Goal: Check status: Check status

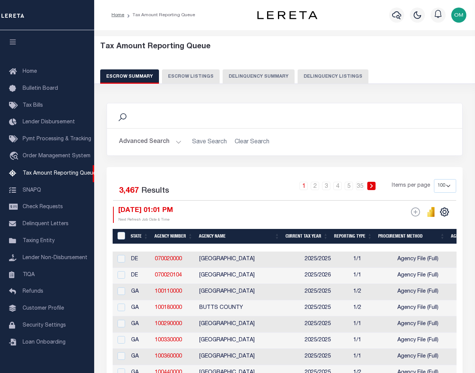
select select "100"
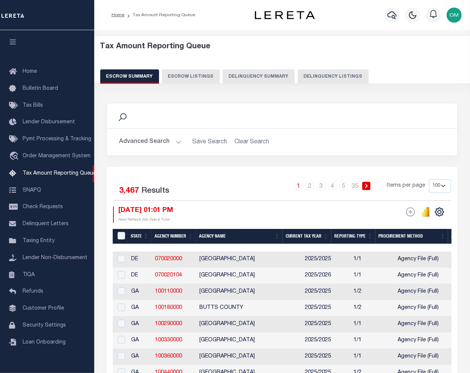
click at [36, 43] on div "Home Bulletin Board Tax Bills Lender Disbursement Pymt Processing & Tracking tr…" at bounding box center [47, 196] width 94 height 332
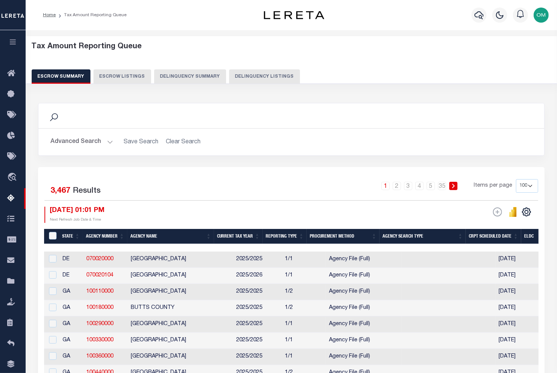
click at [14, 40] on icon "button" at bounding box center [13, 41] width 9 height 7
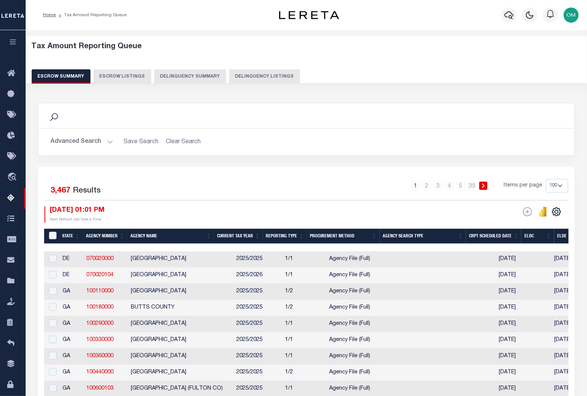
click at [232, 194] on div "1 2 3 4 5 … 35 Items per page 10 25 50 100 500" at bounding box center [373, 189] width 390 height 20
click at [149, 182] on div "Selected 3,467 Results" at bounding box center [105, 189] width 122 height 21
click at [115, 72] on button "Escrow Listings" at bounding box center [122, 76] width 58 height 14
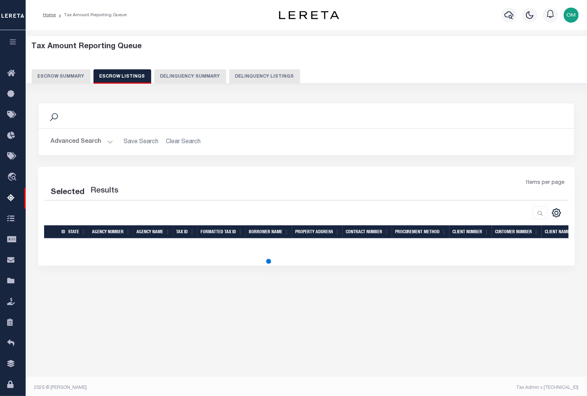
select select "100"
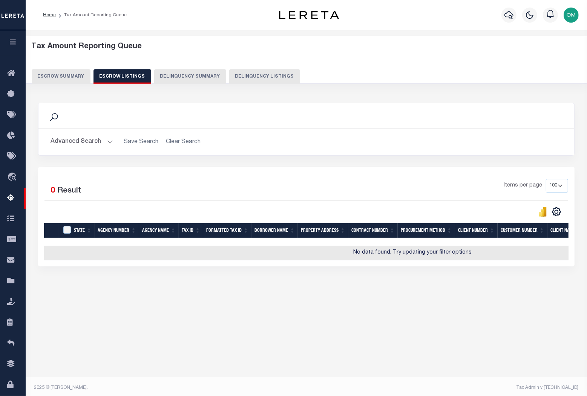
click at [61, 72] on button "Escrow Summary" at bounding box center [61, 76] width 59 height 14
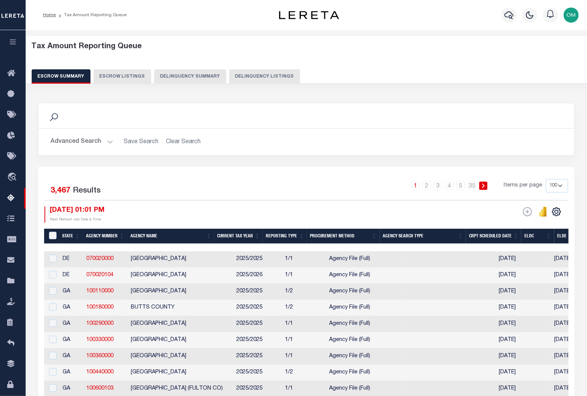
click at [99, 258] on link "070020000" at bounding box center [99, 258] width 27 height 5
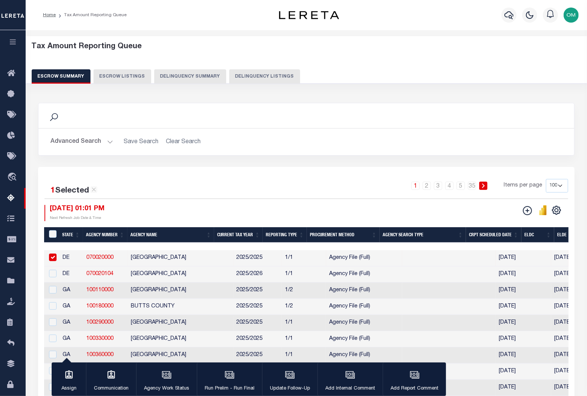
click at [98, 256] on link "070020000" at bounding box center [99, 257] width 27 height 5
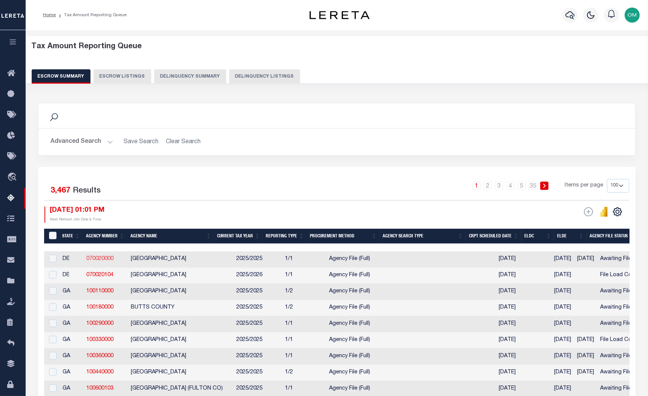
click at [97, 260] on link "070020000" at bounding box center [99, 258] width 27 height 5
checkbox input "true"
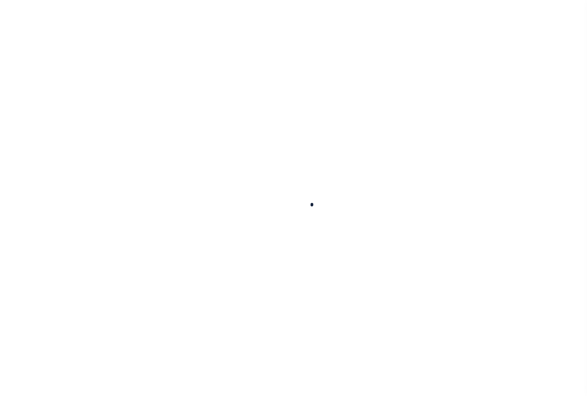
select select
checkbox input "false"
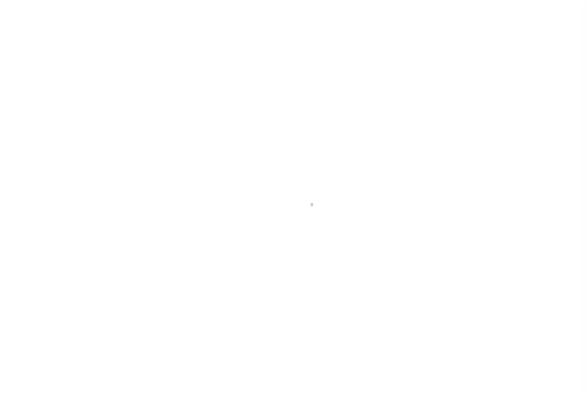
checkbox input "false"
type input "1000300000"
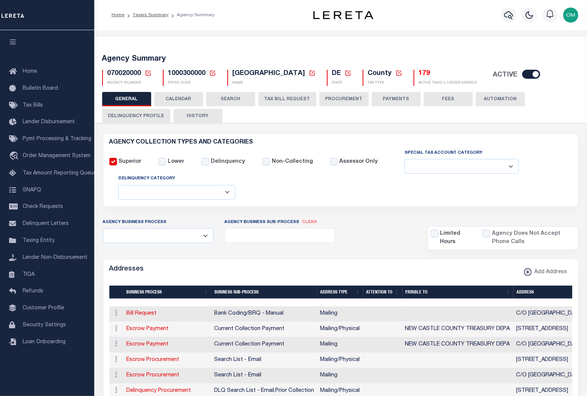
click at [293, 96] on button "TAX BILL REQUEST" at bounding box center [287, 99] width 58 height 14
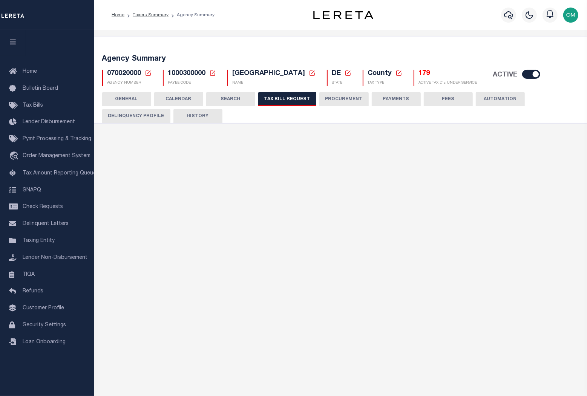
select select "27"
checkbox input "false"
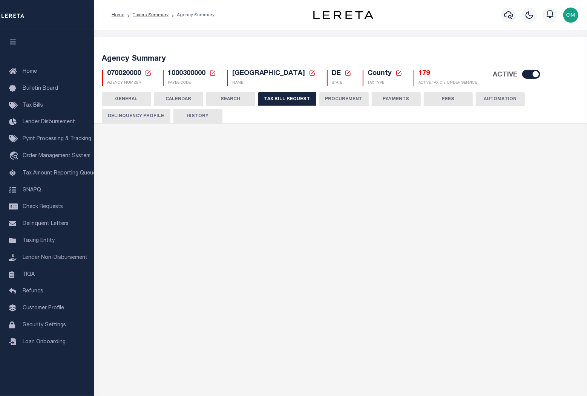
select select "22"
select select "false"
select select
select select "7803021001"
select select "2"
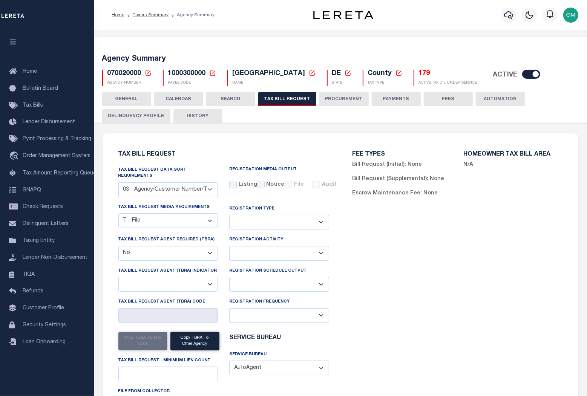
click at [339, 98] on button "PROCUREMENT" at bounding box center [343, 99] width 49 height 14
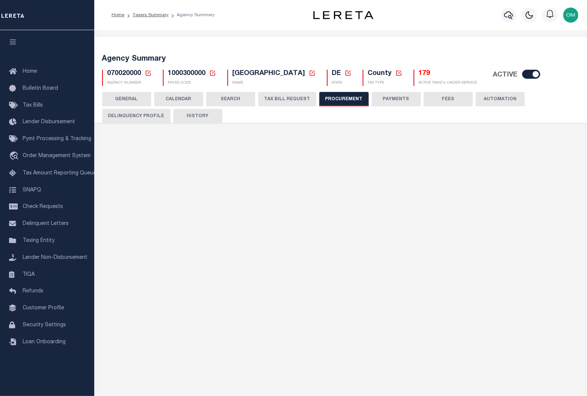
type input "$15,000"
select select "1"
select select "3"
checkbox input "true"
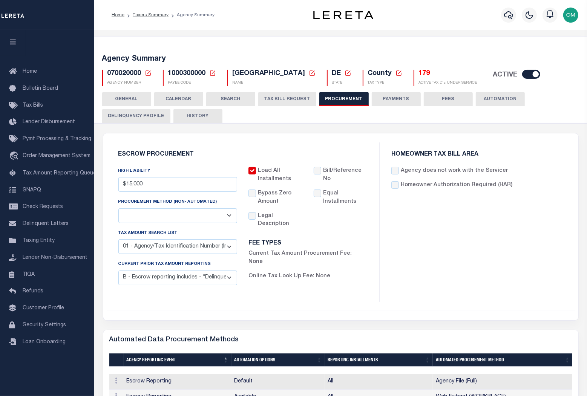
click at [285, 98] on button "TAX BILL REQUEST" at bounding box center [287, 99] width 58 height 14
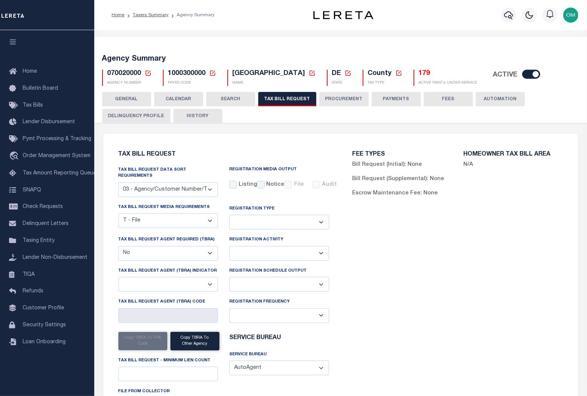
click at [210, 247] on select "Yes No" at bounding box center [168, 253] width 100 height 15
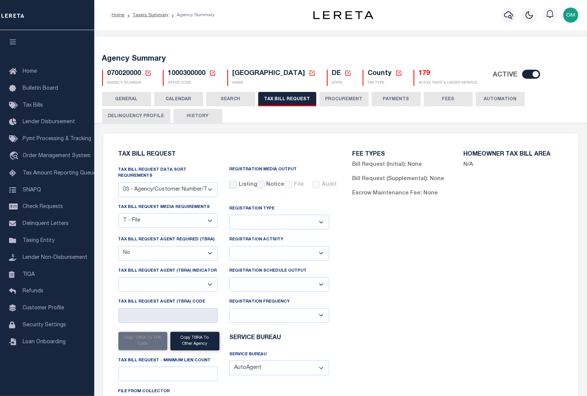
click at [210, 246] on select "Yes No" at bounding box center [168, 253] width 100 height 15
click at [411, 257] on div "FEE TYPES Bill Request (Initial): None Bill Request (Supplemental): None Escrow…" at bounding box center [458, 289] width 234 height 294
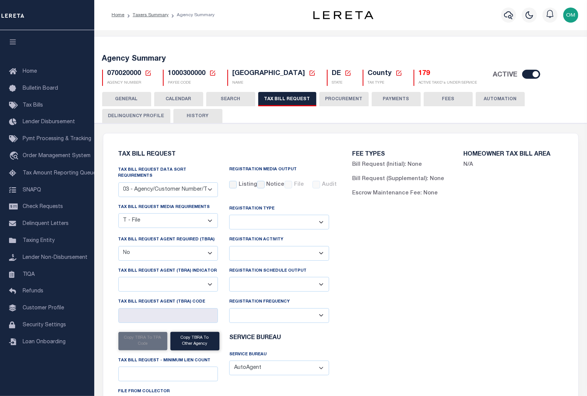
scroll to position [34, 0]
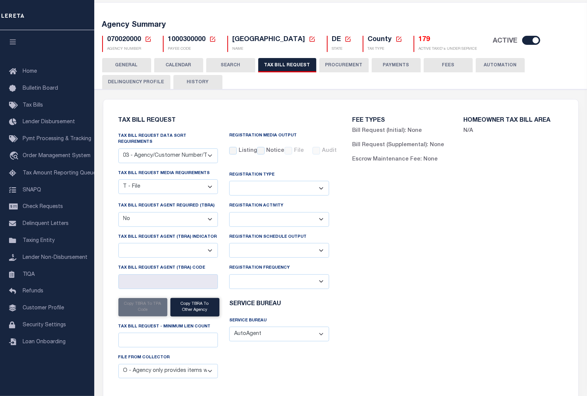
click at [206, 243] on select "A - Agency requires both customer TBRA code and LERETA TBRA code. B - Agency re…" at bounding box center [168, 250] width 100 height 15
click at [132, 280] on input "Tax Bill Request Agent (TBRA) Code" at bounding box center [168, 281] width 100 height 15
click at [206, 246] on select "A - Agency requires both customer TBRA code and LERETA TBRA code. B - Agency re…" at bounding box center [168, 250] width 100 height 15
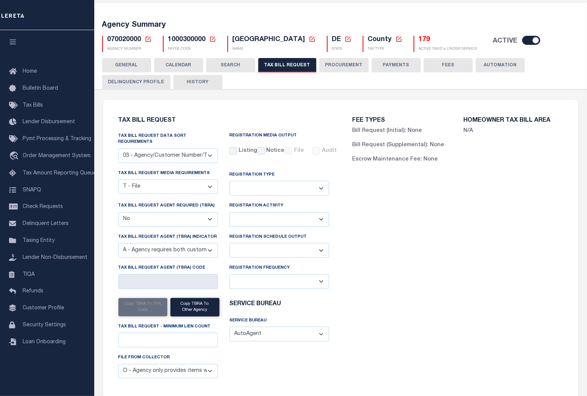
click at [118, 243] on select "A - Agency requires both customer TBRA code and LERETA TBRA code. B - Agency re…" at bounding box center [168, 250] width 100 height 15
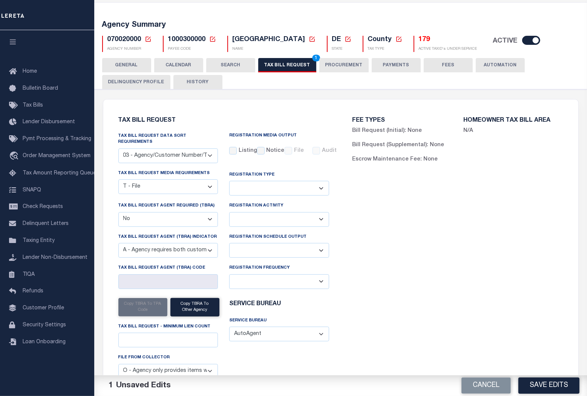
click at [212, 244] on select "A - Agency requires both customer TBRA code and LERETA TBRA code. B - Agency re…" at bounding box center [168, 250] width 100 height 15
select select "11"
click at [118, 243] on select "A - Agency requires both customer TBRA code and LERETA TBRA code. B - Agency re…" at bounding box center [168, 250] width 100 height 15
click at [209, 246] on select "A - Agency requires both customer TBRA code and LERETA TBRA code. B - Agency re…" at bounding box center [168, 250] width 100 height 15
select select
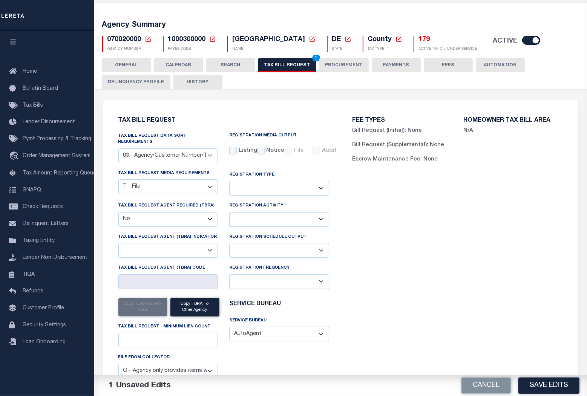
click at [118, 243] on select "A - Agency requires both customer TBRA code and LERETA TBRA code. B - Agency re…" at bounding box center [168, 250] width 100 height 15
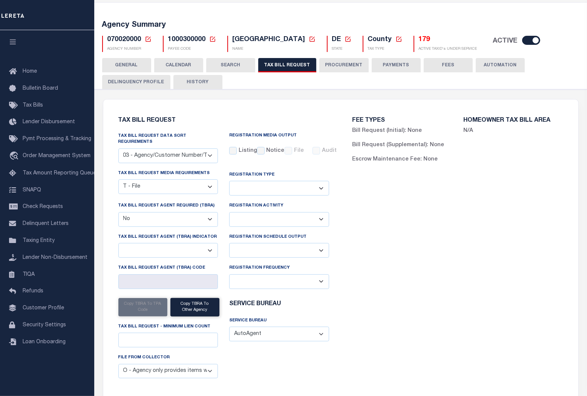
click at [204, 216] on select "Yes No" at bounding box center [168, 219] width 100 height 15
click at [118, 212] on select "Yes No" at bounding box center [168, 219] width 100 height 15
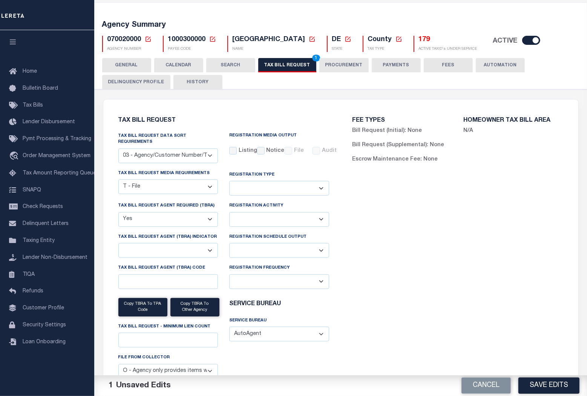
click at [202, 214] on select "Yes No" at bounding box center [168, 219] width 100 height 15
click at [118, 212] on select "Yes No" at bounding box center [168, 219] width 100 height 15
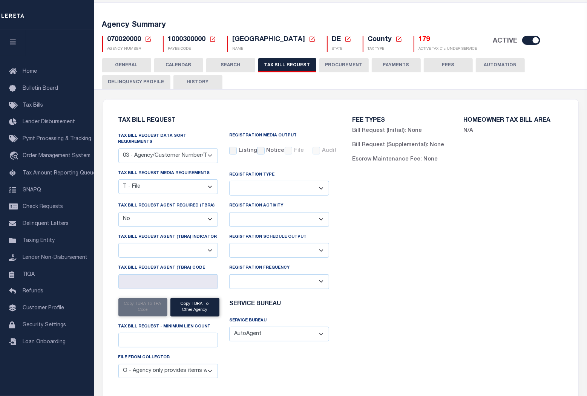
click at [202, 214] on select "Yes No" at bounding box center [168, 219] width 100 height 15
select select "true"
click at [118, 212] on select "Yes No" at bounding box center [168, 219] width 100 height 15
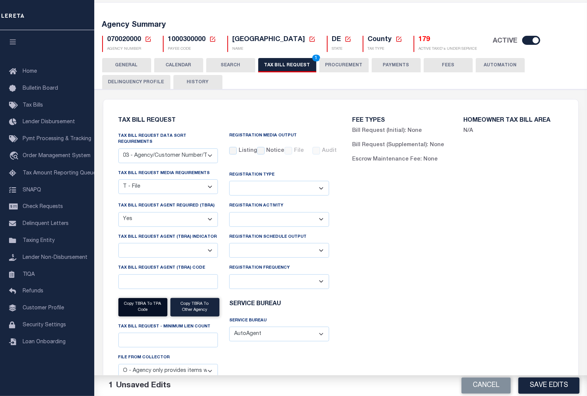
click at [154, 301] on button "Copy TBRA to TPA Code" at bounding box center [142, 307] width 49 height 18
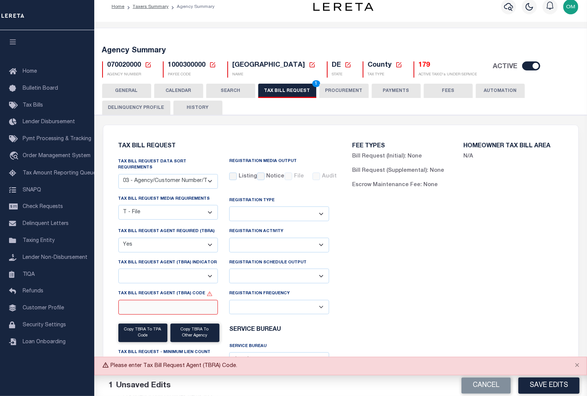
click at [160, 300] on input "Tax Bill Request Agent (TBRA) Code" at bounding box center [168, 307] width 100 height 15
paste input "Q8TD451153"
type input "Q8TD451153"
drag, startPoint x: 193, startPoint y: 305, endPoint x: 89, endPoint y: 308, distance: 104.4
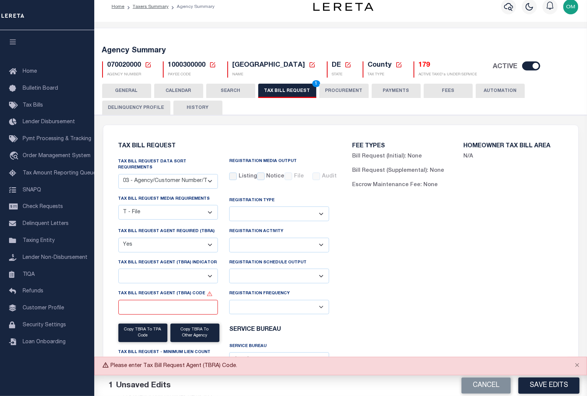
click at [198, 238] on select "Yes No" at bounding box center [168, 245] width 100 height 15
click at [118, 238] on select "Yes No" at bounding box center [168, 245] width 100 height 15
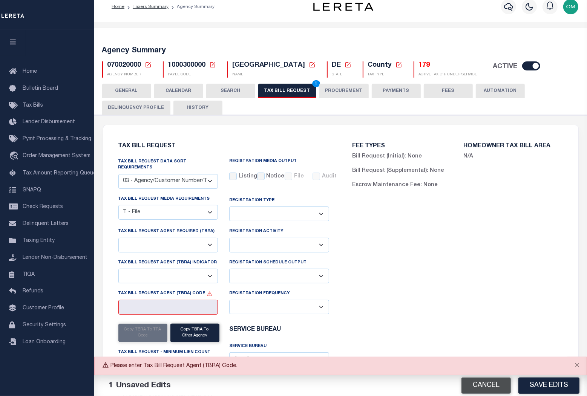
click at [495, 386] on button "Cancel" at bounding box center [485, 386] width 49 height 16
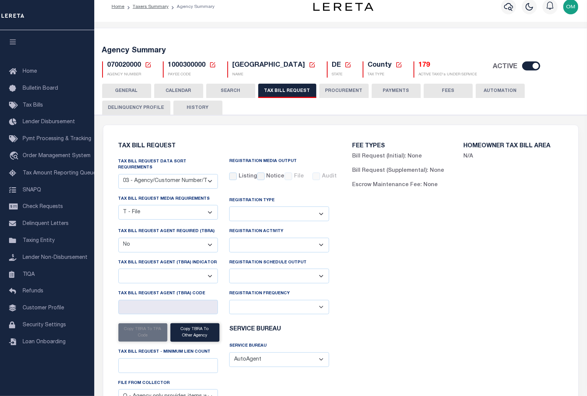
click at [206, 238] on select "Yes No" at bounding box center [168, 245] width 100 height 15
click at [118, 238] on select "Yes No" at bounding box center [168, 245] width 100 height 15
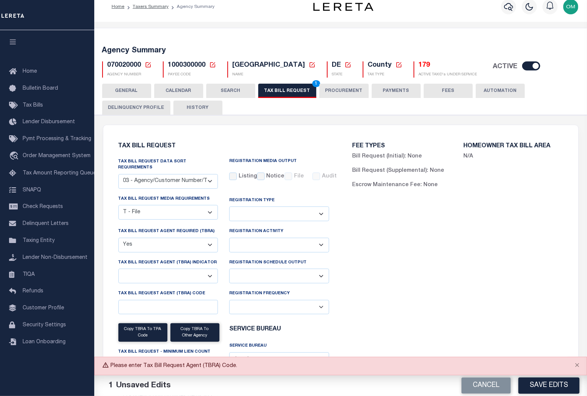
click at [202, 240] on select "Yes No" at bounding box center [168, 245] width 100 height 15
click at [118, 238] on select "Yes No" at bounding box center [168, 245] width 100 height 15
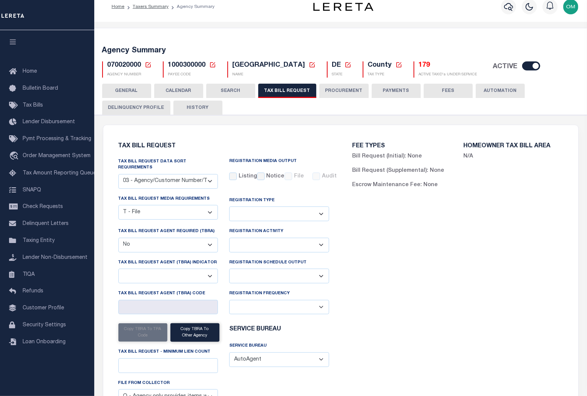
click at [205, 269] on select "A - Agency requires both customer TBRA code and LERETA TBRA code. B - Agency re…" at bounding box center [168, 276] width 100 height 15
click at [206, 264] on div "Tax Bill Request Agent (TBRA) Indicator A - Agency requires both customer TBRA …" at bounding box center [168, 270] width 100 height 25
click at [204, 239] on select "Yes No" at bounding box center [168, 245] width 100 height 15
click at [118, 238] on select "Yes No" at bounding box center [168, 245] width 100 height 15
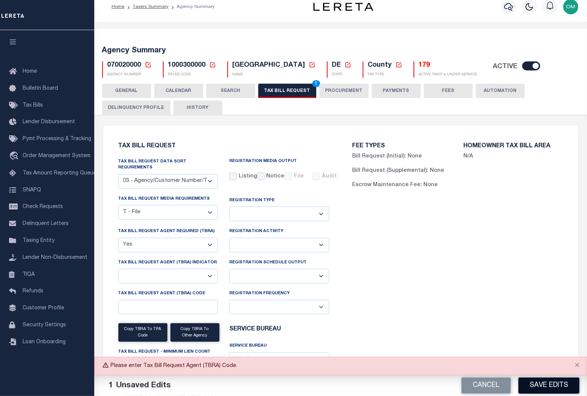
click at [552, 389] on button "Save Edits" at bounding box center [548, 386] width 61 height 16
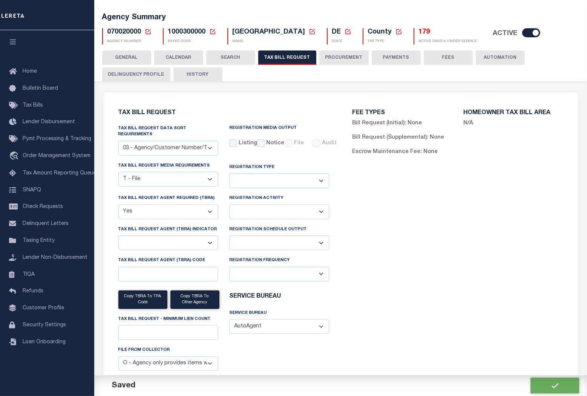
scroll to position [8, 0]
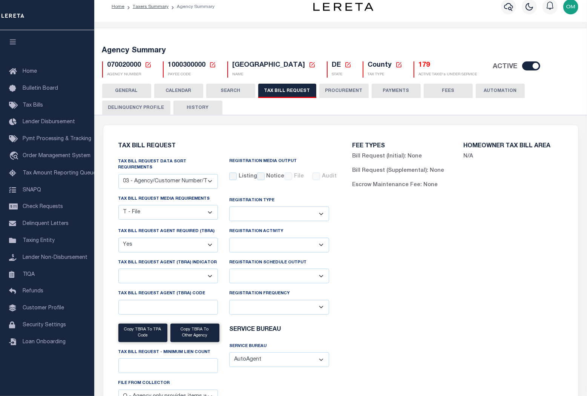
click at [208, 238] on select "Yes No" at bounding box center [168, 245] width 100 height 15
click at [118, 238] on select "Yes No" at bounding box center [168, 245] width 100 height 15
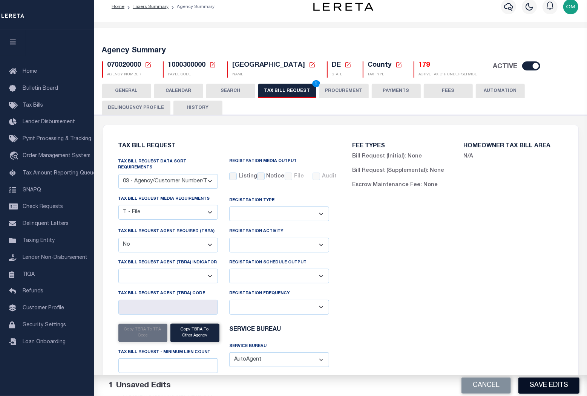
click at [545, 387] on button "Save Edits" at bounding box center [548, 386] width 61 height 16
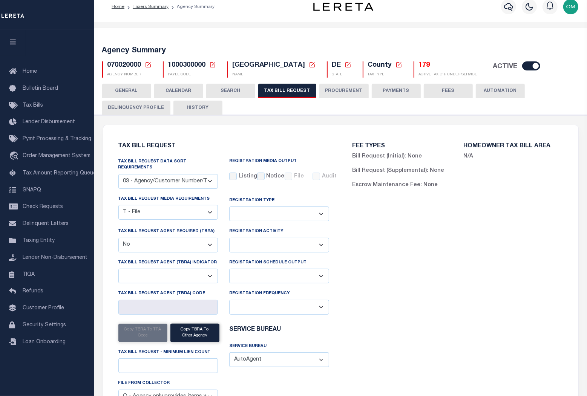
click at [189, 244] on select "Yes No" at bounding box center [168, 245] width 100 height 15
select select "true"
click at [118, 238] on select "Yes No" at bounding box center [168, 245] width 100 height 15
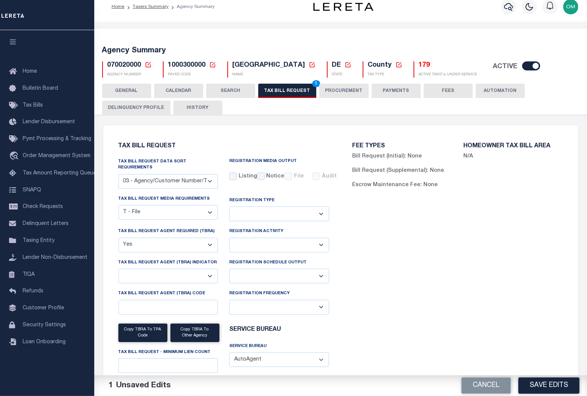
click at [423, 330] on div "FEE TYPES Bill Request (Initial): None Bill Request (Supplemental): None Escrow…" at bounding box center [458, 281] width 234 height 294
click at [188, 242] on select "Yes No" at bounding box center [168, 245] width 100 height 15
click at [118, 238] on select "Yes No" at bounding box center [168, 245] width 100 height 15
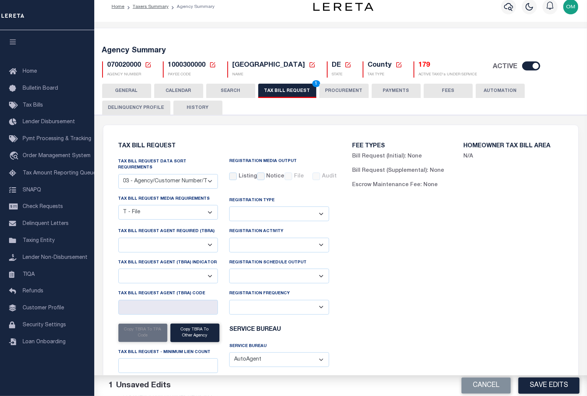
click at [181, 241] on select "Yes No" at bounding box center [168, 245] width 100 height 15
click at [118, 238] on select "Yes No" at bounding box center [168, 245] width 100 height 15
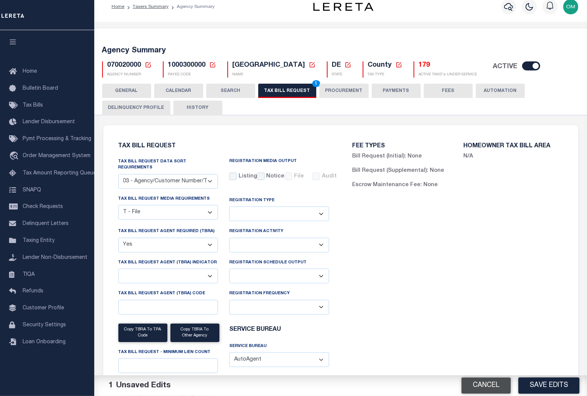
click at [484, 384] on button "Cancel" at bounding box center [485, 386] width 49 height 16
select select "false"
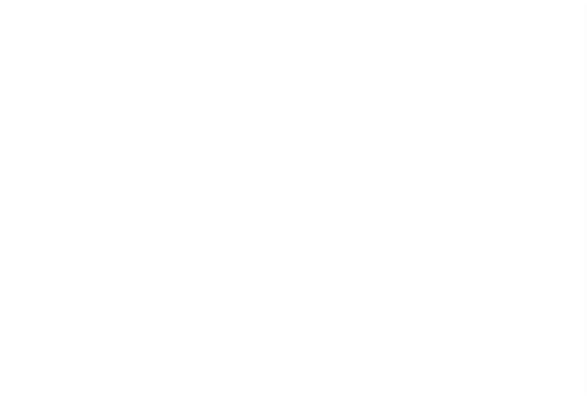
select select
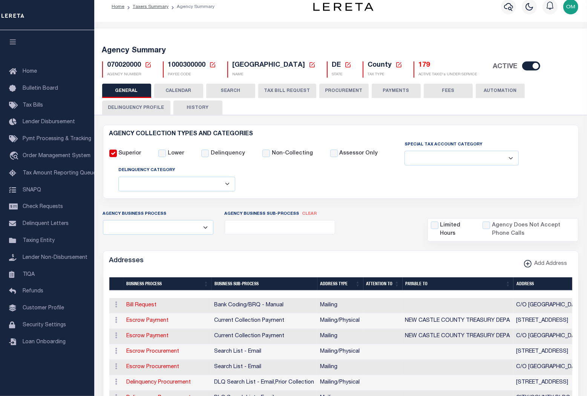
click at [290, 86] on button "TAX BILL REQUEST" at bounding box center [287, 91] width 58 height 14
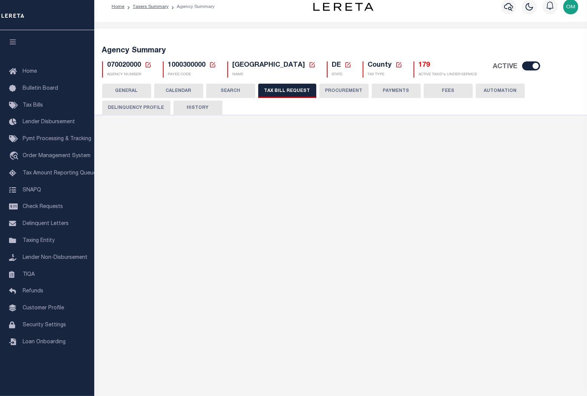
select select "27"
select select "22"
select select "false"
select select
select select "7803021001"
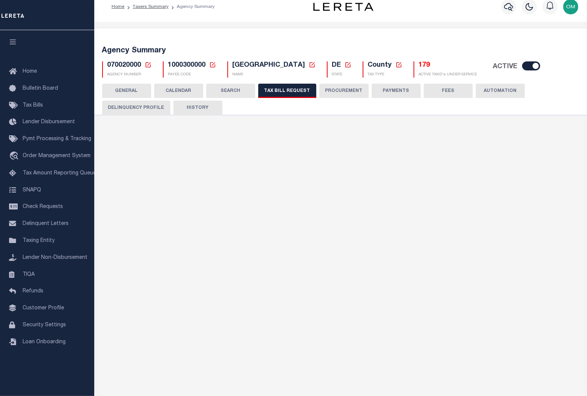
select select "2"
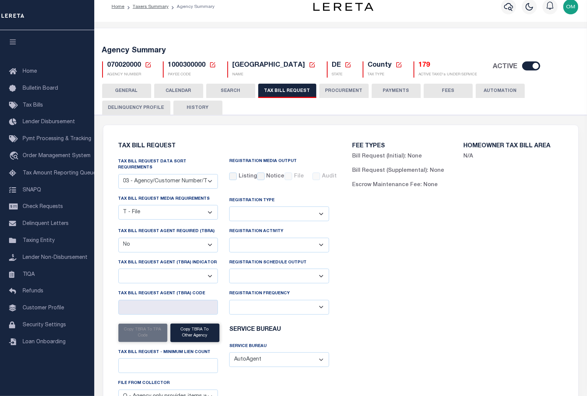
click at [205, 239] on select "Yes No" at bounding box center [168, 245] width 100 height 15
select select "true"
click at [118, 238] on select "Yes No" at bounding box center [168, 245] width 100 height 15
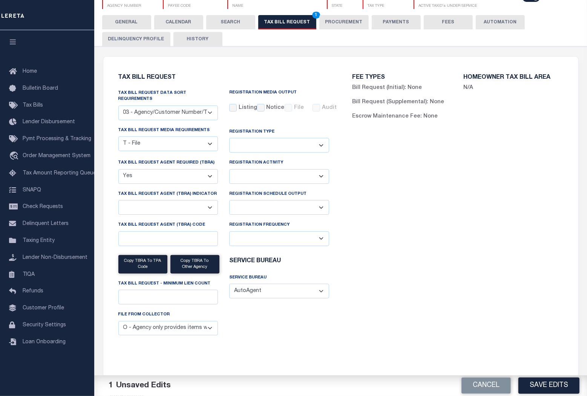
scroll to position [43, 0]
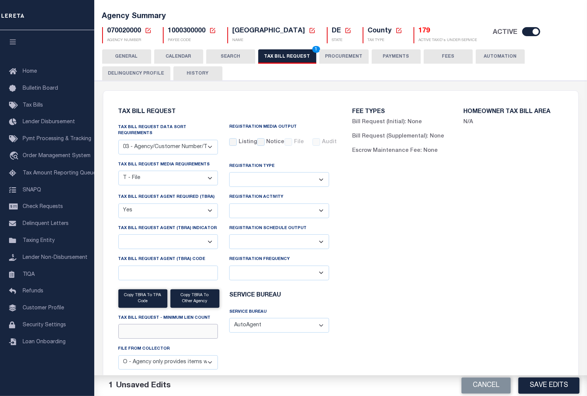
click at [169, 325] on input "Tax Bill Request - Minimum Lien Count" at bounding box center [168, 331] width 100 height 15
click at [132, 292] on button "Copy TBRA to TPA Code" at bounding box center [142, 298] width 49 height 18
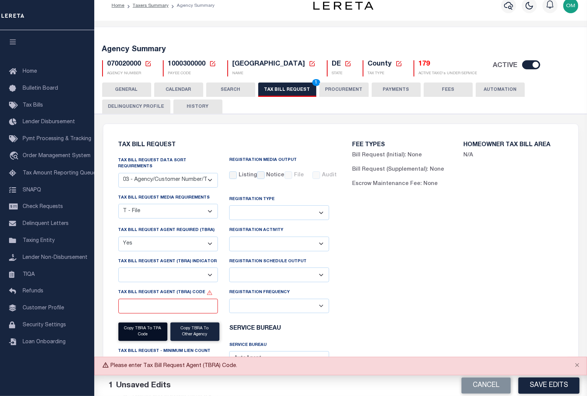
scroll to position [50, 0]
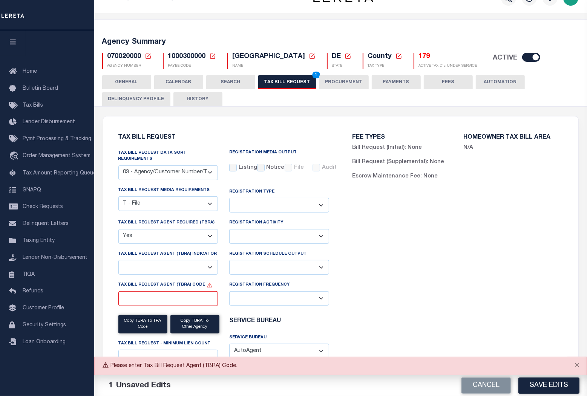
click at [497, 208] on div "FEE TYPES Bill Request (Initial): None Bill Request (Supplemental): None Escrow…" at bounding box center [458, 272] width 234 height 294
click at [333, 76] on button "PROCUREMENT" at bounding box center [343, 82] width 49 height 14
click at [332, 79] on button "PROCUREMENT" at bounding box center [343, 82] width 49 height 14
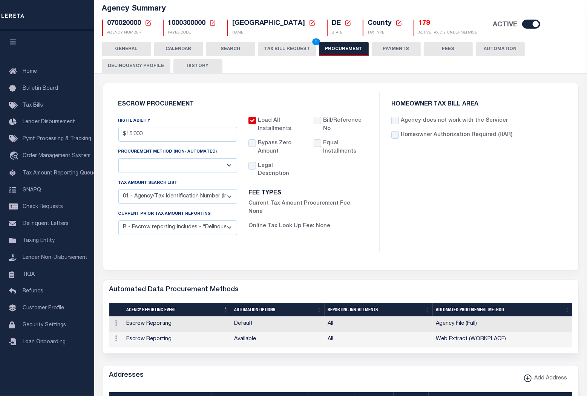
click at [286, 56] on button "TAX BILL REQUEST 1" at bounding box center [287, 49] width 58 height 14
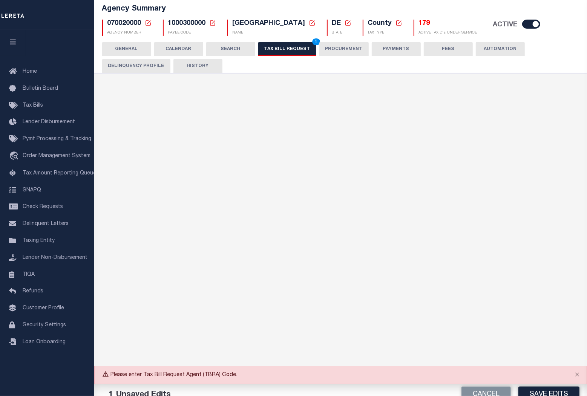
scroll to position [17, 0]
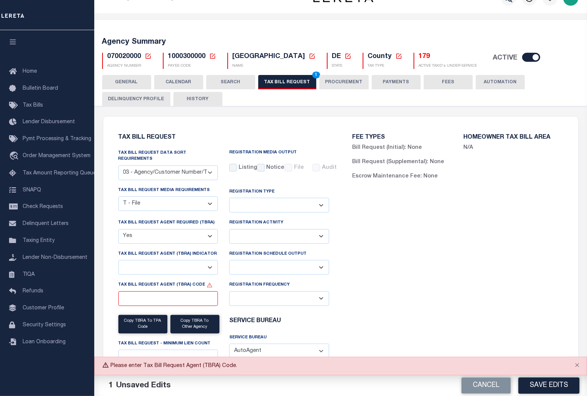
click at [185, 197] on select "A - Listing, File B - Blank Disk E - Notice, Listing F - Form G - Survey L - Li…" at bounding box center [168, 203] width 100 height 15
select select "16"
click at [118, 196] on select "A - Listing, File B - Blank Disk E - Notice, Listing F - Form G - Survey L - Li…" at bounding box center [168, 203] width 100 height 15
click at [179, 200] on select "A - Listing, File B - Blank Disk E - Notice, Listing F - Form G - Survey L - Li…" at bounding box center [168, 203] width 100 height 15
click at [179, 201] on select "A - Listing, File B - Blank Disk E - Notice, Listing F - Form G - Survey L - Li…" at bounding box center [168, 203] width 100 height 15
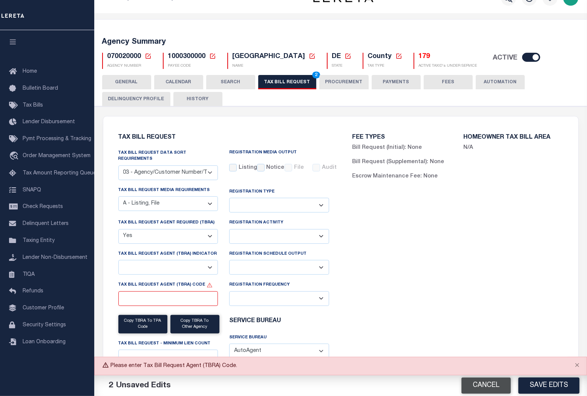
click at [489, 383] on button "Cancel" at bounding box center [485, 386] width 49 height 16
click at [497, 384] on button "Cancel" at bounding box center [497, 386] width 49 height 16
drag, startPoint x: 220, startPoint y: 21, endPoint x: 505, endPoint y: 382, distance: 460.3
click at [505, 382] on button "Cancel" at bounding box center [497, 386] width 49 height 16
click at [512, 386] on button "Cancel" at bounding box center [497, 386] width 49 height 16
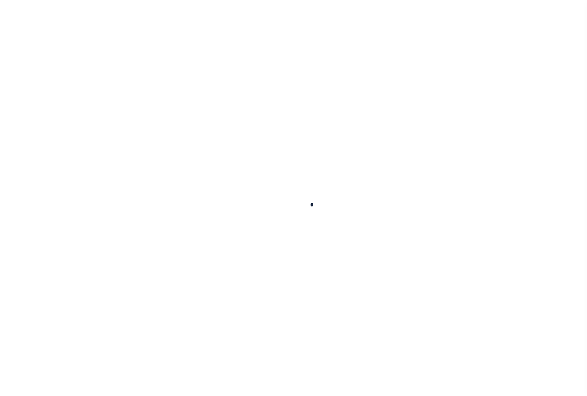
select select
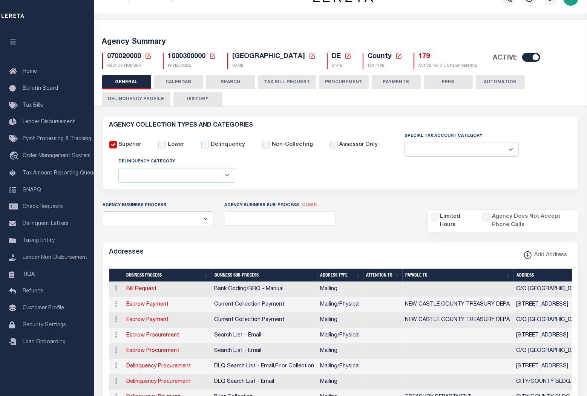
scroll to position [17, 0]
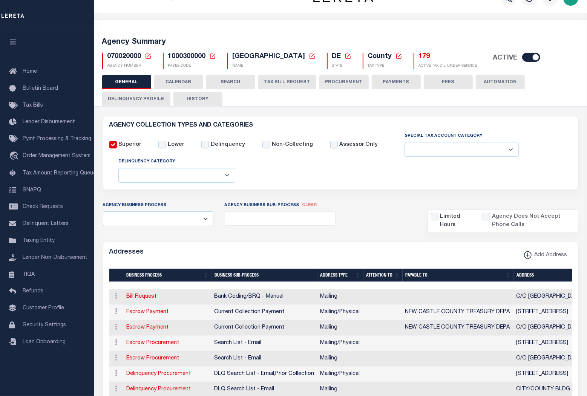
click at [280, 83] on button "TAX BILL REQUEST" at bounding box center [287, 82] width 58 height 14
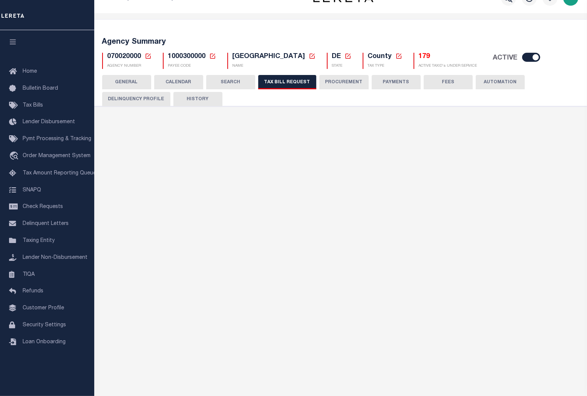
select select "27"
select select "22"
select select "false"
select select
select select "7803021001"
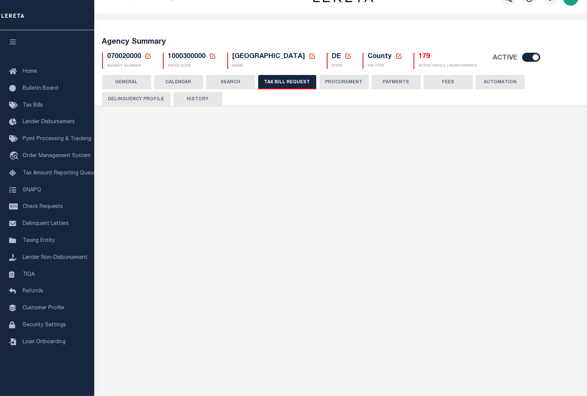
select select "2"
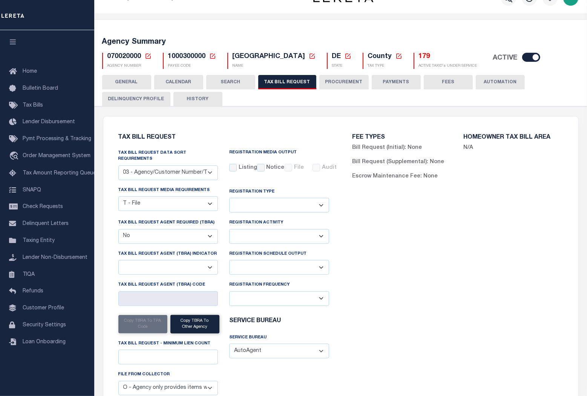
click at [467, 241] on div "FEE TYPES Bill Request (Initial): None Bill Request (Supplemental): None Escrow…" at bounding box center [458, 272] width 234 height 294
click at [181, 230] on select "Yes No" at bounding box center [168, 236] width 100 height 15
select select "true"
click at [118, 229] on select "Yes No" at bounding box center [168, 236] width 100 height 15
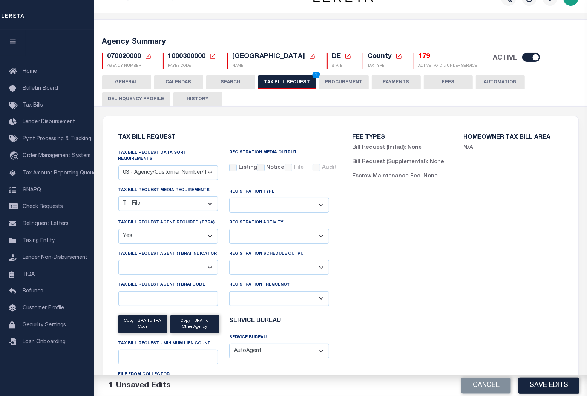
click at [173, 232] on select "Yes No" at bounding box center [168, 236] width 100 height 15
click at [118, 229] on select "Yes No" at bounding box center [168, 236] width 100 height 15
click at [181, 229] on select "Yes No" at bounding box center [168, 236] width 100 height 15
select select "true"
click at [118, 229] on select "Yes No" at bounding box center [168, 236] width 100 height 15
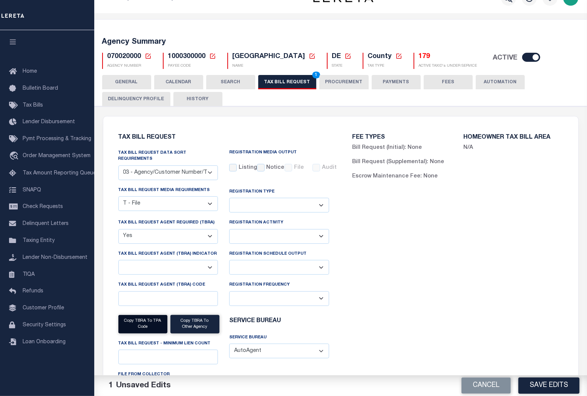
click at [147, 320] on button "Copy TBRA to TPA Code" at bounding box center [142, 324] width 49 height 18
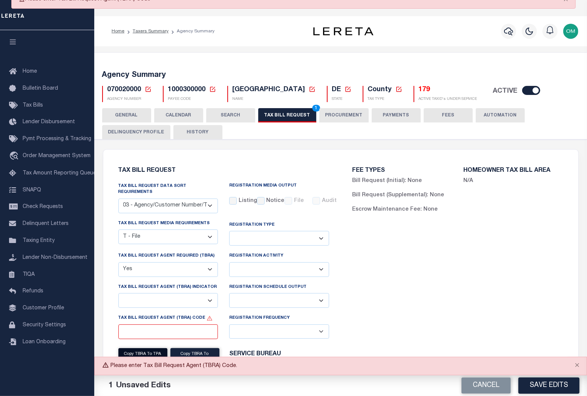
scroll to position [24, 0]
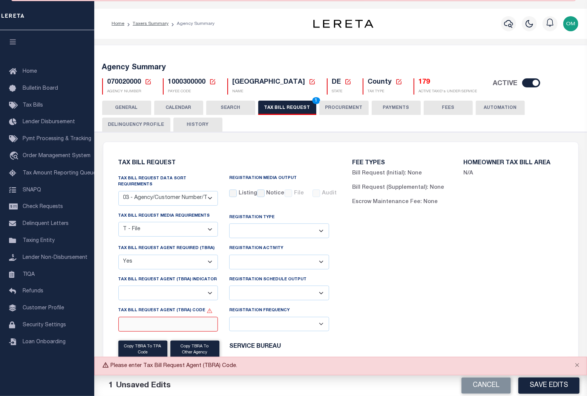
click at [151, 321] on input "Tax Bill Request Agent (TBRA) Code" at bounding box center [168, 324] width 100 height 15
drag, startPoint x: 151, startPoint y: 319, endPoint x: 377, endPoint y: 319, distance: 226.1
click at [377, 319] on div "FEE TYPES Bill Request (Initial): None Bill Request (Supplemental): None Escrow…" at bounding box center [458, 298] width 234 height 294
click at [486, 385] on button "Cancel" at bounding box center [485, 386] width 49 height 16
click at [491, 386] on button "Cancel" at bounding box center [497, 386] width 49 height 16
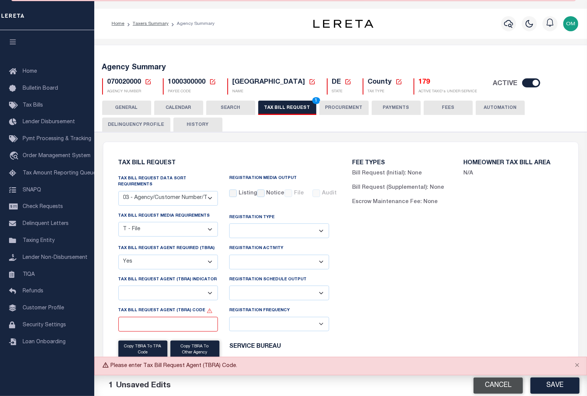
click at [491, 383] on button "Cancel" at bounding box center [497, 386] width 49 height 16
click at [493, 384] on button "Cancel" at bounding box center [497, 386] width 49 height 16
click at [499, 380] on button "Cancel" at bounding box center [497, 386] width 49 height 16
click at [208, 257] on select "Yes No" at bounding box center [168, 262] width 100 height 15
select select
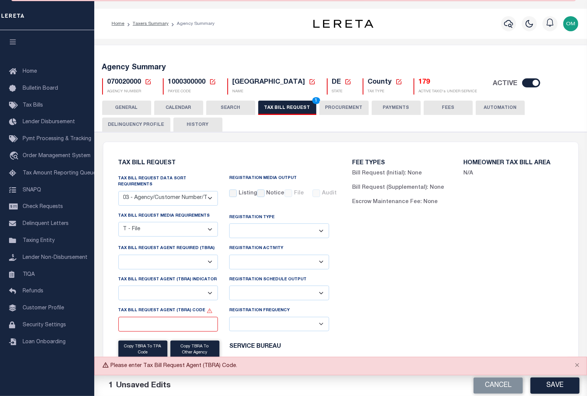
click at [118, 255] on select "Yes No" at bounding box center [168, 262] width 100 height 15
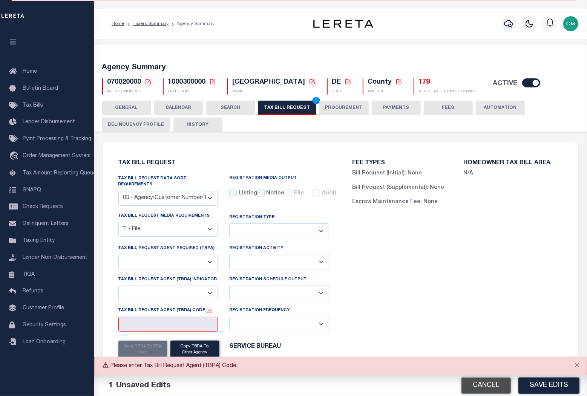
click at [486, 383] on button "Cancel" at bounding box center [485, 386] width 49 height 16
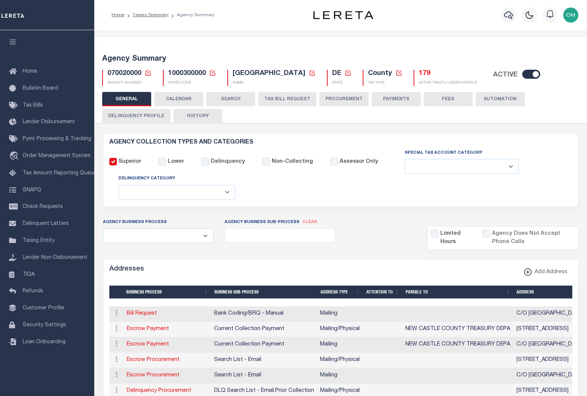
select select
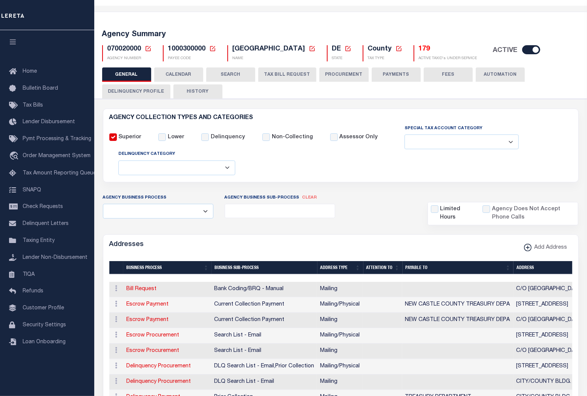
click at [281, 74] on button "TAX BILL REQUEST" at bounding box center [287, 74] width 58 height 14
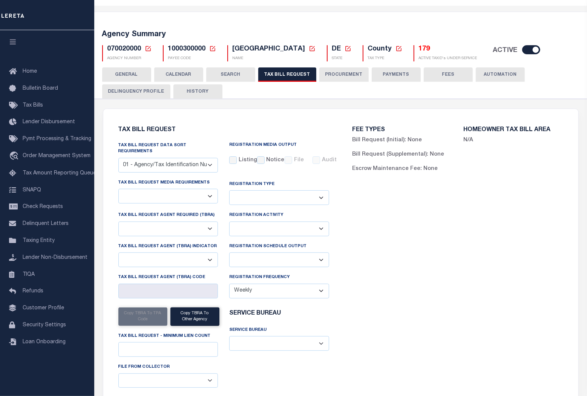
select select "27"
select select "22"
select select "false"
select select
select select "7803021001"
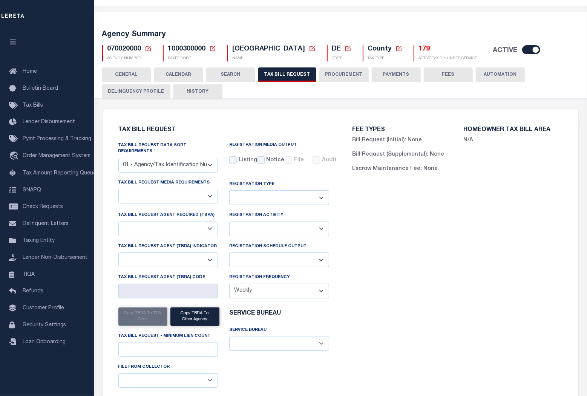
select select "2"
click at [211, 158] on select "01 - Agency/Tax Identification Number 02 - Agency/Lien Description/Tax Identifi…" at bounding box center [168, 165] width 100 height 15
click at [477, 246] on div "FEE TYPES Bill Request (Initial): None Bill Request (Supplemental): None Escrow…" at bounding box center [458, 265] width 234 height 294
click at [168, 189] on select "A - Listing, File B - Blank Disk E - Notice, Listing F - Form G - Survey L - Li…" at bounding box center [168, 196] width 100 height 15
click at [474, 271] on div "FEE TYPES Bill Request (Initial): None Bill Request (Supplemental): None Escrow…" at bounding box center [458, 265] width 234 height 294
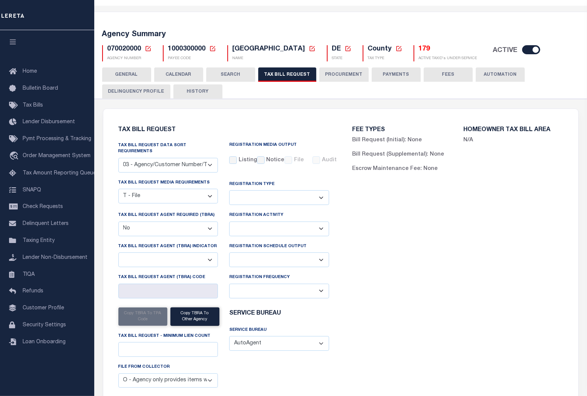
scroll to position [59, 0]
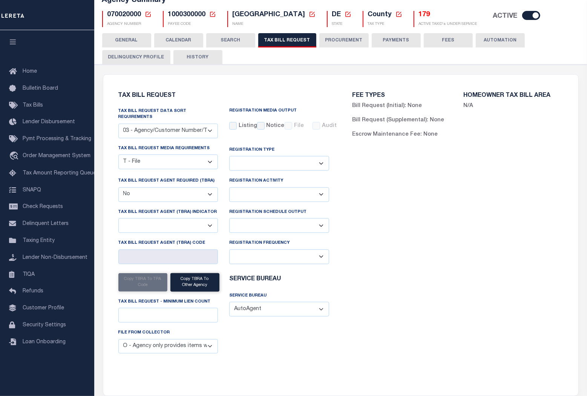
click at [306, 308] on select "ACC Taxes Ad Valorem Appraisal Assessments of the Southwest AutoAgent B & A Mun…" at bounding box center [279, 309] width 100 height 15
click at [373, 304] on div "FEE TYPES Bill Request (Initial): None Bill Request (Supplemental): None Escrow…" at bounding box center [458, 231] width 234 height 294
click at [319, 220] on select "Delta File Full File" at bounding box center [279, 225] width 100 height 15
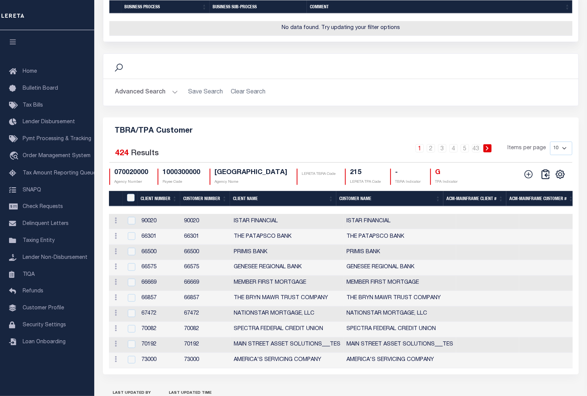
scroll to position [907, 0]
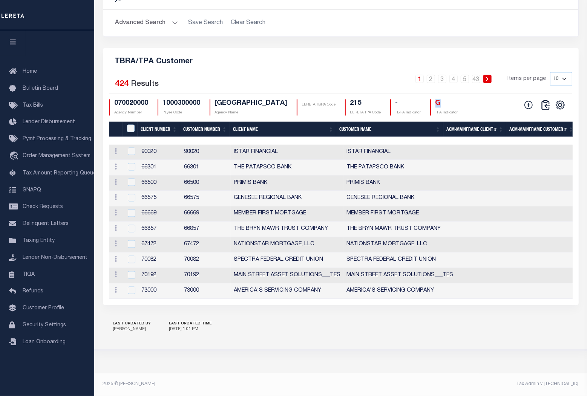
drag, startPoint x: 441, startPoint y: 100, endPoint x: 450, endPoint y: 99, distance: 9.1
click at [450, 99] on h4 "G" at bounding box center [446, 103] width 23 height 8
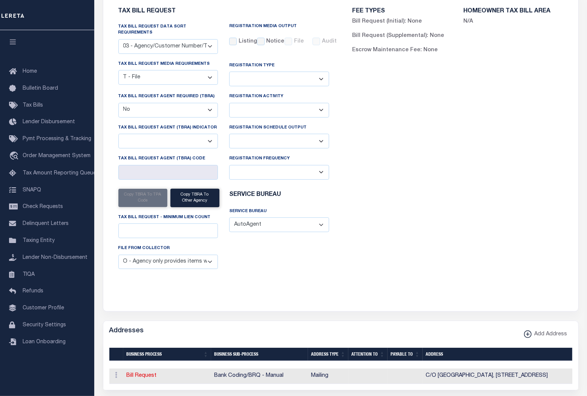
scroll to position [119, 0]
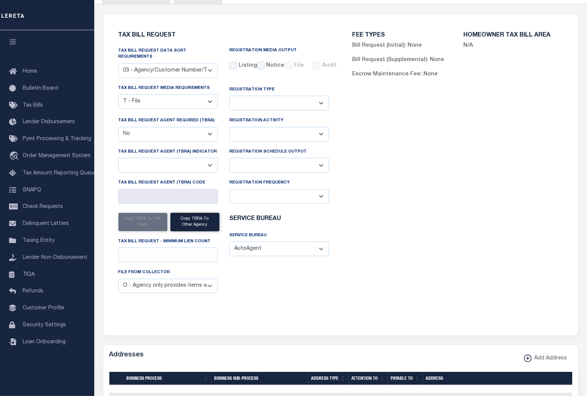
click at [318, 96] on select "Adds and Deletes Adds Only Deletes Only" at bounding box center [279, 103] width 100 height 15
click at [317, 127] on select "Installment Yearly" at bounding box center [279, 134] width 100 height 15
click at [318, 162] on select "Delta File Full File" at bounding box center [279, 165] width 100 height 15
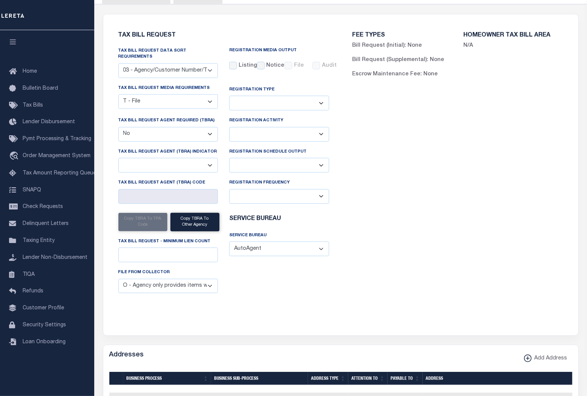
click at [318, 162] on select "Delta File Full File" at bounding box center [279, 165] width 100 height 15
click at [209, 127] on select "Yes No" at bounding box center [168, 134] width 100 height 15
click at [211, 97] on select "A - Listing, File B - Blank Disk E - Notice, Listing F - Form G - Survey L - Li…" at bounding box center [168, 101] width 100 height 15
click at [552, 168] on div "FEE TYPES Bill Request (Initial): None Bill Request (Supplemental): None Escrow…" at bounding box center [458, 170] width 234 height 294
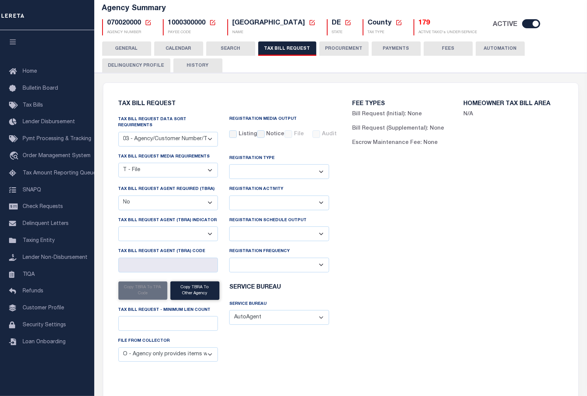
scroll to position [85, 0]
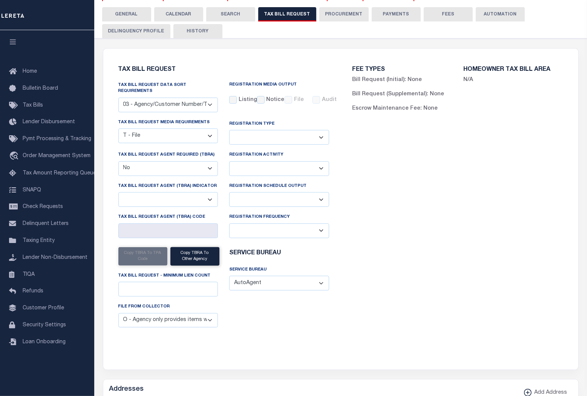
click at [202, 163] on select "Yes No" at bounding box center [168, 168] width 100 height 15
select select "true"
click at [118, 161] on select "Yes No" at bounding box center [168, 168] width 100 height 15
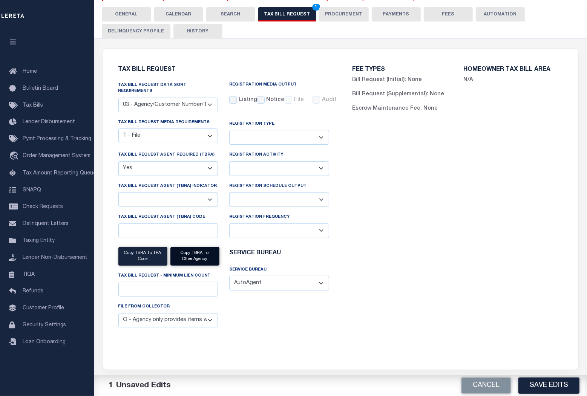
click at [189, 254] on button "Copy TBRA To Other Agency" at bounding box center [194, 256] width 49 height 18
checkbox input "false"
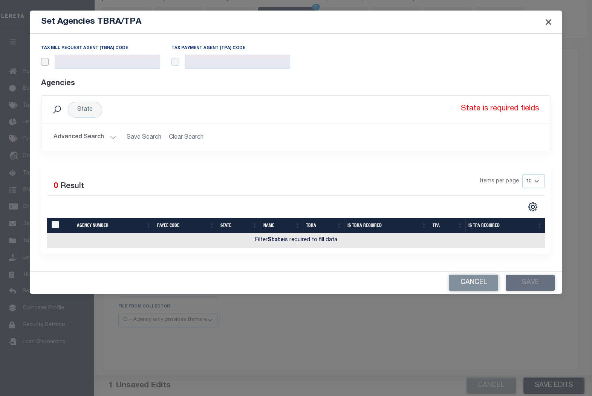
click at [44, 62] on input "checkbox" at bounding box center [45, 62] width 8 height 8
checkbox input "true"
click at [174, 63] on input "checkbox" at bounding box center [175, 62] width 8 height 8
checkbox input "true"
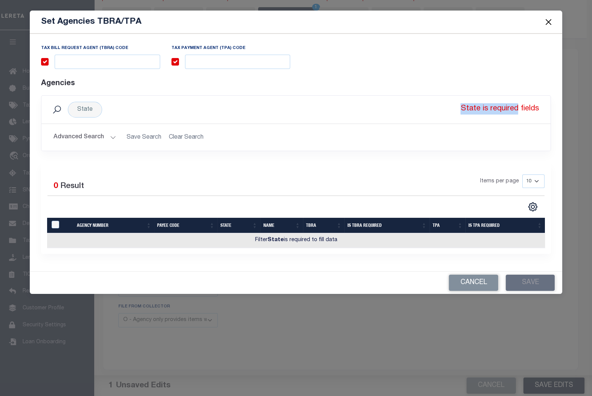
drag, startPoint x: 464, startPoint y: 111, endPoint x: 518, endPoint y: 115, distance: 54.0
click at [518, 113] on p "State is required fields" at bounding box center [499, 110] width 81 height 16
click at [475, 131] on h2 "Advanced Search Save Search Clear Search" at bounding box center [295, 137] width 497 height 15
click at [89, 106] on div "State" at bounding box center [85, 110] width 34 height 16
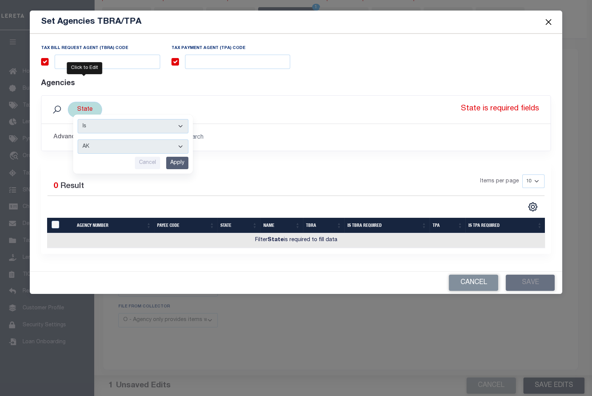
click at [100, 147] on select "AK AL AR AZ CA CO CT DC DE FL GA GU HI IA ID IL IN KS KY LA MA MD ME MI MN MO M…" at bounding box center [133, 146] width 111 height 14
select select "AZ"
click at [78, 139] on select "AK AL AR AZ CA CO CT DC DE FL GA GU HI IA ID IL IN KS KY LA MA MD ME MI MN MO M…" at bounding box center [133, 146] width 111 height 14
click at [176, 162] on input "Apply" at bounding box center [177, 163] width 22 height 12
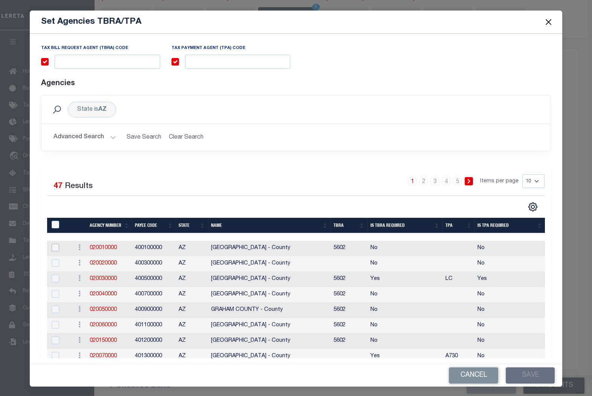
click at [55, 248] on input "checkbox" at bounding box center [56, 248] width 8 height 8
checkbox input "true"
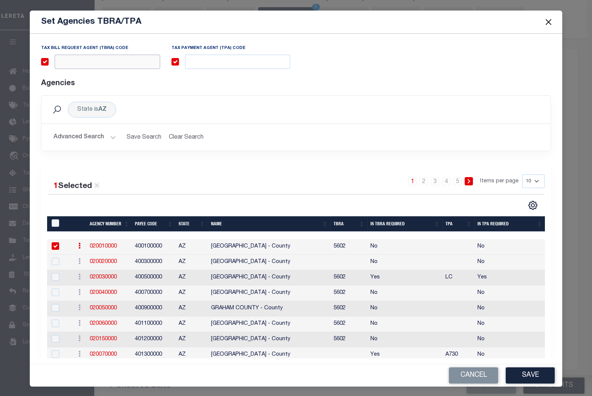
click at [110, 61] on input "text" at bounding box center [107, 62] width 105 height 15
click at [535, 374] on button "Save" at bounding box center [530, 375] width 49 height 16
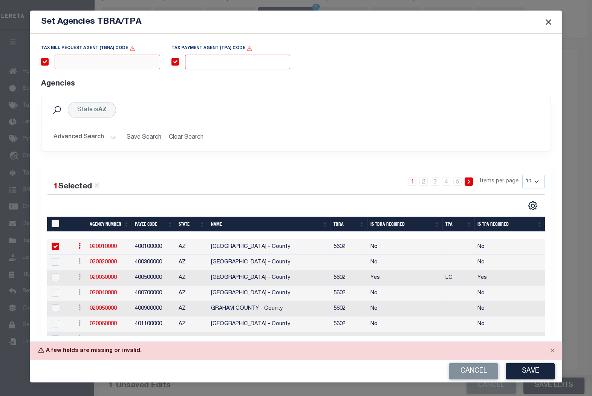
click at [134, 63] on input "text" at bounding box center [107, 62] width 105 height 15
click at [214, 59] on input "text" at bounding box center [237, 62] width 105 height 15
click at [550, 19] on button "Close" at bounding box center [548, 22] width 10 height 10
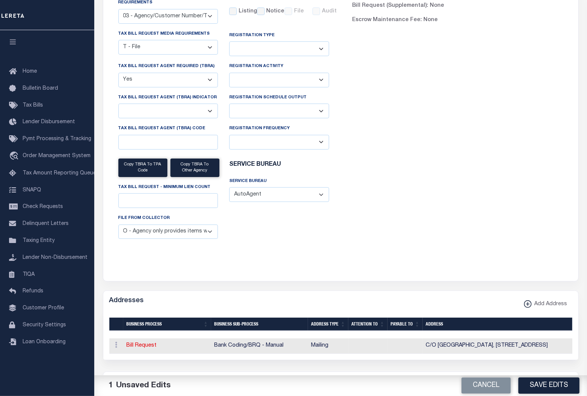
scroll to position [2, 0]
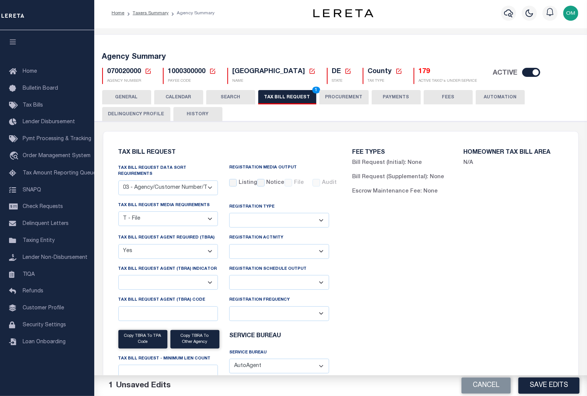
click at [344, 95] on button "PROCUREMENT" at bounding box center [343, 97] width 49 height 14
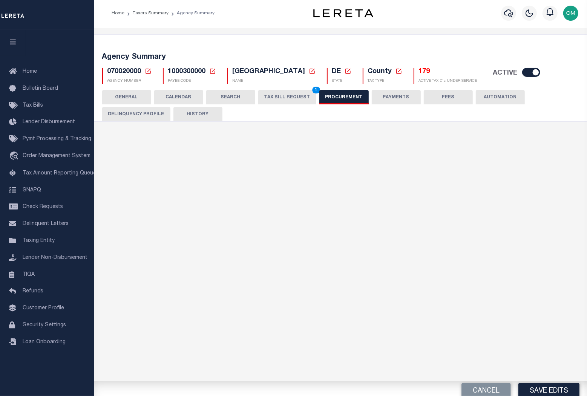
type input "$15,000"
select select "1"
select select "3"
checkbox input "true"
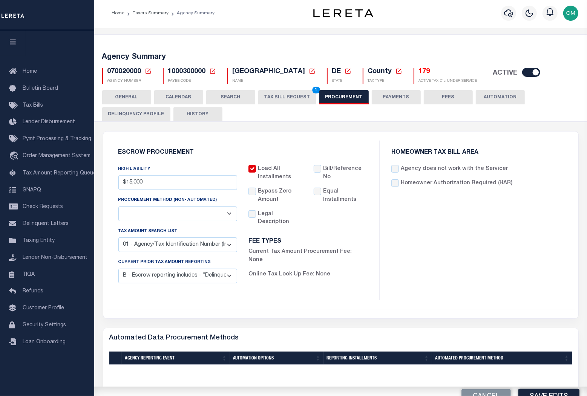
click at [344, 95] on button "PROCUREMENT" at bounding box center [343, 97] width 49 height 14
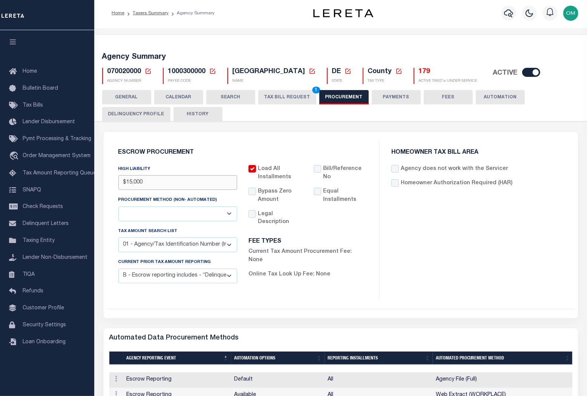
drag, startPoint x: 173, startPoint y: 182, endPoint x: 97, endPoint y: 185, distance: 76.2
click at [151, 185] on input "$15,000" at bounding box center [177, 182] width 119 height 15
drag, startPoint x: 242, startPoint y: 71, endPoint x: 300, endPoint y: 73, distance: 57.7
click at [300, 73] on span "NEW CASTLE COUNTY" at bounding box center [268, 71] width 73 height 7
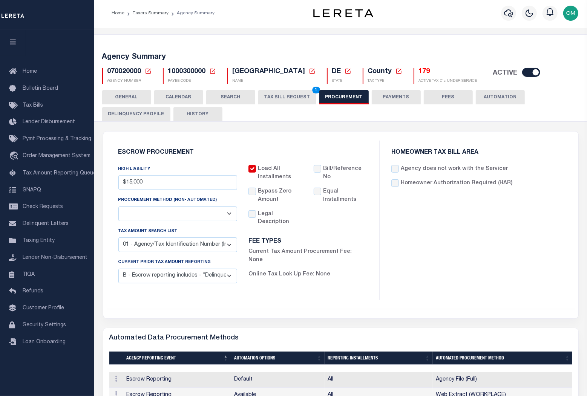
click at [302, 292] on div "Escrow Procurement HIGH LIABILITY $15,000 PROCUREMENT METHOD (Non- Automated) A…" at bounding box center [242, 220] width 261 height 159
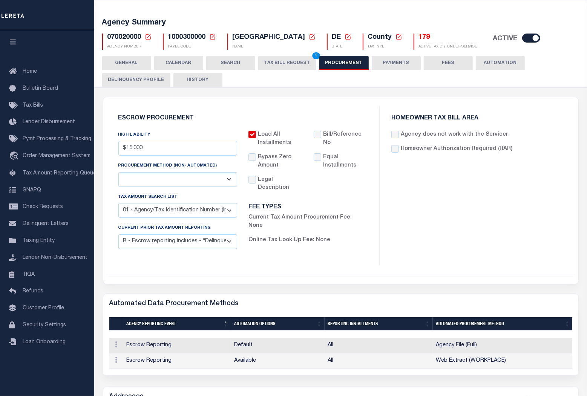
scroll to position [0, 0]
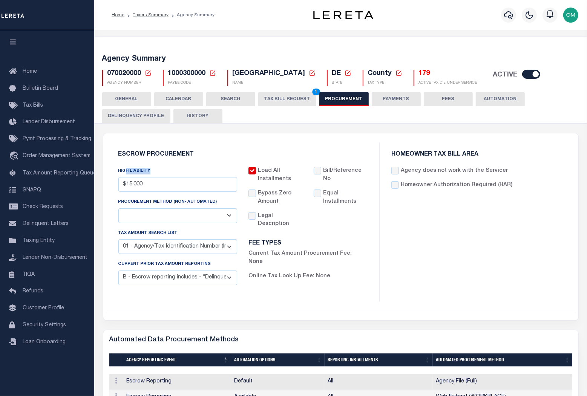
drag, startPoint x: 124, startPoint y: 170, endPoint x: 154, endPoint y: 171, distance: 30.5
click at [154, 171] on div "HIGH LIABILITY $15,000" at bounding box center [177, 179] width 119 height 25
click at [64, 154] on link "travel_explore Order Management System" at bounding box center [47, 156] width 94 height 17
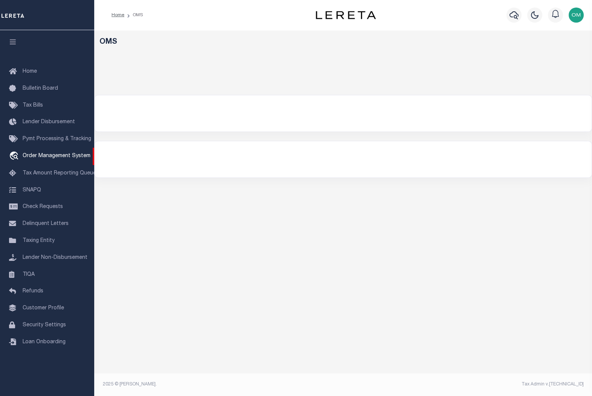
select select "200"
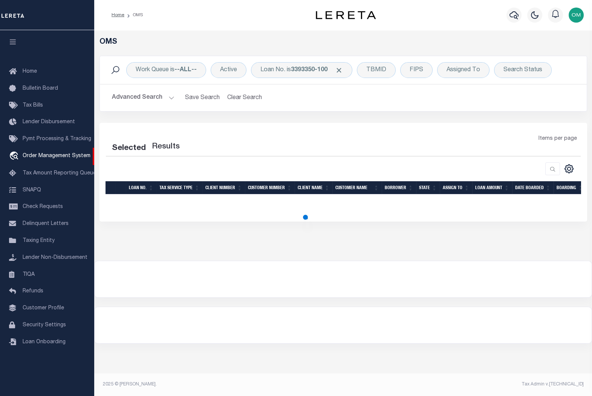
select select "200"
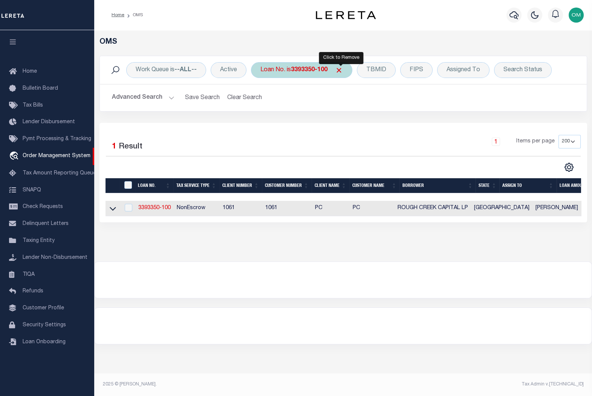
click at [339, 69] on span "Click to Remove" at bounding box center [339, 70] width 8 height 8
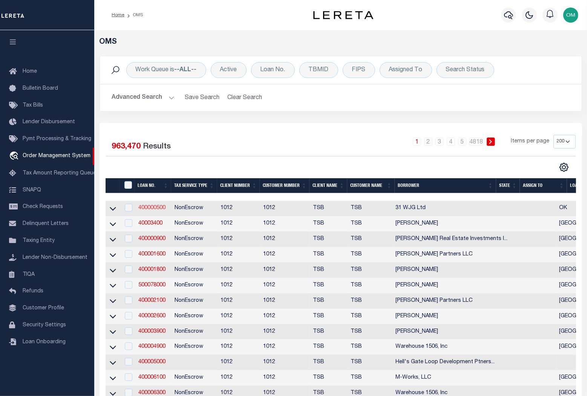
click at [144, 209] on link "400000500" at bounding box center [151, 207] width 27 height 5
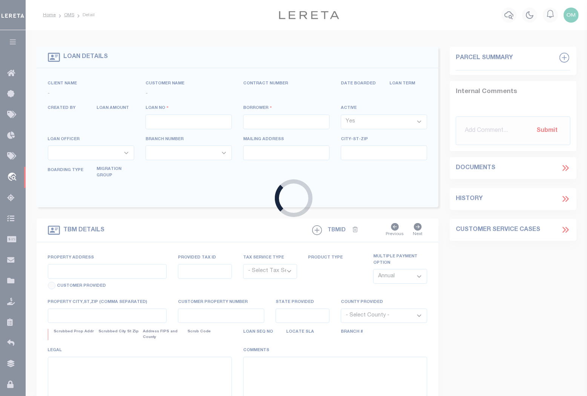
type input "400000500"
type input "31 WJG Ltd"
select select "False"
select select
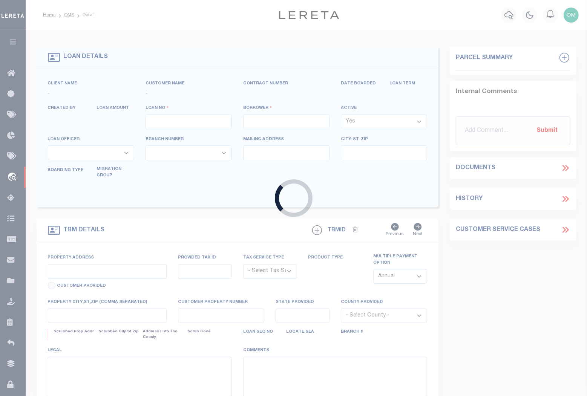
select select "NonEscrow"
type input "3314 Memorial"
select select
type input "Tulsa OK 74115"
type input "OK"
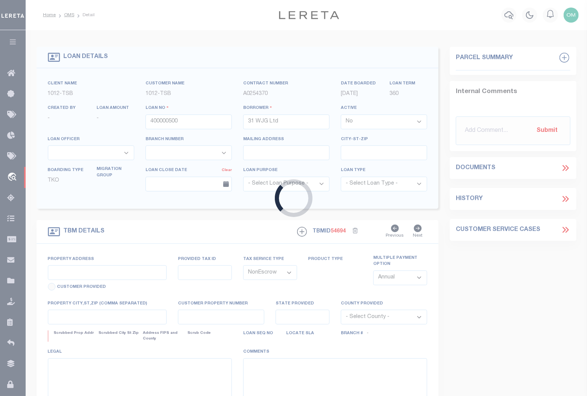
select select "Tulsa"
type textarea "Airplane Hanger"
select select "4117"
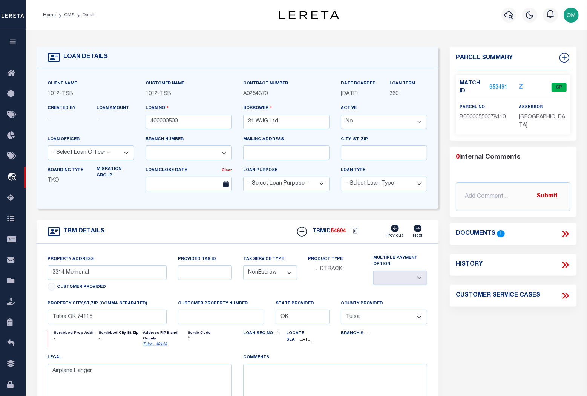
click at [496, 87] on link "653491" at bounding box center [498, 88] width 18 height 8
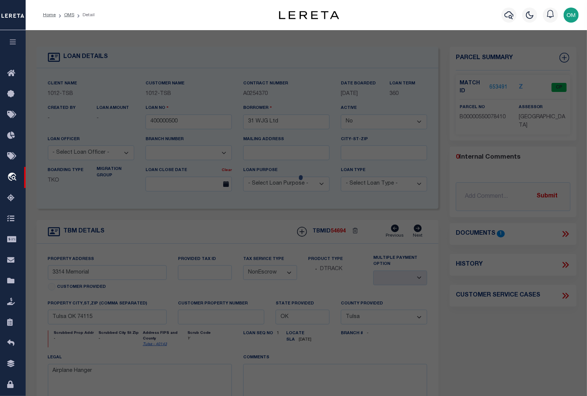
checkbox input "false"
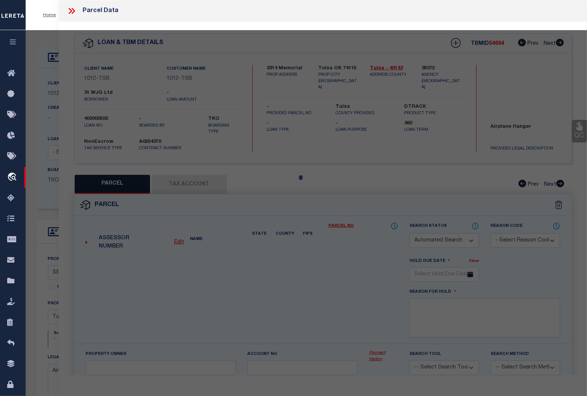
select select "CP"
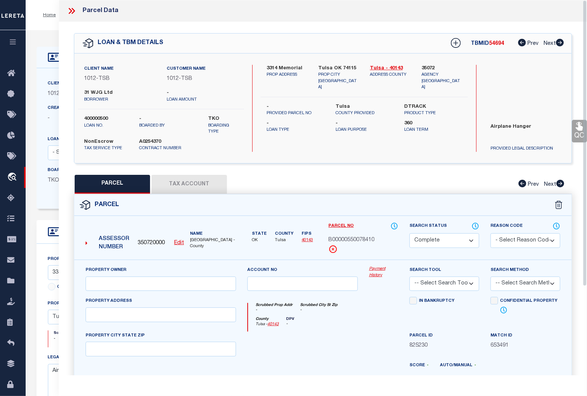
click at [377, 272] on link "Payment History" at bounding box center [383, 272] width 29 height 12
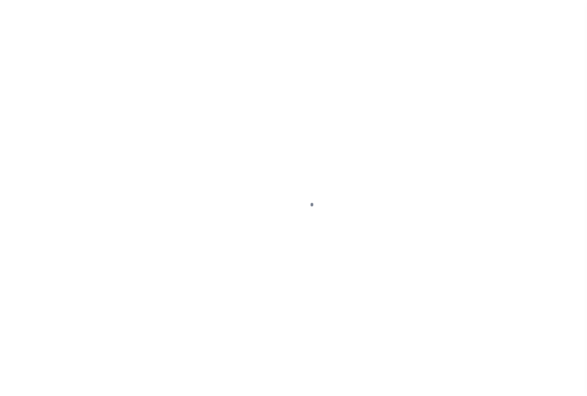
select select "False"
select select "NonEscrow"
select select "Tulsa"
select select
type textarea "Airplane Hanger"
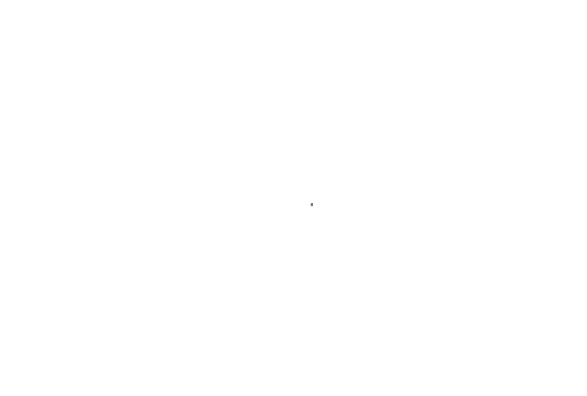
select select "4117"
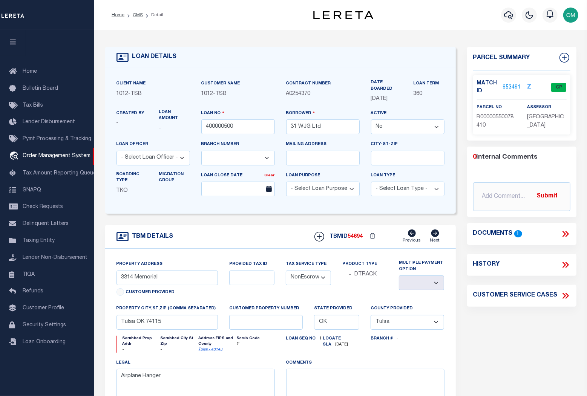
click at [419, 126] on select "Yes No" at bounding box center [407, 126] width 73 height 15
select select "True"
click at [371, 120] on select "Yes No" at bounding box center [407, 126] width 73 height 15
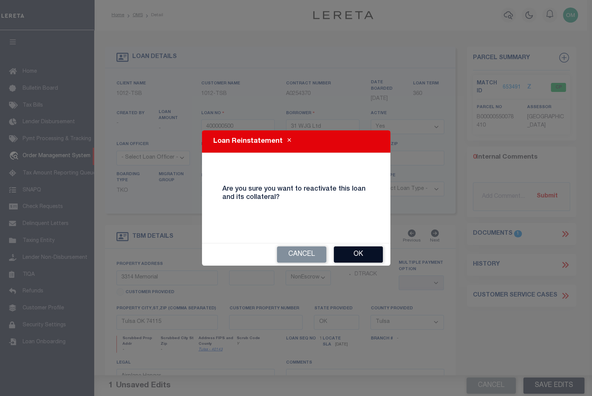
click at [367, 250] on button "Ok" at bounding box center [358, 254] width 49 height 16
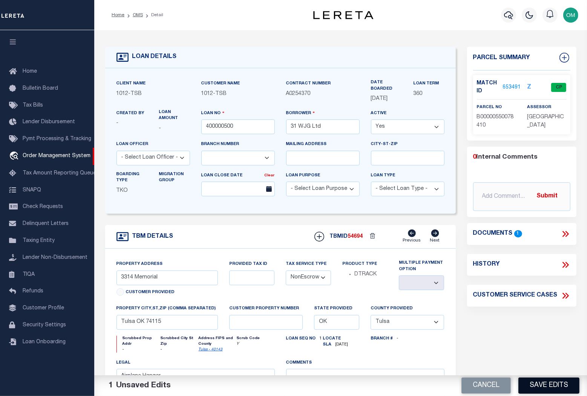
click at [555, 382] on button "Save Edits" at bounding box center [548, 386] width 61 height 16
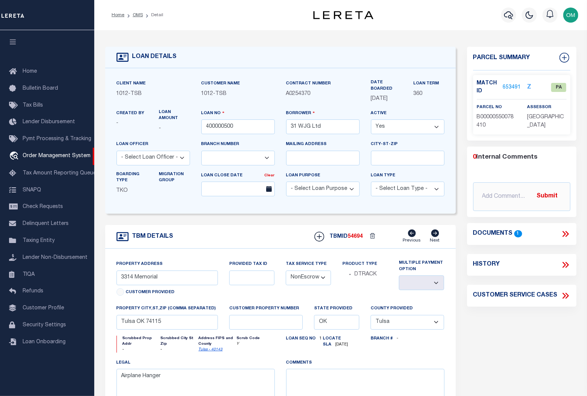
click at [510, 84] on link "653491" at bounding box center [512, 88] width 18 height 8
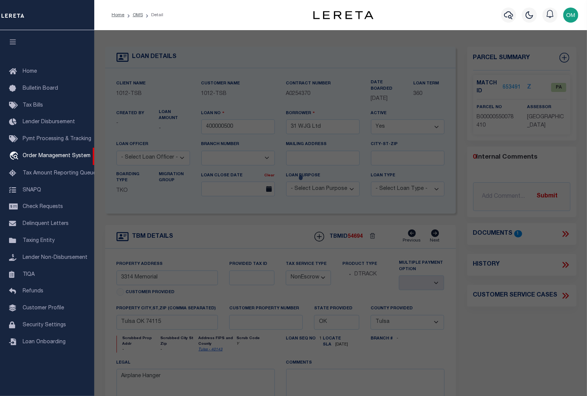
select select "AS"
checkbox input "false"
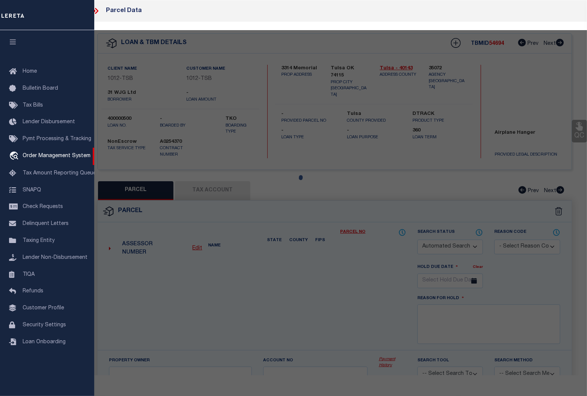
select select "PA"
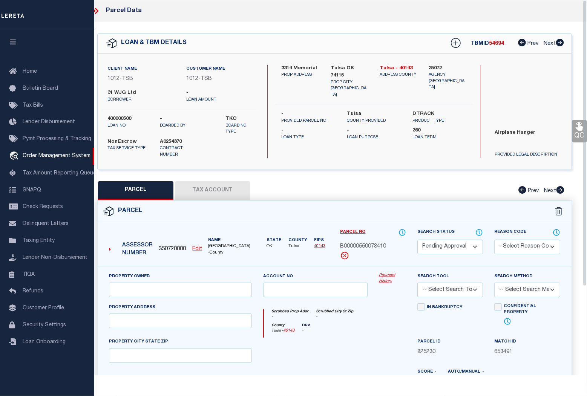
click at [97, 10] on icon at bounding box center [96, 11] width 3 height 6
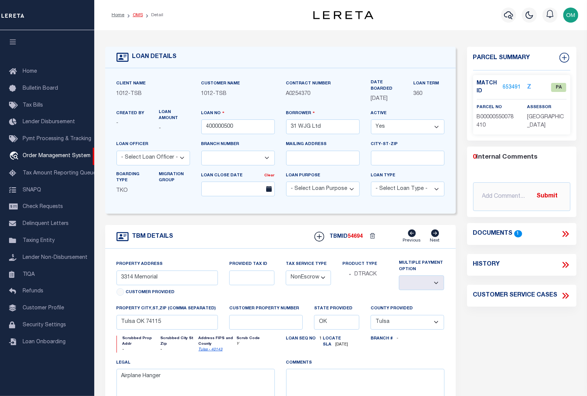
click at [136, 16] on link "OMS" at bounding box center [138, 15] width 10 height 5
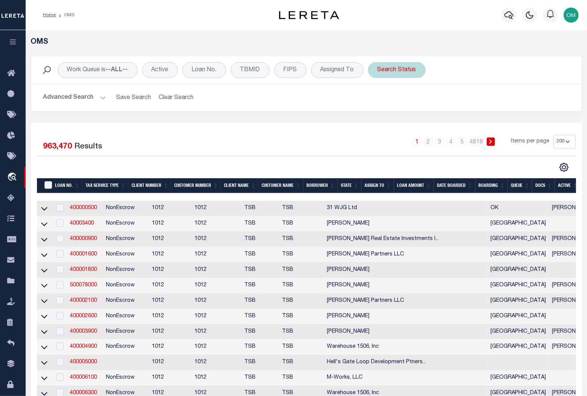
click at [389, 72] on div "Search Status" at bounding box center [397, 70] width 58 height 16
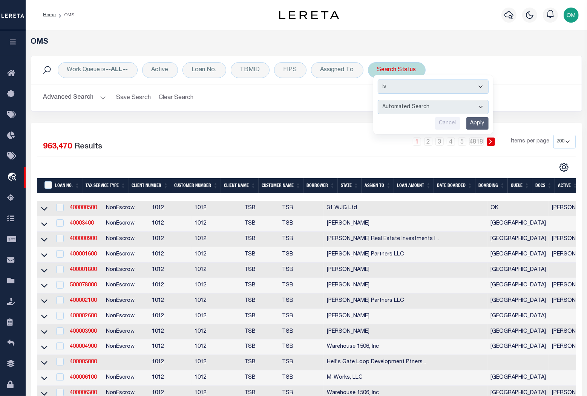
click at [411, 106] on select "Automated Search Bad Parcel Complete Duplicate Parcel High Dollar Reporting In …" at bounding box center [433, 107] width 111 height 14
select select "CP"
click at [378, 100] on select "Automated Search Bad Parcel Complete Duplicate Parcel High Dollar Reporting In …" at bounding box center [433, 107] width 111 height 14
click at [475, 121] on input "Apply" at bounding box center [477, 123] width 22 height 12
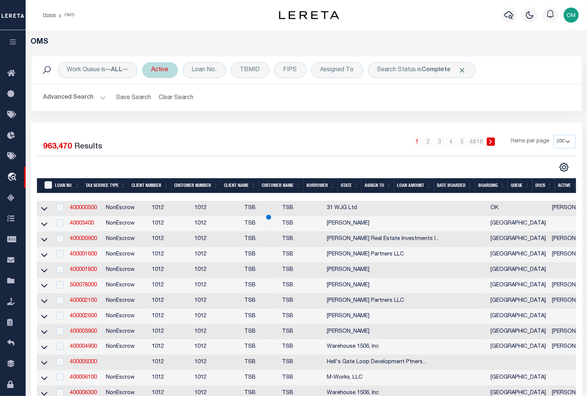
click at [162, 68] on div "Active" at bounding box center [160, 70] width 36 height 16
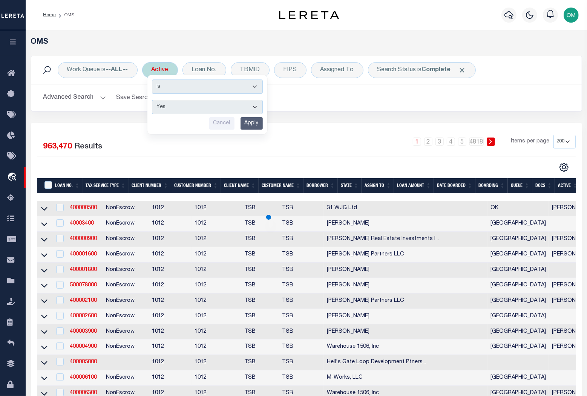
click at [176, 104] on select "Yes No" at bounding box center [207, 107] width 111 height 14
click at [153, 100] on select "Yes No" at bounding box center [207, 107] width 111 height 14
click at [252, 120] on input "Apply" at bounding box center [251, 123] width 22 height 12
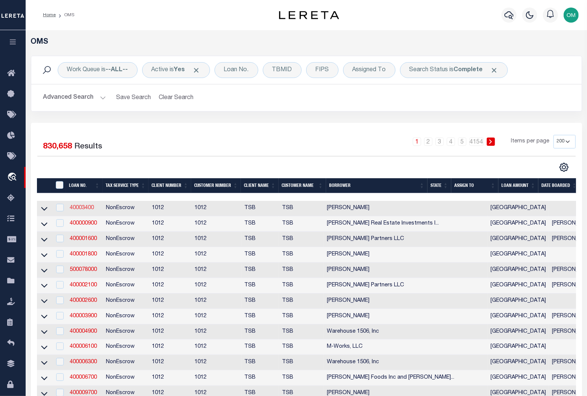
click at [88, 208] on link "40003400" at bounding box center [82, 207] width 24 height 5
type input "40003400"
type input "[PERSON_NAME]"
select select "False"
select select "56"
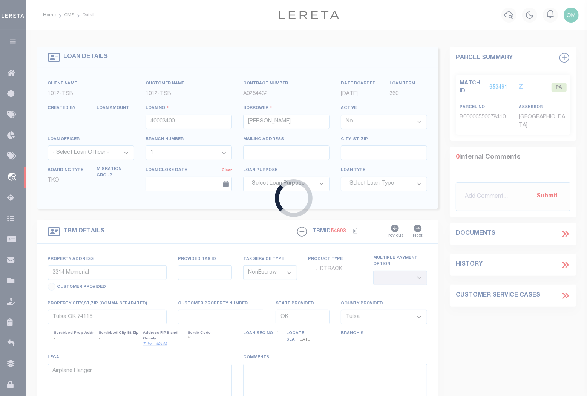
type input "5910 [PERSON_NAME]"
select select
type input "[GEOGRAPHIC_DATA]"
select select "[GEOGRAPHIC_DATA]"
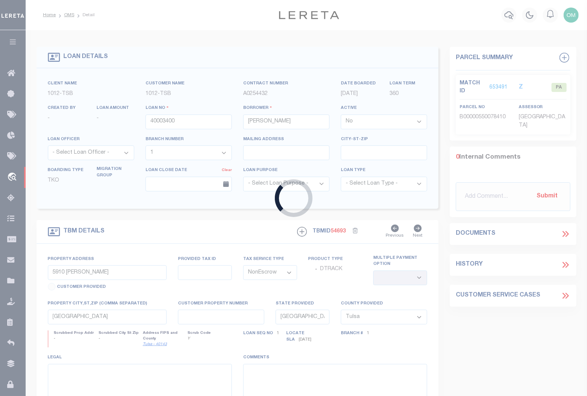
select select "56"
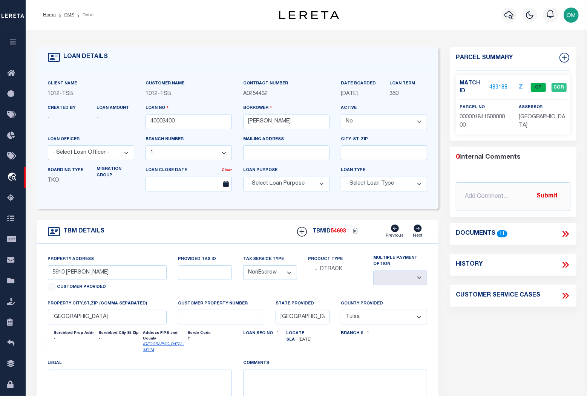
click at [500, 84] on link "483188" at bounding box center [498, 88] width 18 height 8
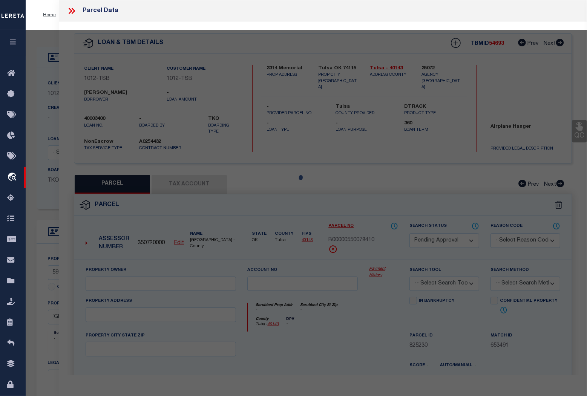
select select "AS"
checkbox input "false"
select select "CP"
type input "[PERSON_NAME] & [PERSON_NAME]"
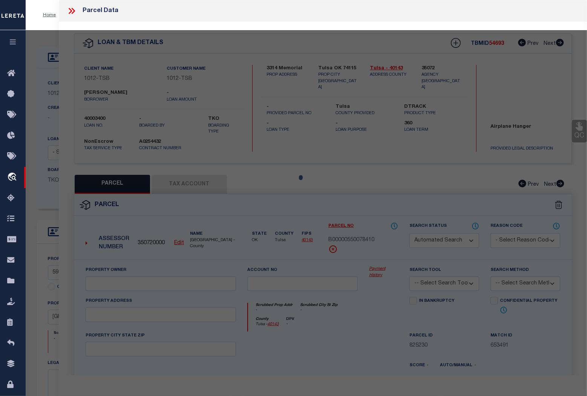
type input "00000184150000000"
type input "5910 [PERSON_NAME]"
type input "DALLAS [GEOGRAPHIC_DATA]"
type textarea "BELMONT SUBURBAN BLK 6/1896 LT 3 INT201000115944 DD05052010 CO-DC 1896 006 0030…"
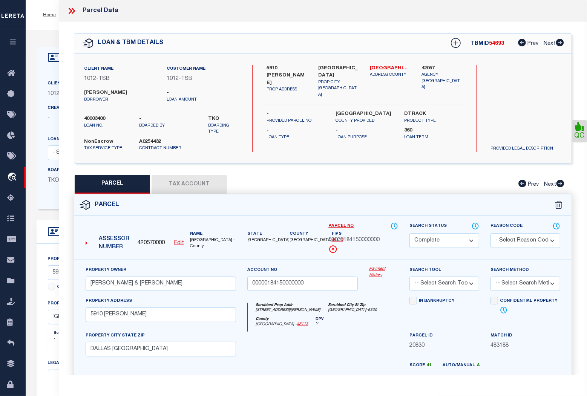
click at [374, 272] on link "Payment History" at bounding box center [383, 272] width 29 height 12
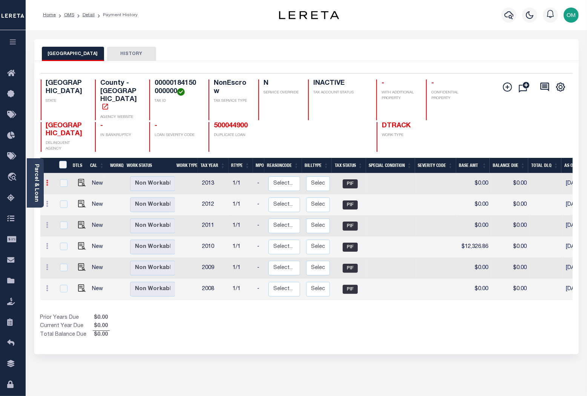
click at [49, 181] on link at bounding box center [47, 184] width 8 height 6
click at [67, 205] on img at bounding box center [65, 209] width 8 height 8
type input "$0.00"
type input "[DATE]"
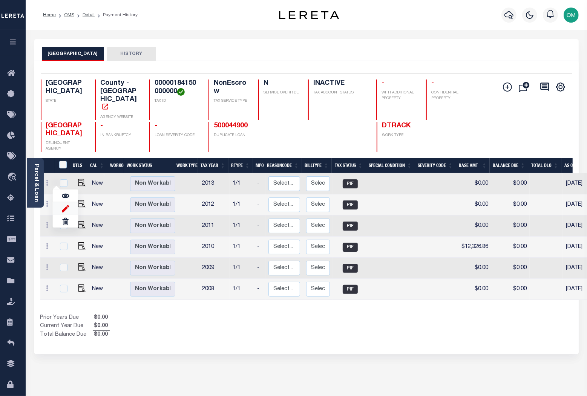
type input "$0.00"
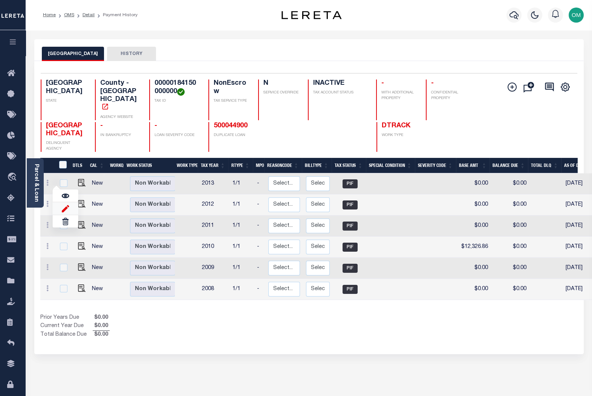
select select "PIF"
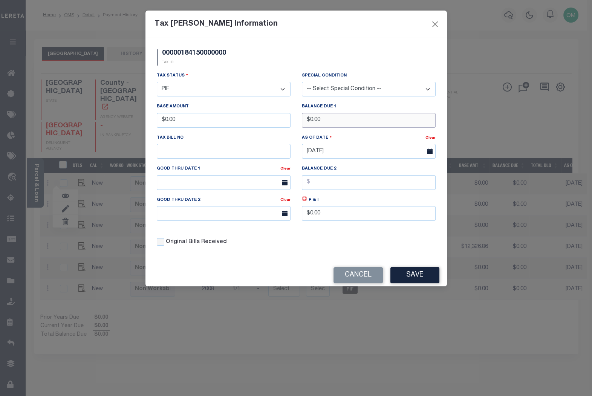
drag, startPoint x: 330, startPoint y: 124, endPoint x: 266, endPoint y: 130, distance: 64.7
click at [266, 130] on div "Tax Status - Select Status - Open Due/Unpaid Paid Incomplete No Tax Due Interna…" at bounding box center [296, 162] width 290 height 181
drag, startPoint x: 202, startPoint y: 121, endPoint x: 158, endPoint y: 123, distance: 43.4
click at [158, 123] on input "$0.00" at bounding box center [224, 120] width 134 height 15
type input "$100,000.00"
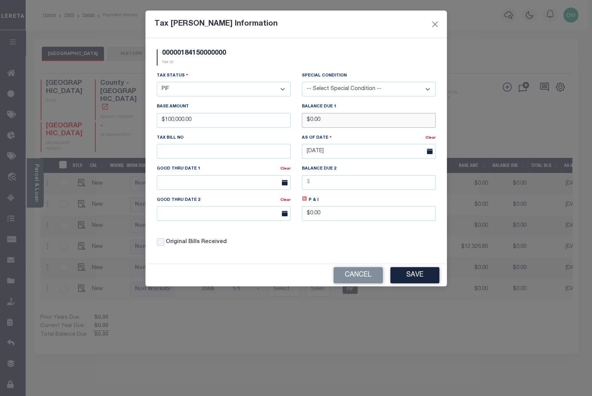
drag, startPoint x: 331, startPoint y: 122, endPoint x: 289, endPoint y: 122, distance: 41.8
click at [289, 122] on div "Tax Status - Select Status - Open Due/Unpaid Paid Incomplete No Tax Due Interna…" at bounding box center [296, 162] width 290 height 181
type input "$100,000.00"
click at [287, 252] on div "Original Bills Received" at bounding box center [223, 240] width 145 height 26
click at [416, 275] on button "Save" at bounding box center [414, 275] width 49 height 16
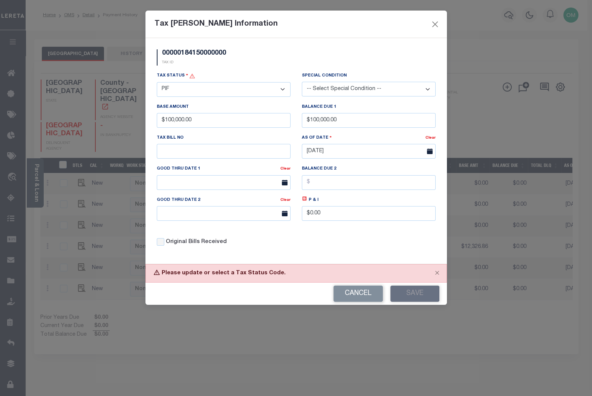
click at [277, 92] on select "- Select Status - Open Due/Unpaid Paid Incomplete No Tax Due Internal Refund Pr…" at bounding box center [224, 89] width 134 height 15
select select "DUE"
click at [157, 82] on select "- Select Status - Open Due/Unpaid Paid Incomplete No Tax Due Internal Refund Pr…" at bounding box center [224, 89] width 134 height 15
click at [414, 290] on button "Save" at bounding box center [414, 294] width 49 height 16
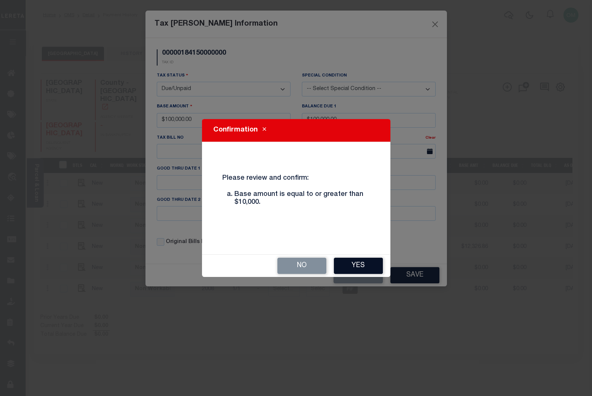
click at [358, 262] on button "Yes" at bounding box center [358, 266] width 49 height 16
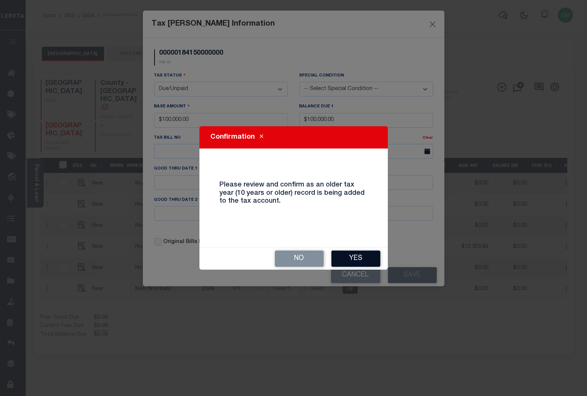
click at [358, 257] on button "Yes" at bounding box center [355, 259] width 49 height 16
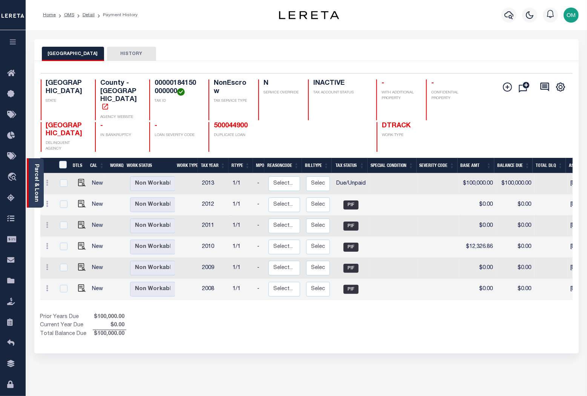
click at [36, 178] on link "Parcel & Loan" at bounding box center [36, 183] width 5 height 38
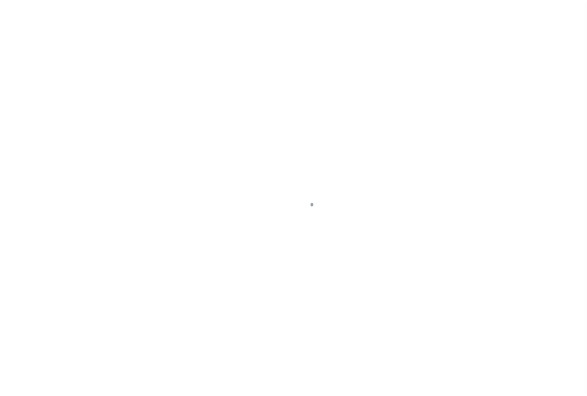
select select "False"
select select "NonEscrow"
select select "[GEOGRAPHIC_DATA]"
select select
select select "56"
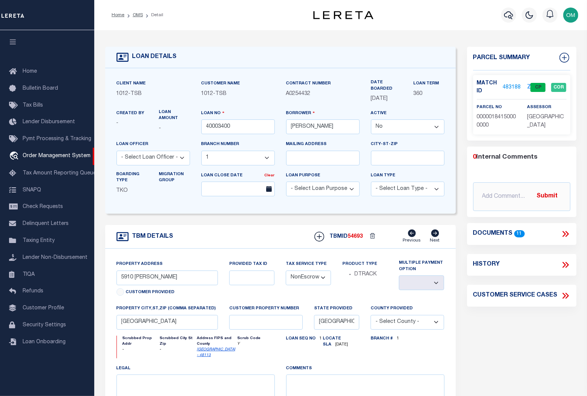
click at [388, 127] on select "Yes No" at bounding box center [407, 126] width 73 height 15
select select "True"
click at [371, 120] on select "Yes No" at bounding box center [407, 126] width 73 height 15
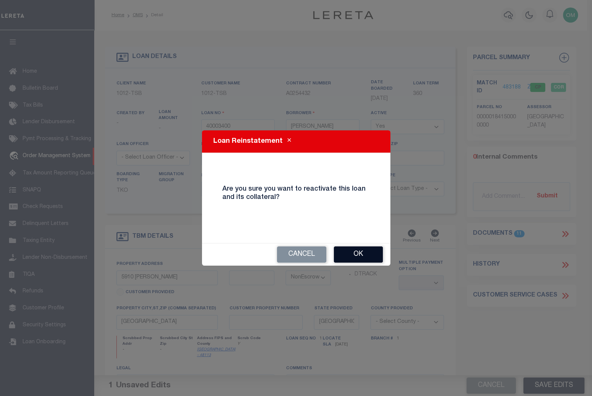
click at [359, 250] on button "Ok" at bounding box center [358, 254] width 49 height 16
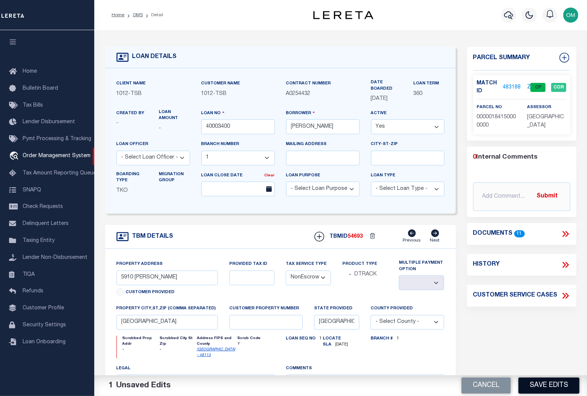
click at [547, 381] on button "Save Edits" at bounding box center [548, 386] width 61 height 16
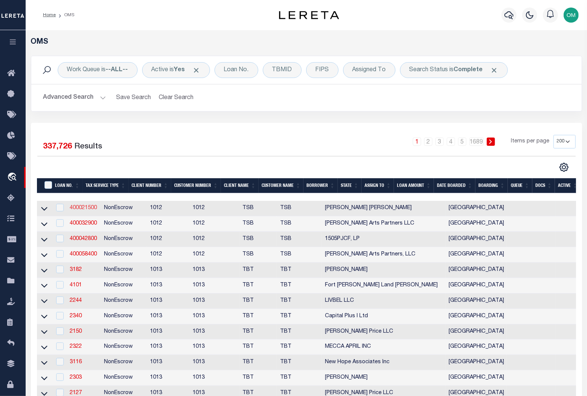
click at [84, 208] on link "400021500" at bounding box center [83, 207] width 27 height 5
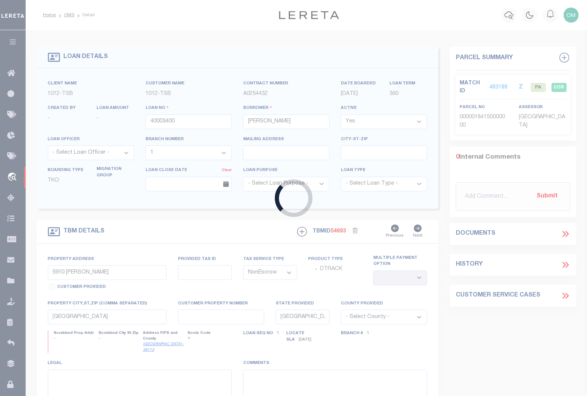
type input "400021500"
type input "[PERSON_NAME] [PERSON_NAME]"
select select "4117"
select select "10"
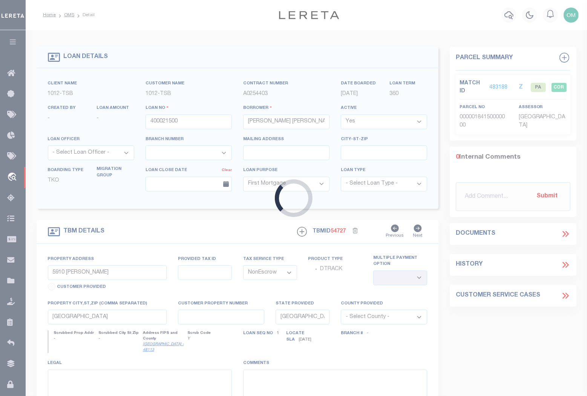
type input "1915 Brundrette"
select select
type input "[GEOGRAPHIC_DATA]"
select select "4117"
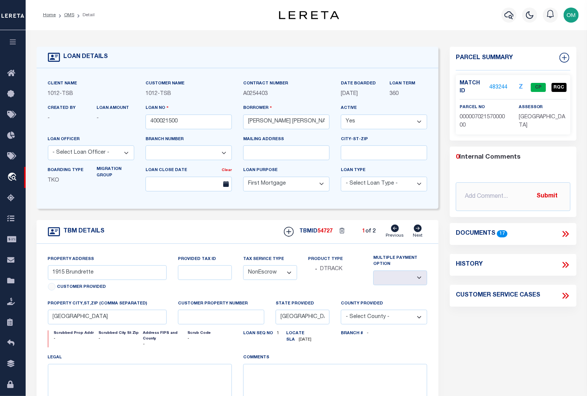
click at [500, 86] on link "483244" at bounding box center [498, 88] width 18 height 8
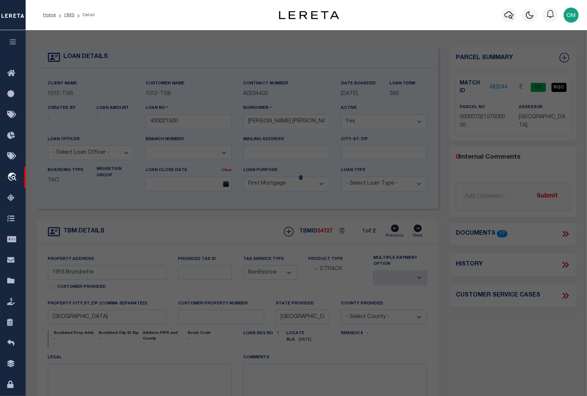
select select "AS"
checkbox input "false"
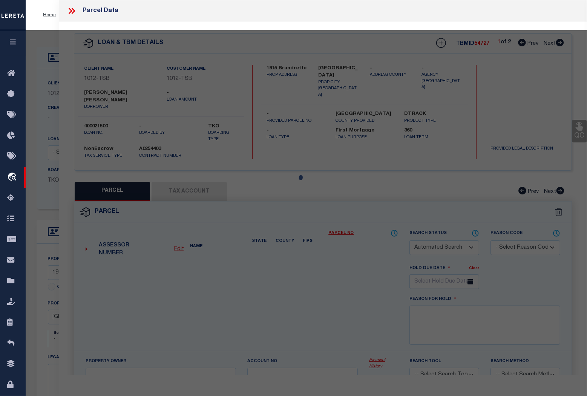
select select "CP"
type input "SMITHKIRKLEY LILLIAN"
type input "00000702157000000"
type input "1915 BRUNDRETTE"
type input "DALLAS TX"
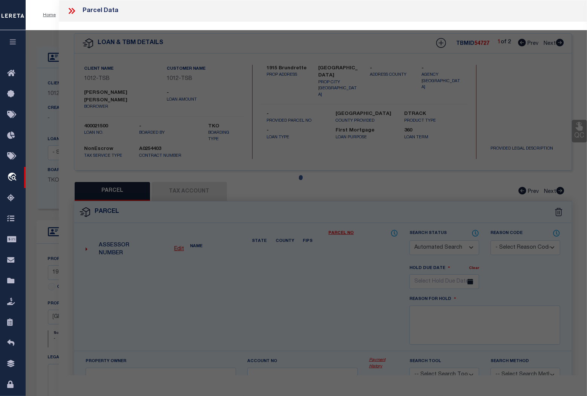
type textarea "HILLSIDE ADDITION TO CEMENT CITY BLK C/7240 LT 5 VOL82179/0127 INT200900181458 …"
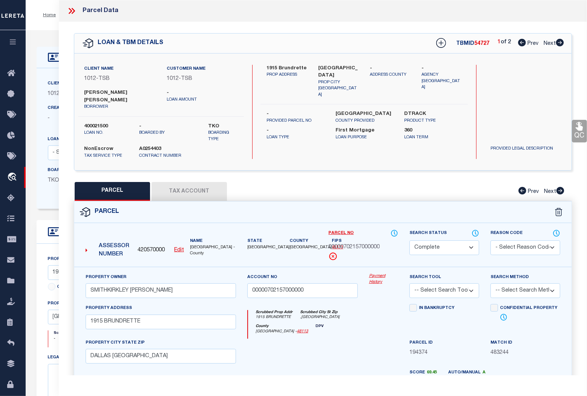
click at [377, 274] on link "Payment History" at bounding box center [383, 279] width 29 height 12
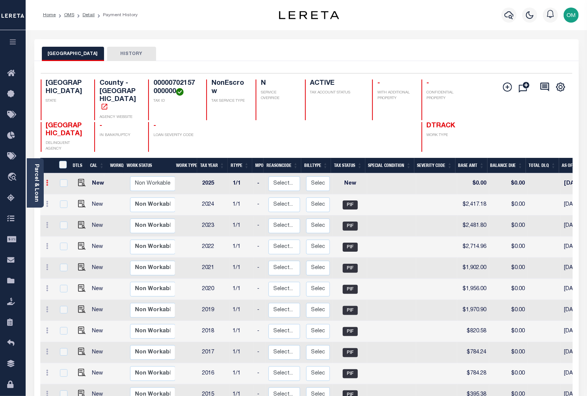
click at [47, 180] on icon at bounding box center [47, 183] width 2 height 6
click at [63, 205] on img at bounding box center [65, 209] width 8 height 8
select select "NW2"
type input "$0.00"
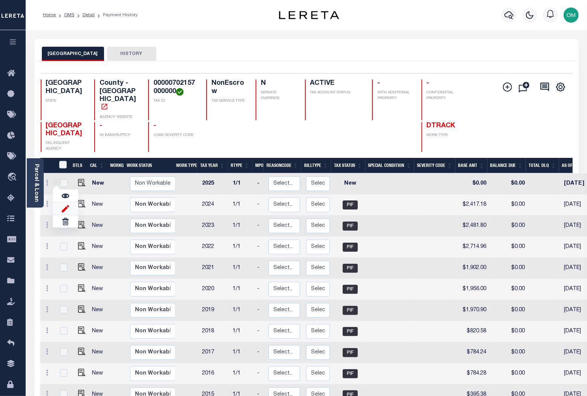
type input "[DATE]"
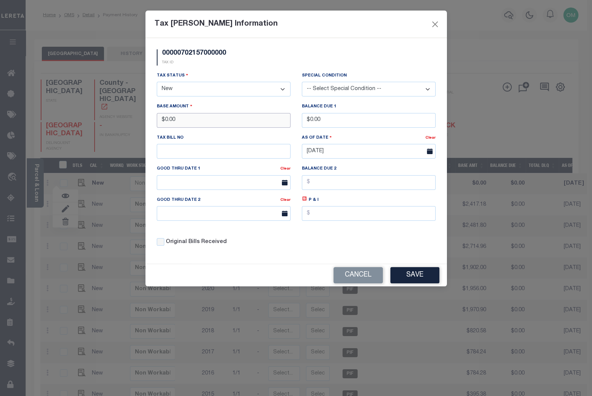
drag, startPoint x: 211, startPoint y: 121, endPoint x: 163, endPoint y: 124, distance: 48.3
click at [163, 124] on input "$0.00" at bounding box center [224, 120] width 134 height 15
click at [216, 121] on input "$0.00" at bounding box center [224, 120] width 134 height 15
type input "$"
type input "$100,000.00"
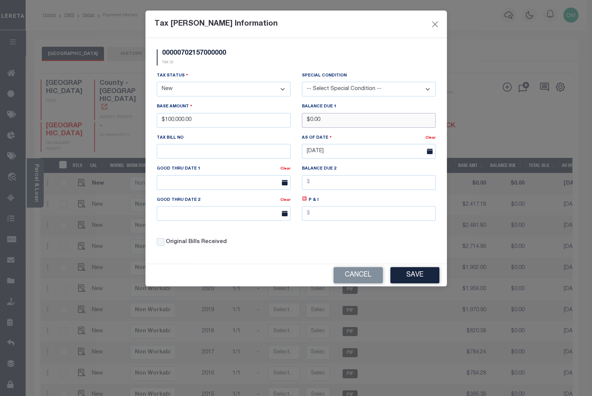
click at [342, 124] on input "$0.00" at bounding box center [369, 120] width 134 height 15
type input "$"
type input "$100,000.00"
click at [244, 87] on select "- Select Status - Open Due/Unpaid Paid Incomplete No Tax Due Internal Refund Pr…" at bounding box center [224, 89] width 134 height 15
select select "DUE"
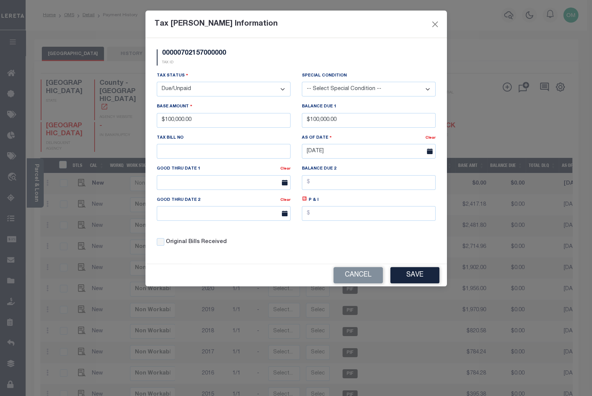
click at [157, 82] on select "- Select Status - Open Due/Unpaid Paid Incomplete No Tax Due Internal Refund Pr…" at bounding box center [224, 89] width 134 height 15
click at [416, 278] on button "Save" at bounding box center [414, 275] width 49 height 16
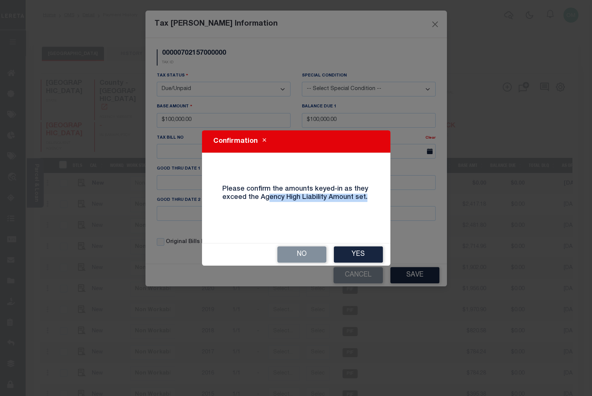
drag, startPoint x: 345, startPoint y: 200, endPoint x: 376, endPoint y: 205, distance: 31.3
click at [376, 205] on div "Please confirm the amounts keyed-in as they exceed the Agency High Liability Am…" at bounding box center [296, 198] width 170 height 72
click at [358, 254] on button "Yes" at bounding box center [358, 254] width 49 height 16
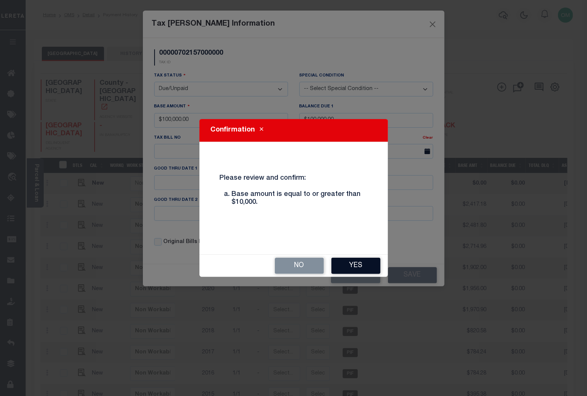
click at [359, 264] on button "Yes" at bounding box center [355, 266] width 49 height 16
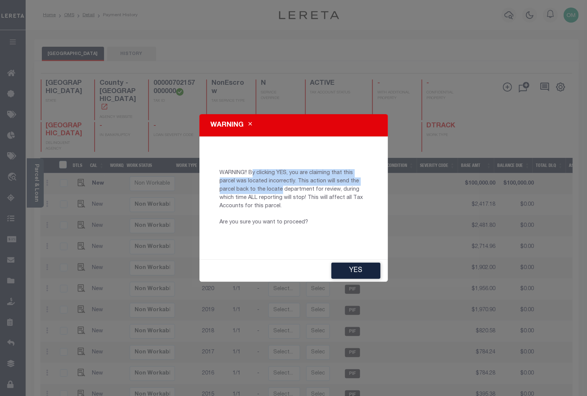
drag, startPoint x: 253, startPoint y: 174, endPoint x: 280, endPoint y: 189, distance: 31.0
click at [280, 189] on p "WARNING!! By clicking YES, you are claiming that this parcel was located incorr…" at bounding box center [293, 198] width 159 height 58
click at [329, 216] on p "WARNING!! By clicking YES, you are claiming that this parcel was located incorr…" at bounding box center [293, 198] width 159 height 58
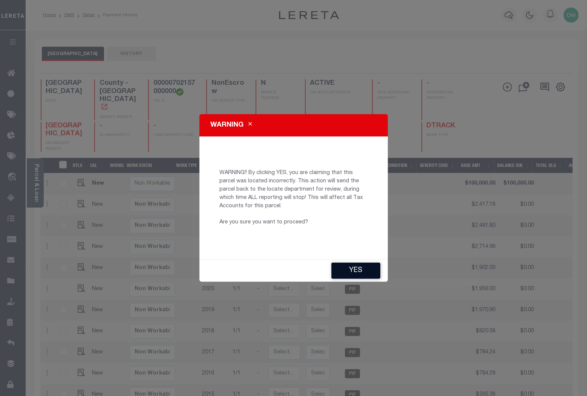
click at [352, 267] on button "YES" at bounding box center [355, 271] width 49 height 16
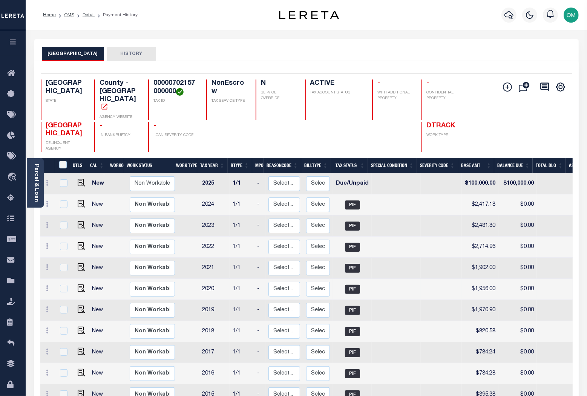
type input "Omar.Mohammed@accumatch.com"
type input "08/28/2025"
type input "HD"
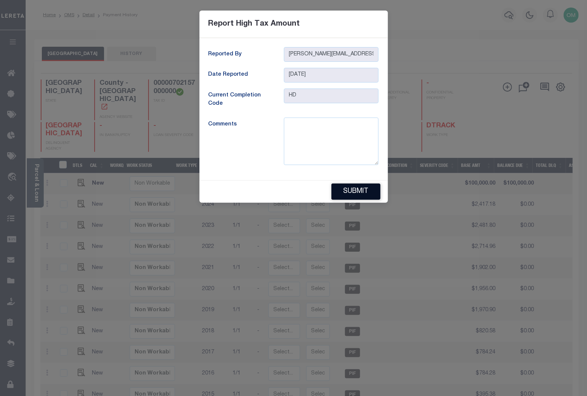
click at [360, 194] on button "Submit" at bounding box center [355, 191] width 49 height 16
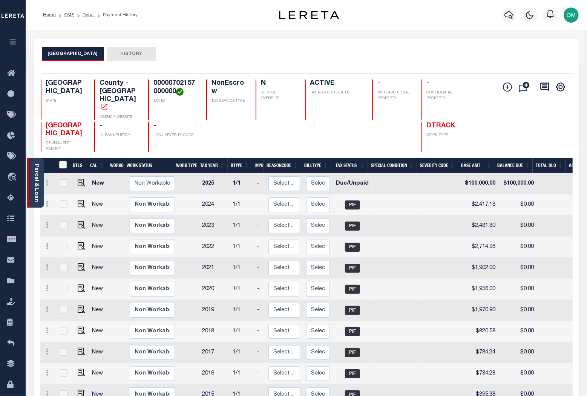
click at [34, 183] on link "Parcel & Loan" at bounding box center [36, 183] width 5 height 38
click at [38, 183] on link "Parcel & Loan" at bounding box center [36, 183] width 5 height 38
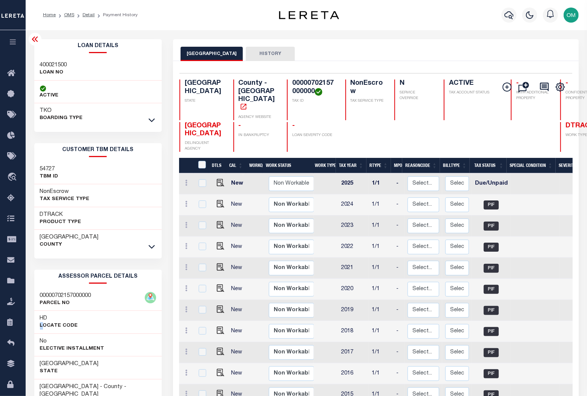
drag, startPoint x: 58, startPoint y: 317, endPoint x: 41, endPoint y: 323, distance: 18.1
click at [41, 323] on div "HD Locate Code" at bounding box center [59, 322] width 38 height 15
click at [45, 318] on h3 "HD" at bounding box center [44, 319] width 8 height 8
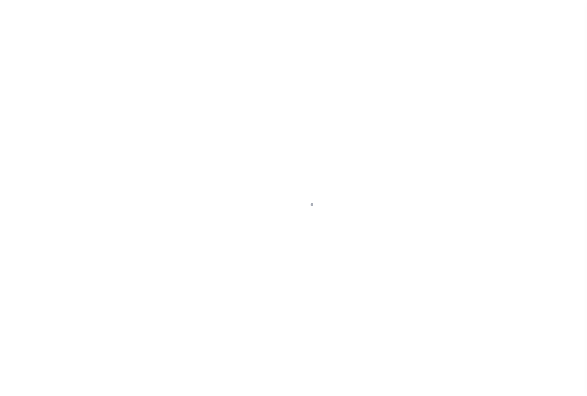
select select
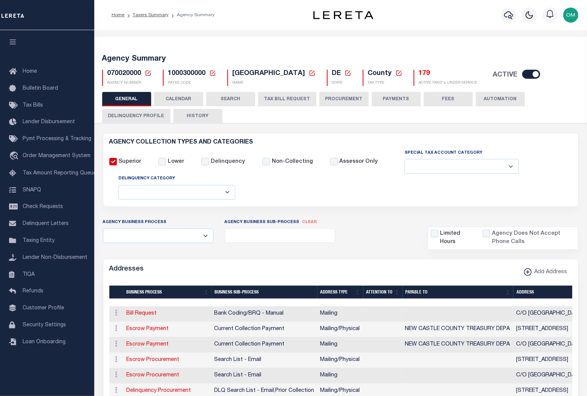
click at [341, 96] on button "PROCUREMENT" at bounding box center [343, 99] width 49 height 14
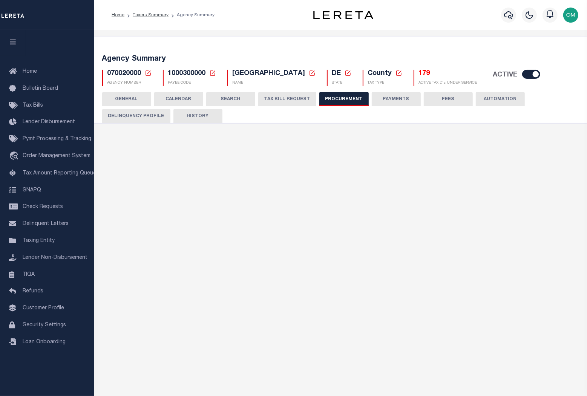
type input "$15,000"
select select "1"
select select "3"
checkbox input "true"
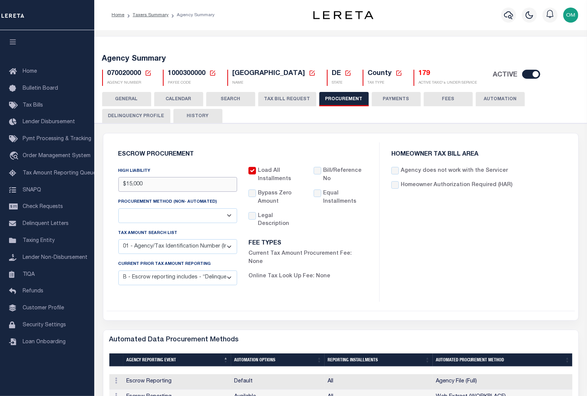
drag, startPoint x: 156, startPoint y: 184, endPoint x: 110, endPoint y: 188, distance: 46.2
click at [110, 188] on div "Escrow Procurement HIGH LIABILITY $15,000 PROCUREMENT METHOD (Non- Automated) A…" at bounding box center [243, 221] width 273 height 159
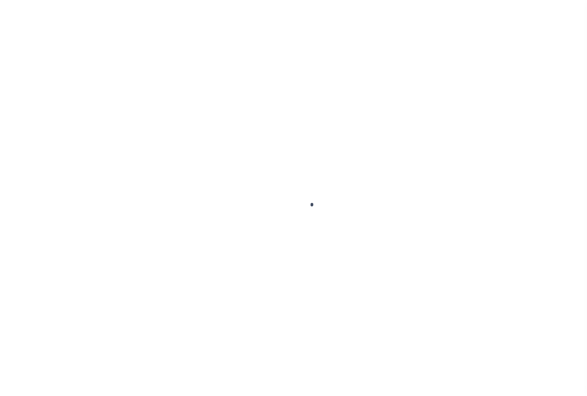
select select "CP"
select select "10"
select select "NonEscrow"
select select "[GEOGRAPHIC_DATA]"
select select "4117"
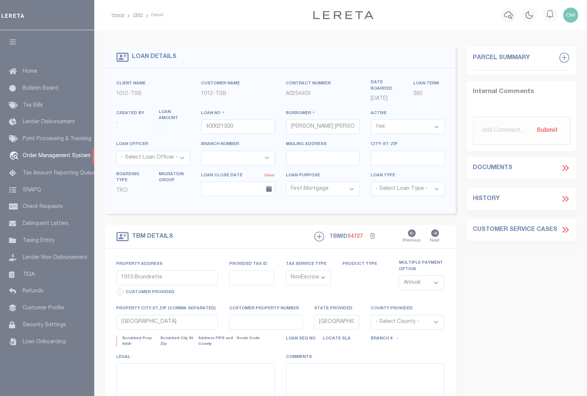
select select
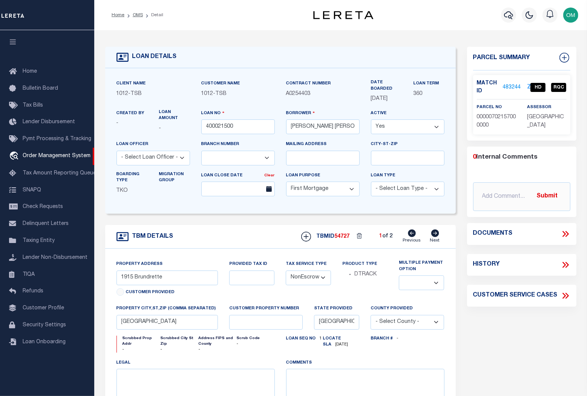
click at [512, 86] on link "483244" at bounding box center [512, 88] width 18 height 8
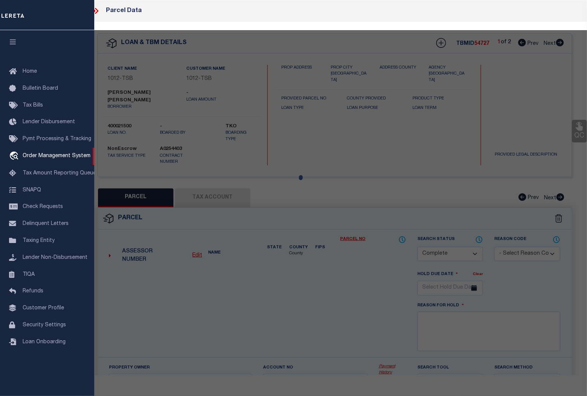
select select "AS"
checkbox input "false"
select select "HD"
type input "SMITHKIRKLEY LILLIAN"
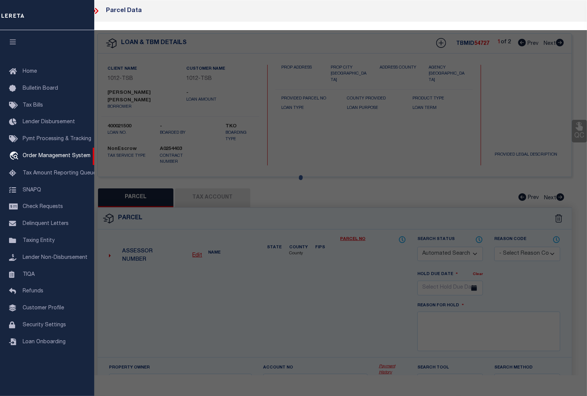
type input "00000702157000000"
type input "1915 BRUNDRETTE"
type input "DALLAS TX"
type textarea "HILLSIDE ADDITION TO CEMENT CITY BLK C/7240 LT 5 VOL82179/0127 INT200900181458 …"
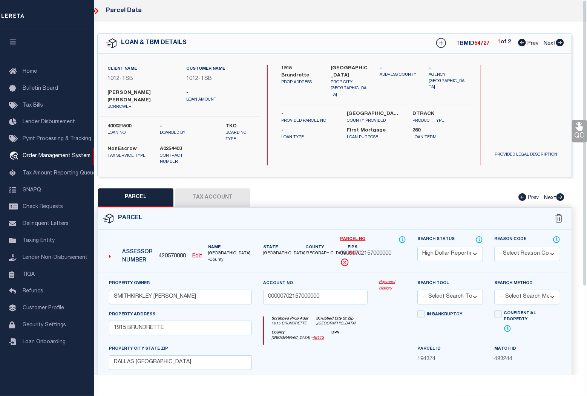
click at [468, 247] on select "Automated Search Bad Parcel Complete Duplicate Parcel High Dollar Reporting In …" at bounding box center [450, 254] width 66 height 15
select select "CP"
click at [417, 247] on select "Automated Search Bad Parcel Complete Duplicate Parcel High Dollar Reporting In …" at bounding box center [450, 254] width 66 height 15
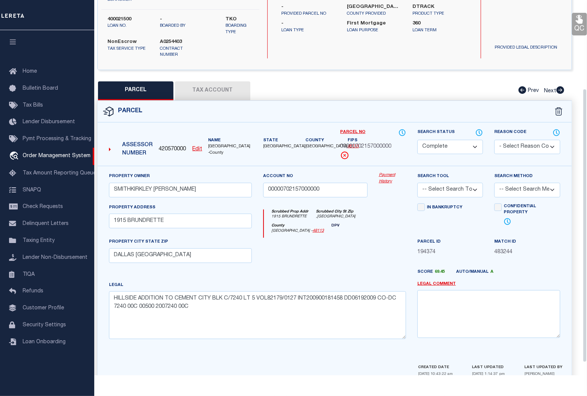
scroll to position [137, 0]
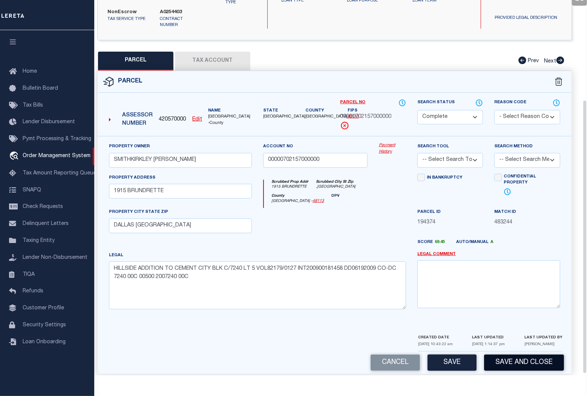
click at [523, 355] on button "Save and Close" at bounding box center [524, 363] width 80 height 16
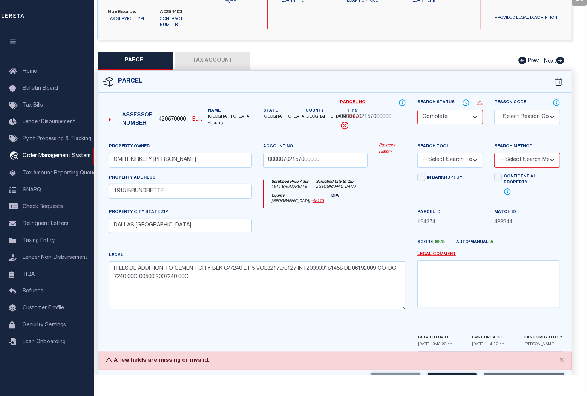
click at [463, 153] on select "-- Select Search Tool -- 3rd Party Website Agency File Agency Website ATLS CNV-…" at bounding box center [450, 160] width 66 height 15
select select "AGF"
click at [417, 153] on select "-- Select Search Tool -- 3rd Party Website Agency File Agency Website ATLS CNV-…" at bounding box center [450, 160] width 66 height 15
click at [531, 153] on select "-- Select Search Method -- Property Address Legal Liability Info Provided" at bounding box center [527, 160] width 66 height 15
select select "ADD"
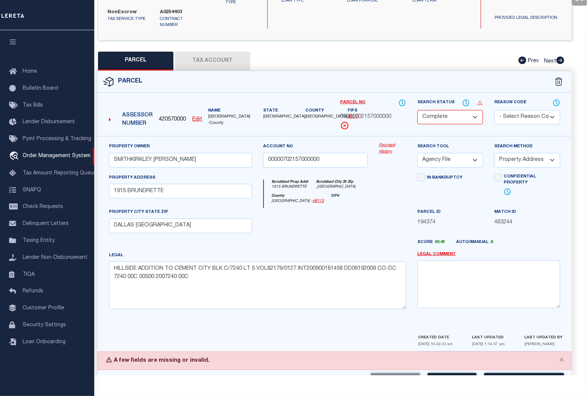
click at [494, 153] on select "-- Select Search Method -- Property Address Legal Liability Info Provided" at bounding box center [527, 160] width 66 height 15
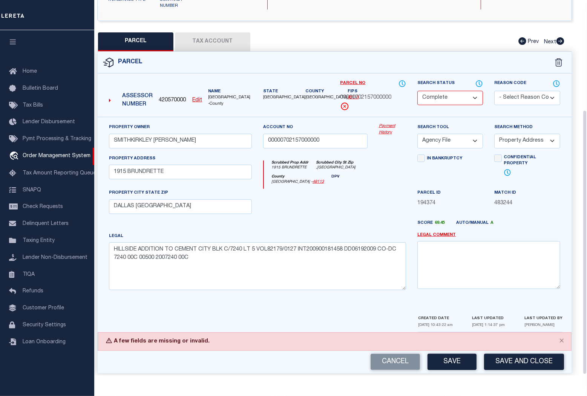
click at [536, 355] on button "Save and Close" at bounding box center [524, 362] width 80 height 16
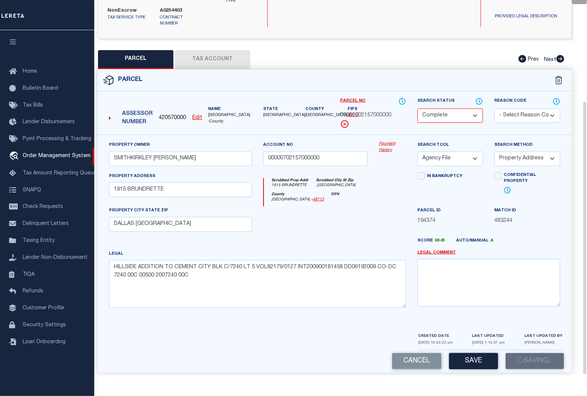
scroll to position [156, 0]
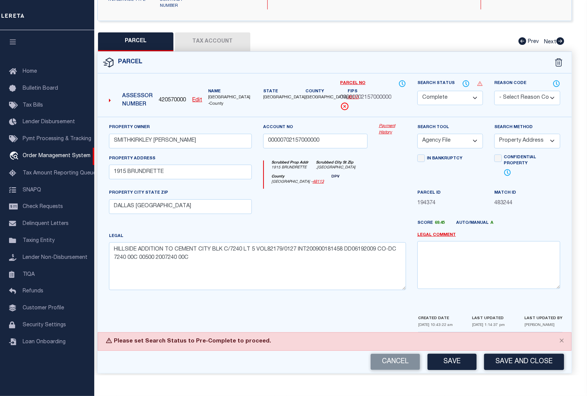
click at [470, 92] on select "Automated Search Bad Parcel Complete Duplicate Parcel High Dollar Reporting In …" at bounding box center [450, 98] width 66 height 15
select select "PC"
click at [417, 91] on select "Automated Search Bad Parcel Complete Duplicate Parcel High Dollar Reporting In …" at bounding box center [450, 98] width 66 height 15
click at [520, 354] on button "Save and Close" at bounding box center [524, 362] width 80 height 16
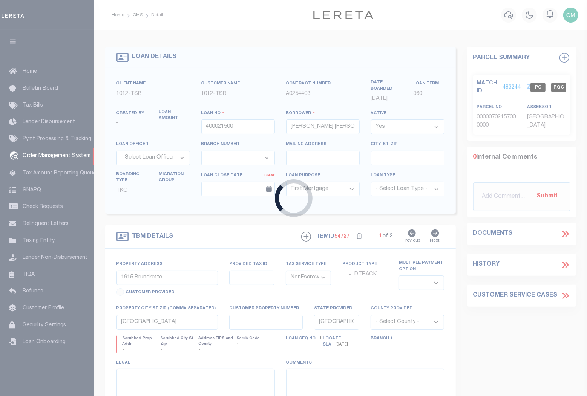
select select
select select "4117"
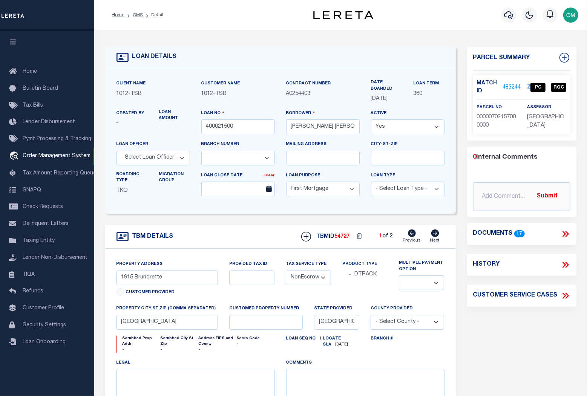
click at [324, 71] on div "Client Name 1012 - TSB Customer Name 1012 - TSB Contract Number A0254403 -" at bounding box center [280, 140] width 350 height 145
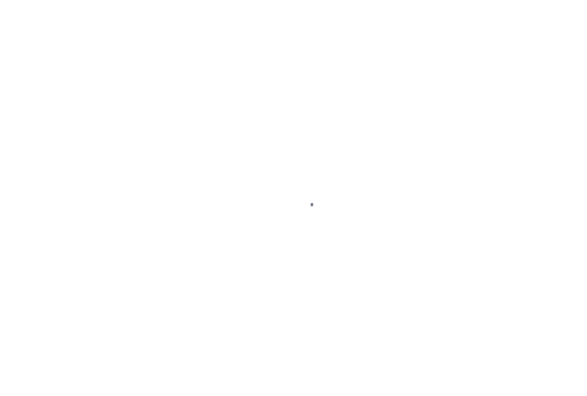
select select "10"
select select "NonEscrow"
type input "1915 Brundrette"
select select
type input "[GEOGRAPHIC_DATA]"
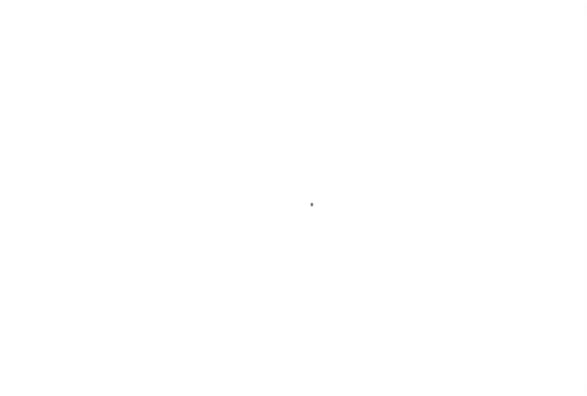
type input "[GEOGRAPHIC_DATA]"
select select "[GEOGRAPHIC_DATA]"
select select "4117"
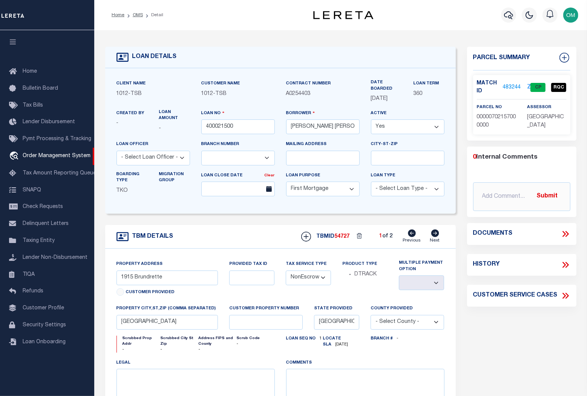
click at [510, 85] on link "483244" at bounding box center [512, 88] width 18 height 8
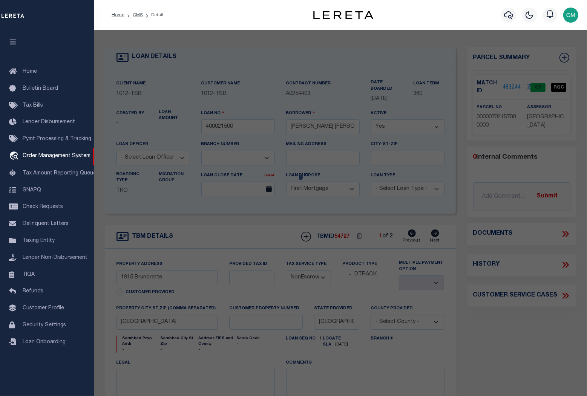
checkbox input "false"
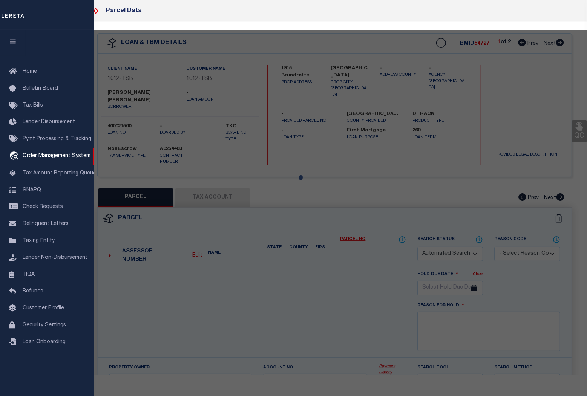
select select "CP"
type input "SMITHKIRKLEY LILLIAN"
type input "00000702157000000"
select select "AGF"
select select "ADD"
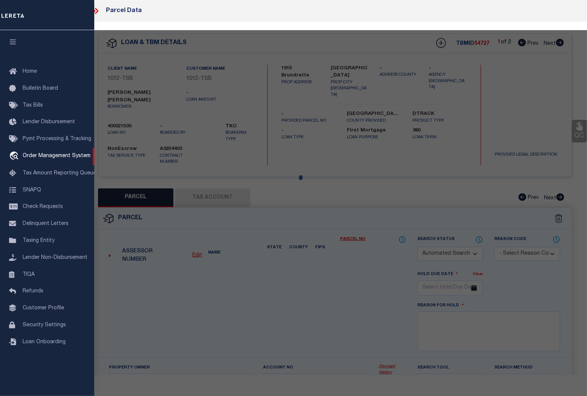
type input "1915 BRUNDRETTE"
type input "DALLAS TX"
type textarea "HILLSIDE ADDITION TO CEMENT CITY BLK C/7240 LT 5 VOL82179/0127 INT200900181458 …"
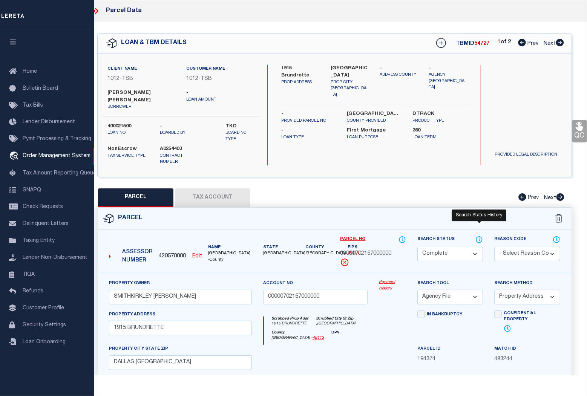
click at [479, 235] on icon at bounding box center [479, 239] width 8 height 8
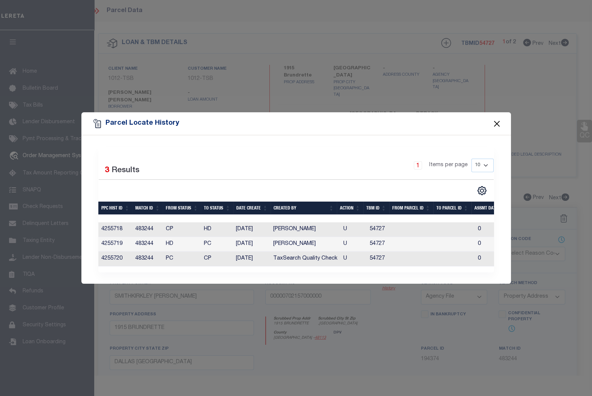
click at [497, 120] on button "Close" at bounding box center [497, 124] width 10 height 10
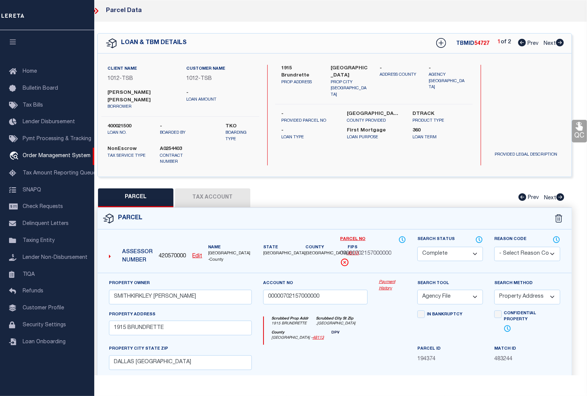
click at [390, 279] on link "Payment History" at bounding box center [392, 285] width 27 height 12
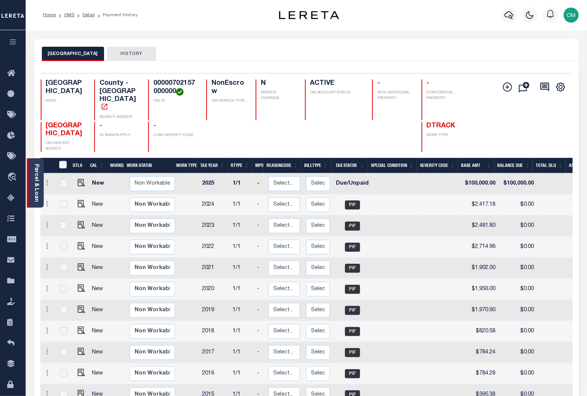
click at [35, 176] on link "Parcel & Loan" at bounding box center [36, 183] width 5 height 38
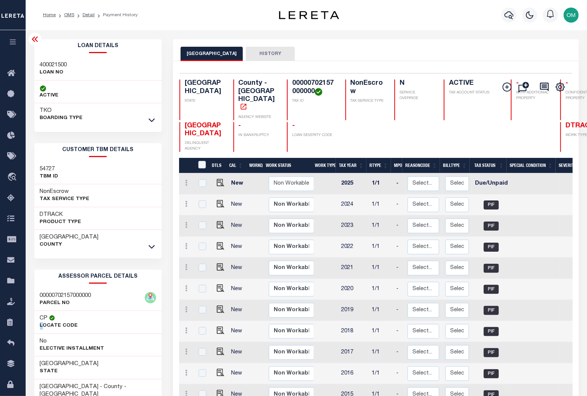
drag, startPoint x: 64, startPoint y: 321, endPoint x: 43, endPoint y: 325, distance: 21.4
click at [43, 325] on div "CP Locate Code" at bounding box center [59, 322] width 38 height 15
click at [136, 338] on div "No Elective Installment" at bounding box center [98, 345] width 128 height 23
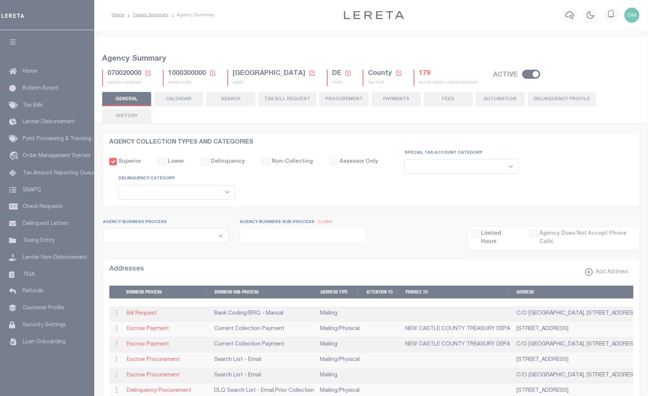
select select
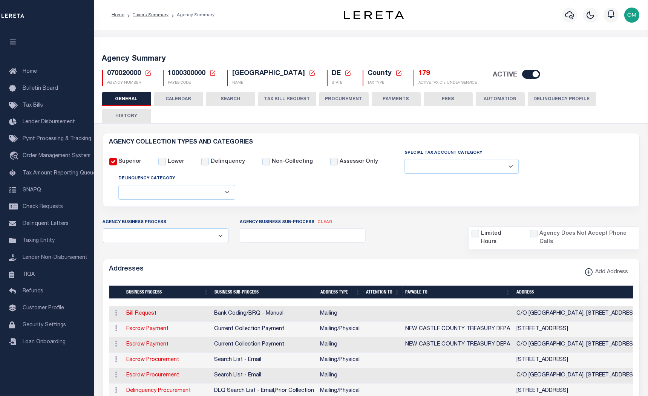
drag, startPoint x: 295, startPoint y: 95, endPoint x: 309, endPoint y: 117, distance: 26.0
click at [294, 95] on button "TAX BILL REQUEST" at bounding box center [287, 99] width 58 height 14
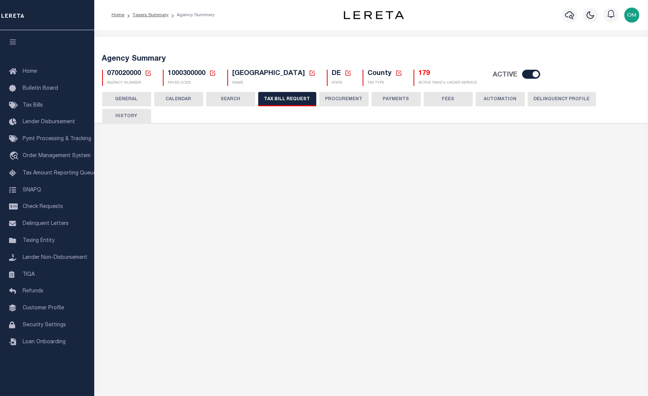
select select "27"
select select "22"
select select "false"
select select
select select "7803021001"
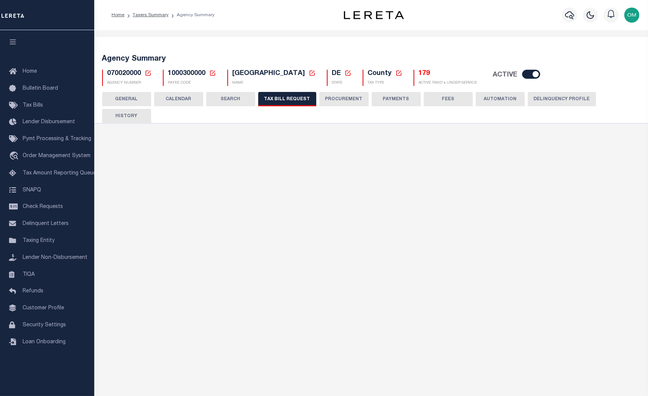
select select "2"
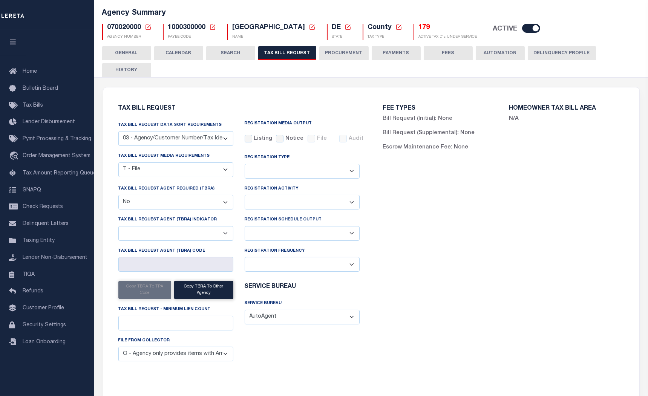
scroll to position [68, 0]
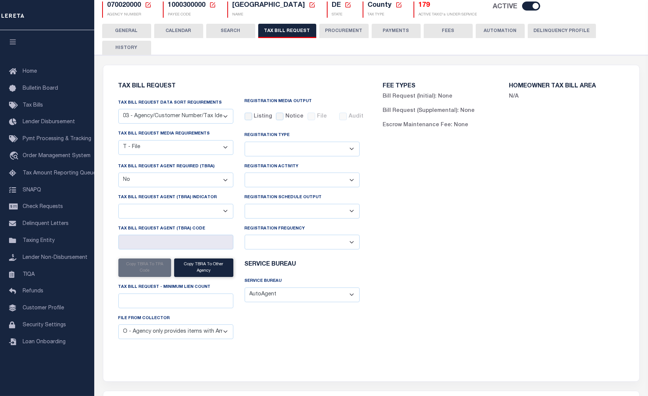
click at [350, 245] on select "Daily Monthly - First Day of the Month Monthly - Last Day of the Month Monthly …" at bounding box center [302, 242] width 115 height 15
click at [353, 212] on select "Delta File Full File" at bounding box center [302, 211] width 115 height 15
click at [450, 202] on div "FEE TYPES Bill Request (Initial): None Bill Request (Supplemental): None Escrow…" at bounding box center [503, 218] width 264 height 289
click at [354, 213] on select "Delta File Full File" at bounding box center [302, 211] width 115 height 15
click at [422, 210] on div "FEE TYPES Bill Request (Initial): None Bill Request (Supplemental): None Escrow…" at bounding box center [503, 218] width 264 height 289
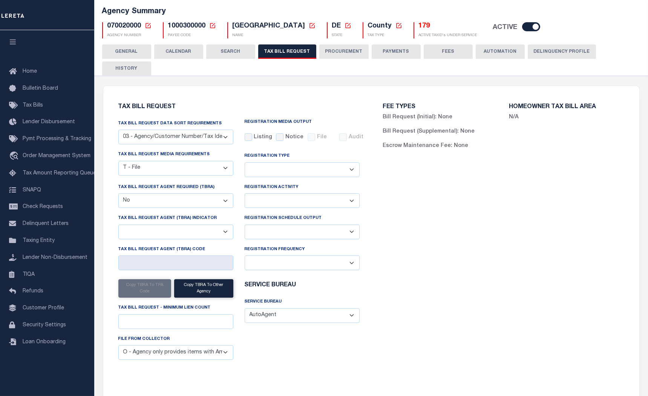
scroll to position [34, 0]
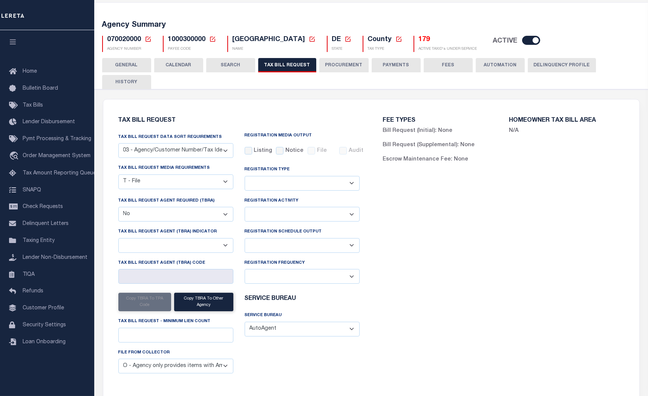
click at [339, 62] on button "PROCUREMENT" at bounding box center [343, 65] width 49 height 14
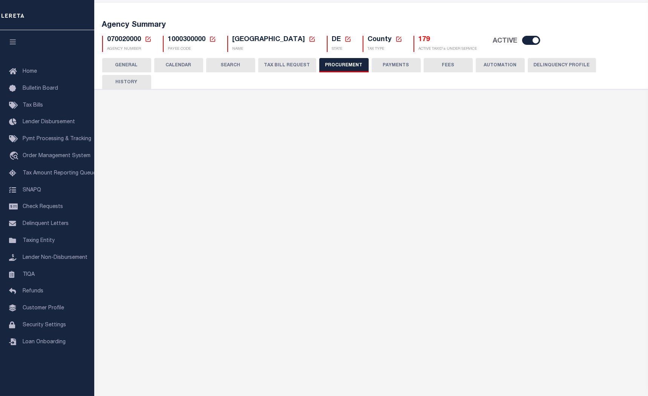
type input "$15,000"
select select "1"
select select "3"
checkbox input "true"
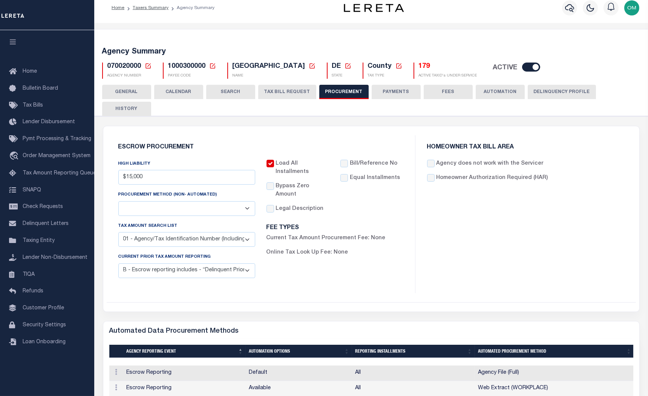
scroll to position [0, 0]
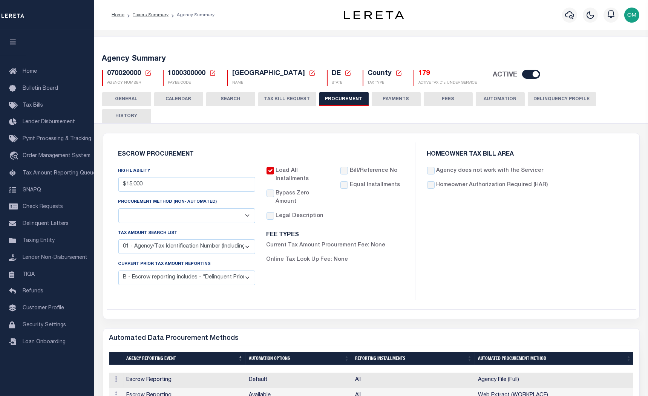
click at [381, 99] on button "PAYMENTS" at bounding box center [395, 99] width 49 height 14
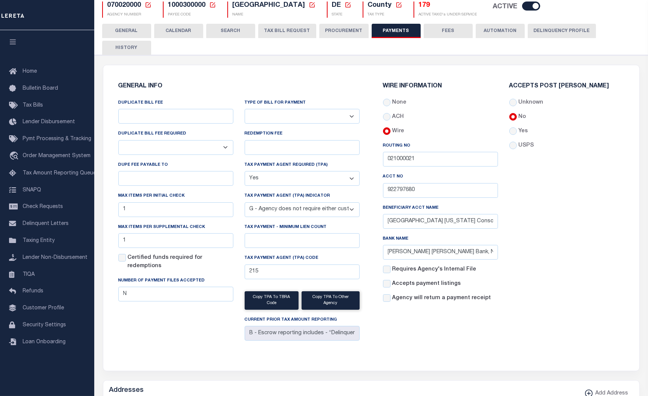
click at [351, 211] on select "A - Agency requires both customer TPA code and LERETA TPA code. B - Agency requ…" at bounding box center [302, 209] width 115 height 15
click at [569, 170] on div "Accepts Post Mark Unknown No Yes" at bounding box center [566, 195] width 126 height 225
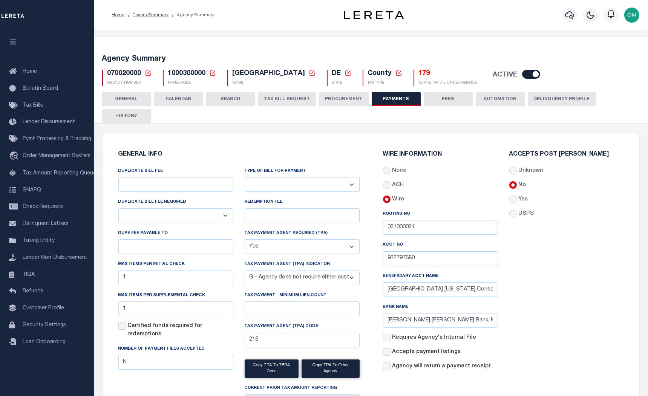
click at [126, 98] on button "GENERAL" at bounding box center [126, 99] width 49 height 14
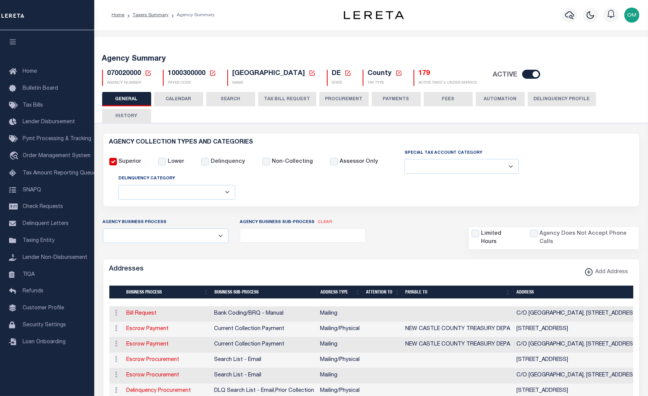
click at [171, 98] on button "CALENDAR" at bounding box center [178, 99] width 49 height 14
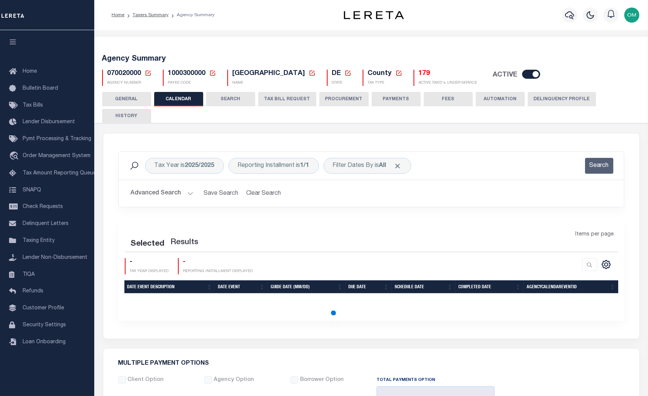
checkbox input "false"
type input "1"
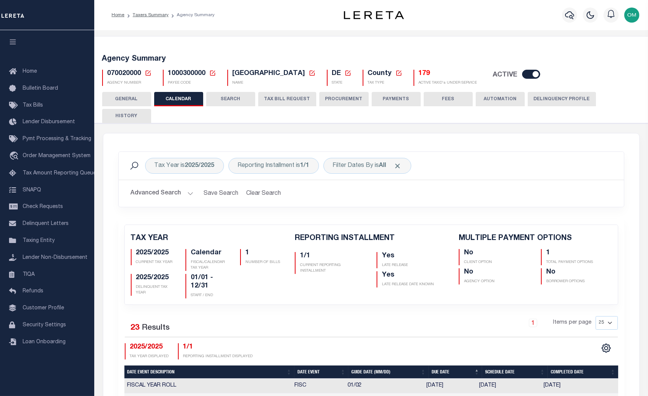
scroll to position [102, 0]
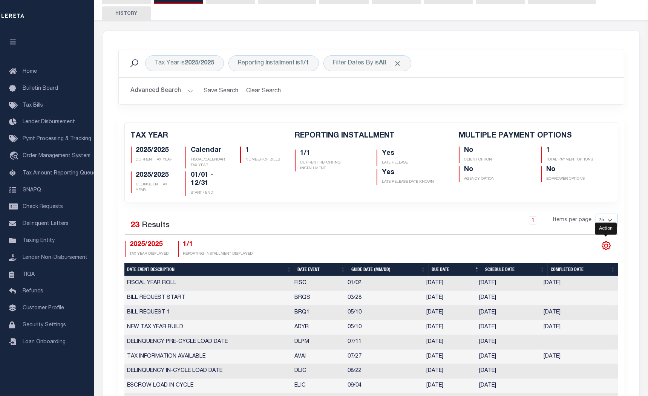
click at [605, 245] on icon "" at bounding box center [606, 246] width 10 height 10
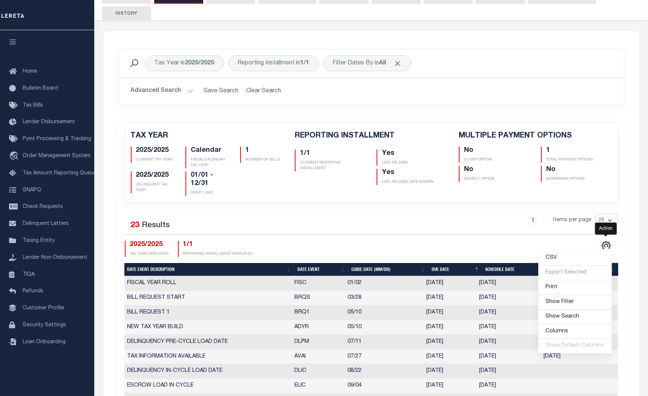
click at [494, 244] on div "CSV Export Selected Print Show Filter Show Search Columns 5: Date Event Descrip…" at bounding box center [494, 249] width 246 height 16
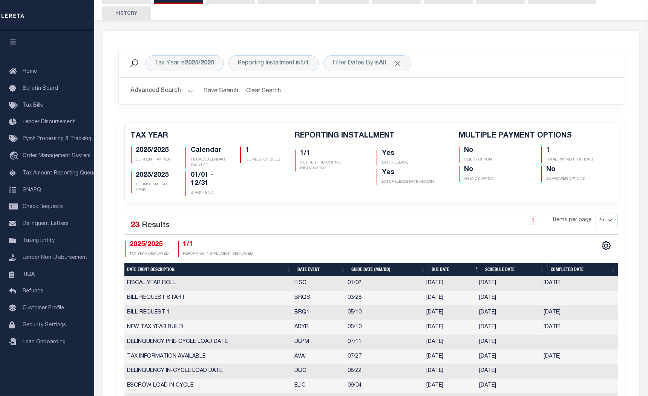
click at [141, 280] on td "FISCAL YEAR ROLL" at bounding box center [207, 283] width 167 height 15
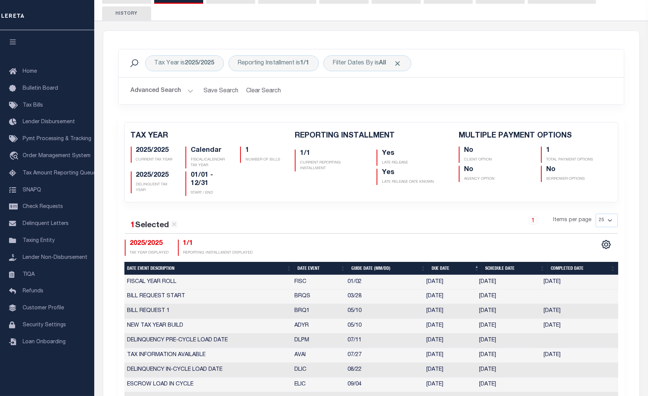
click at [158, 311] on td "BILL REQUEST 1" at bounding box center [207, 311] width 167 height 15
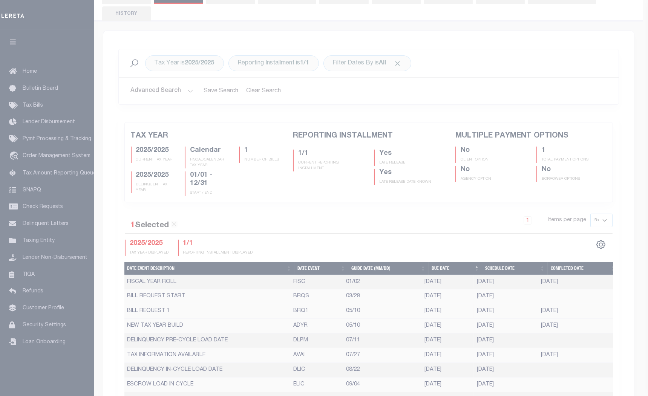
select select "5"
select select "10"
type input "[DATE]"
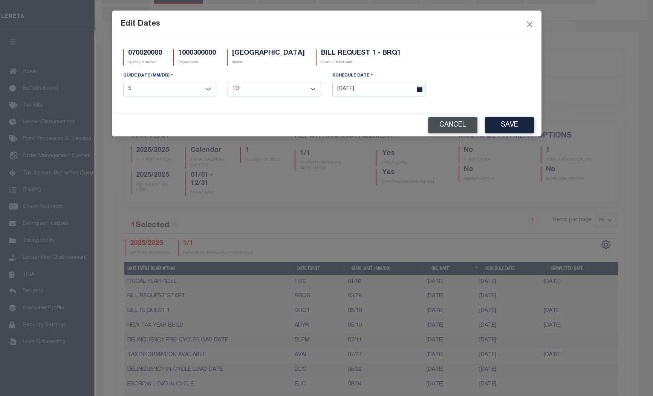
drag, startPoint x: 145, startPoint y: 309, endPoint x: 458, endPoint y: 124, distance: 364.0
click at [458, 124] on button "Cancel" at bounding box center [452, 125] width 49 height 16
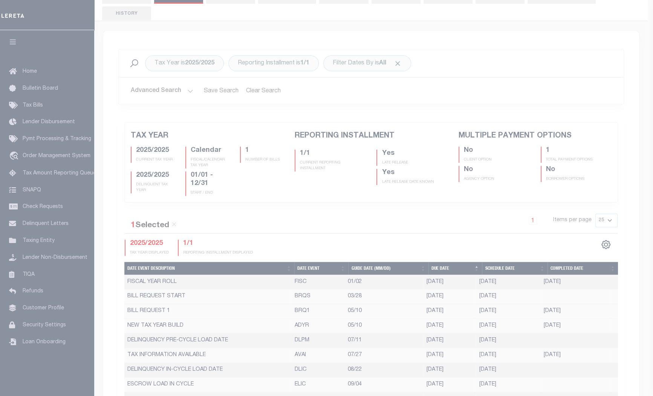
click at [458, 124] on body "Home Taxers Summary Agency Summary Profile Sign out" at bounding box center [326, 391] width 653 height 987
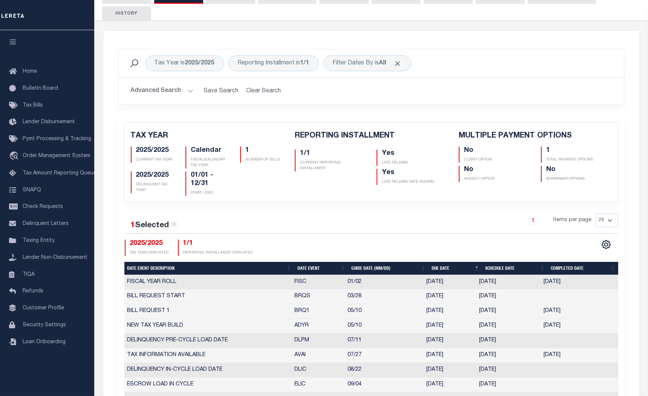
scroll to position [137, 0]
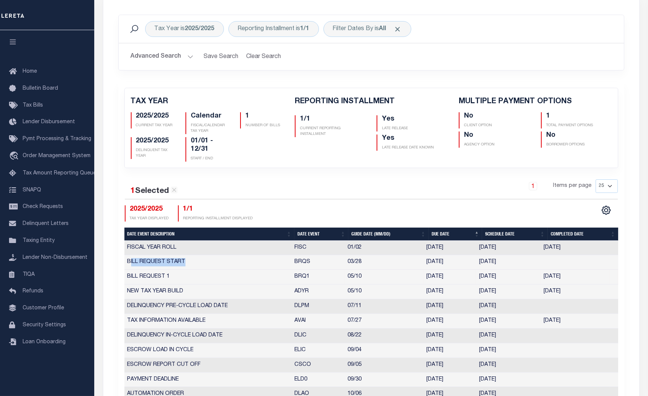
drag, startPoint x: 130, startPoint y: 261, endPoint x: 187, endPoint y: 261, distance: 56.5
click at [187, 261] on td "BILL REQUEST START" at bounding box center [207, 262] width 167 height 15
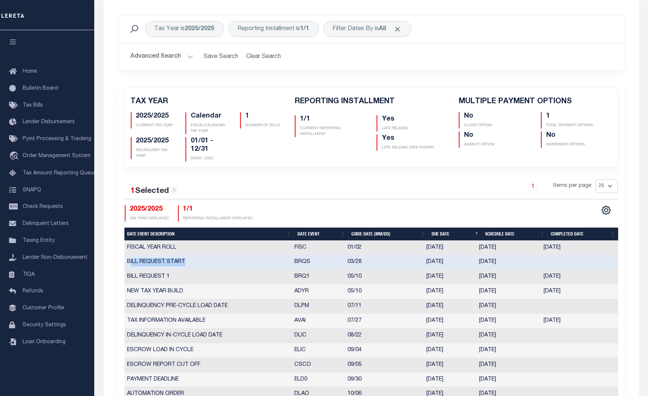
click at [213, 261] on td "BILL REQUEST START" at bounding box center [207, 262] width 167 height 15
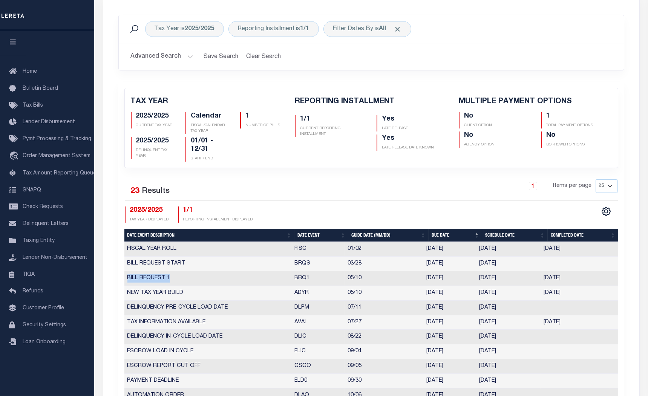
drag, startPoint x: 125, startPoint y: 277, endPoint x: 174, endPoint y: 274, distance: 48.7
click at [174, 274] on td "BILL REQUEST 1" at bounding box center [207, 278] width 167 height 15
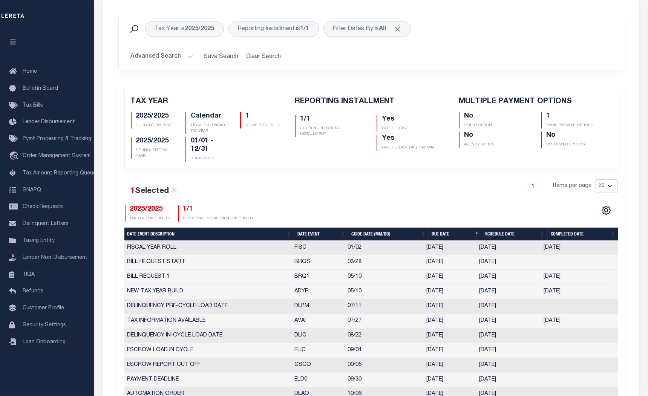
click at [303, 277] on td "BRQ1" at bounding box center [318, 277] width 53 height 15
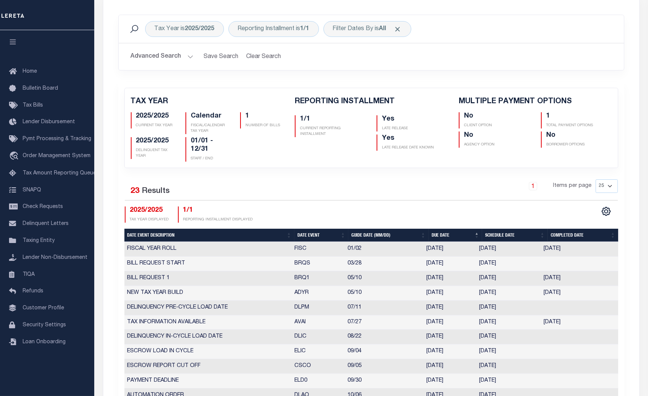
click at [301, 260] on td "BRQS" at bounding box center [318, 264] width 53 height 15
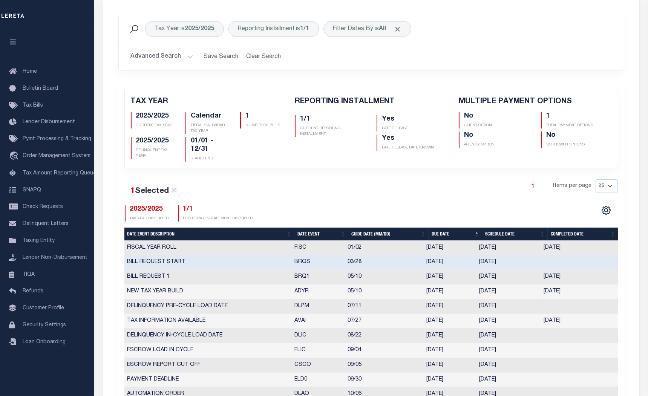
click at [245, 292] on td "NEW TAX YEAR BUILD" at bounding box center [207, 291] width 167 height 15
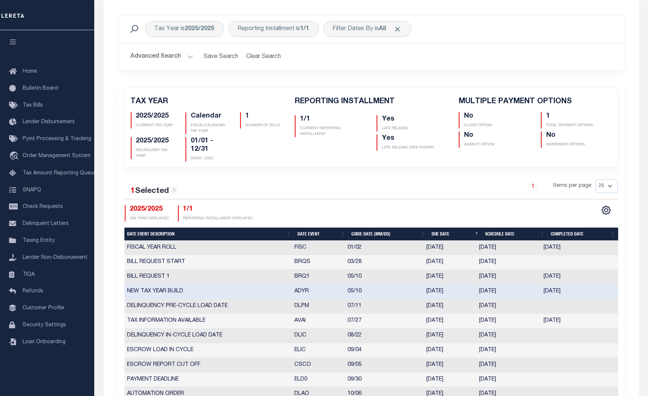
click at [167, 261] on td "BILL REQUEST START" at bounding box center [207, 262] width 167 height 15
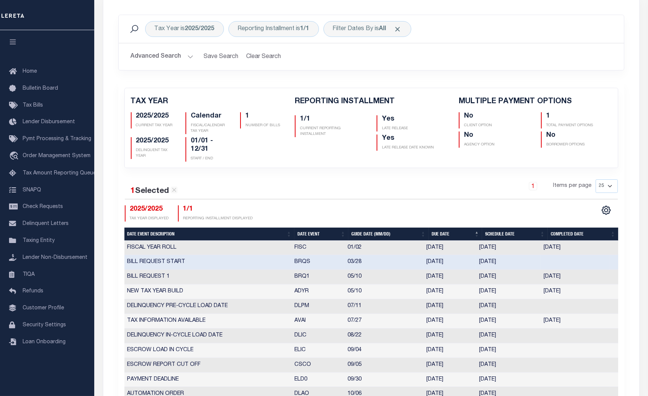
click at [173, 277] on td "BILL REQUEST 1" at bounding box center [207, 277] width 167 height 15
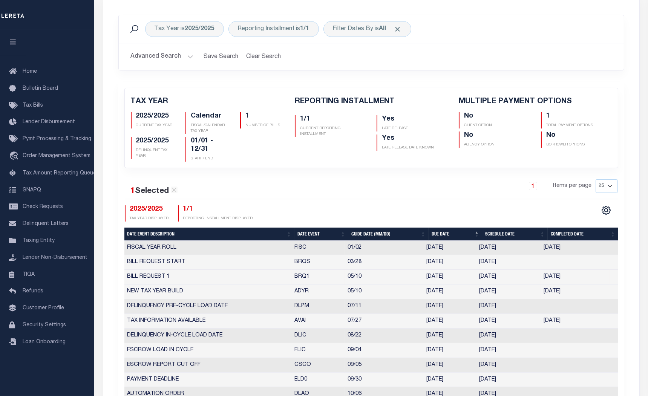
click at [191, 288] on td "NEW TAX YEAR BUILD" at bounding box center [207, 291] width 167 height 15
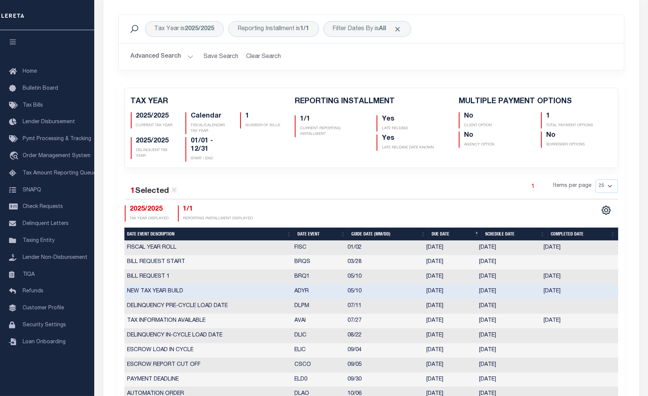
click at [320, 181] on div "1 Items per page 25 50 125 150 175 200" at bounding box center [434, 189] width 367 height 20
click at [592, 352] on td at bounding box center [574, 350] width 69 height 15
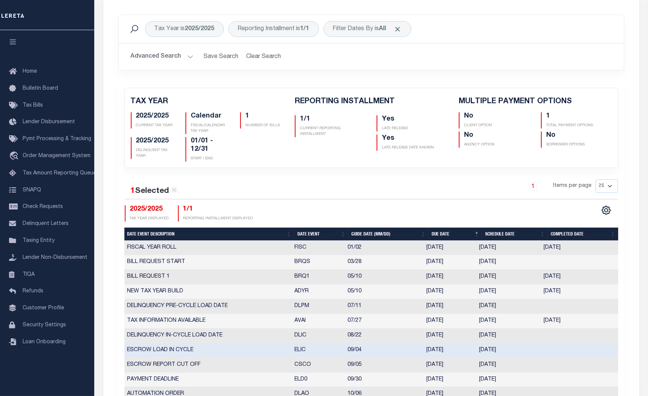
click at [592, 352] on td at bounding box center [574, 350] width 69 height 15
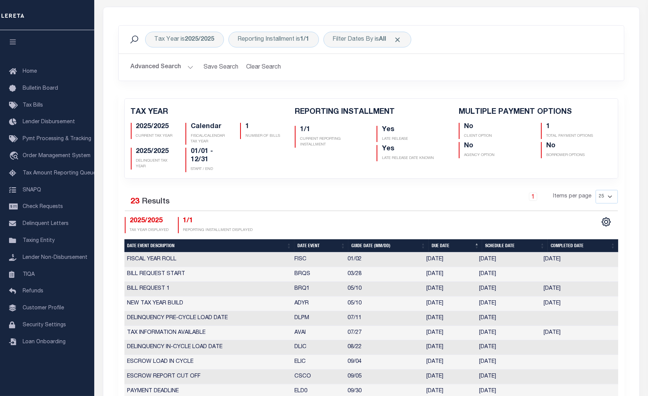
scroll to position [0, 0]
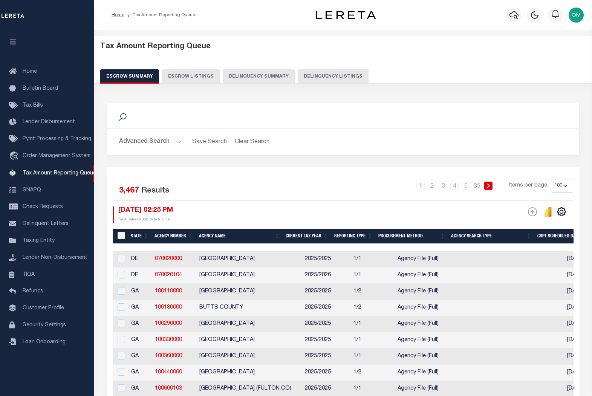
select select "100"
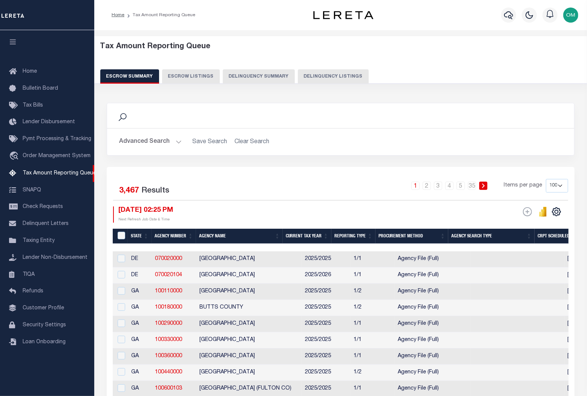
click at [175, 141] on button "Advanced Search" at bounding box center [150, 142] width 63 height 15
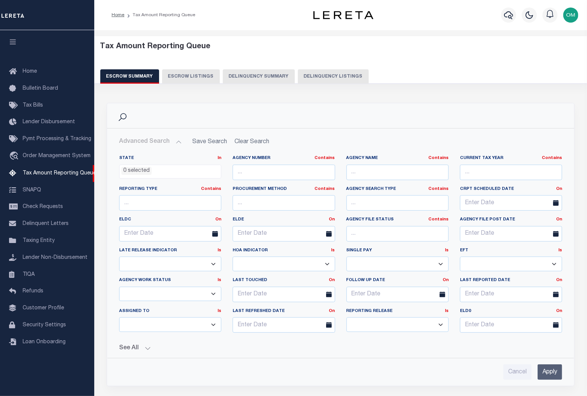
scroll to position [346, 0]
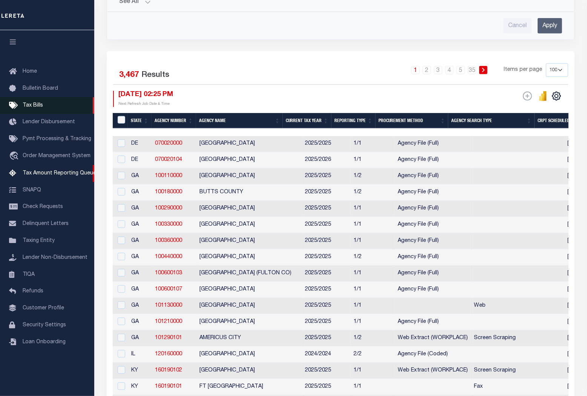
click at [39, 108] on span "Tax Bills" at bounding box center [33, 105] width 20 height 5
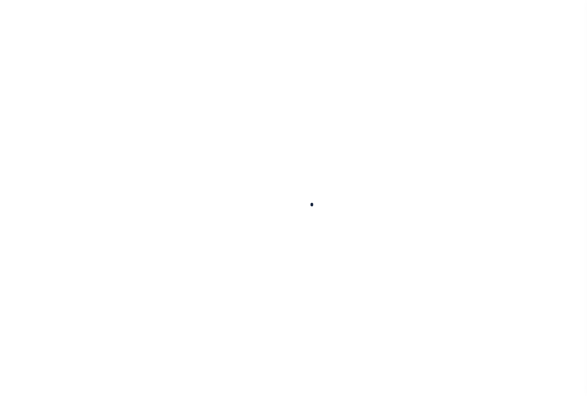
select select
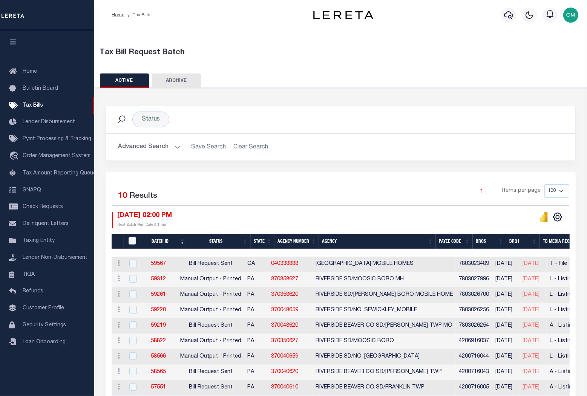
click at [171, 148] on button "Advanced Search" at bounding box center [149, 147] width 63 height 15
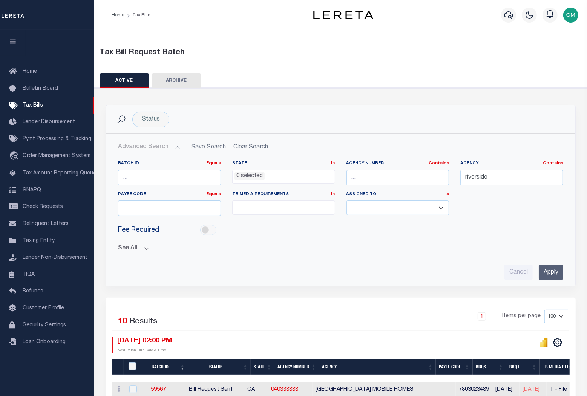
click at [141, 245] on button "See All" at bounding box center [340, 248] width 445 height 7
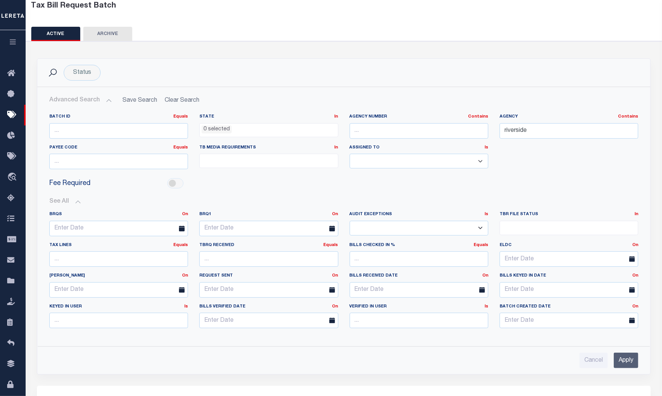
scroll to position [68, 0]
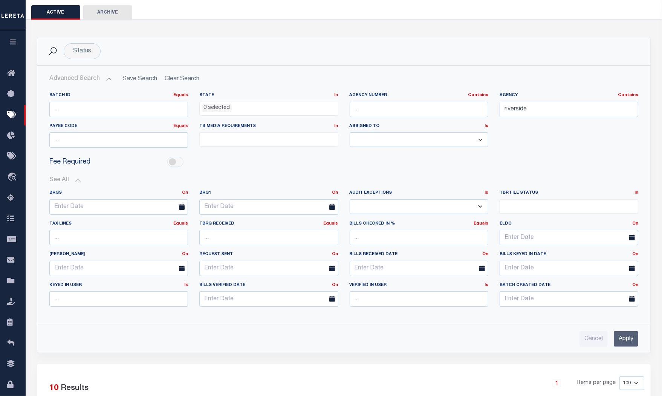
click at [359, 171] on div "See All BRQS On On After Before Between On On After Is" at bounding box center [343, 245] width 589 height 148
drag, startPoint x: 514, startPoint y: 113, endPoint x: 498, endPoint y: 113, distance: 15.1
click at [498, 113] on div "Agency Contains Contains Is [GEOGRAPHIC_DATA]" at bounding box center [569, 107] width 150 height 31
click at [465, 205] on select "Yes No" at bounding box center [419, 206] width 139 height 15
select select "true"
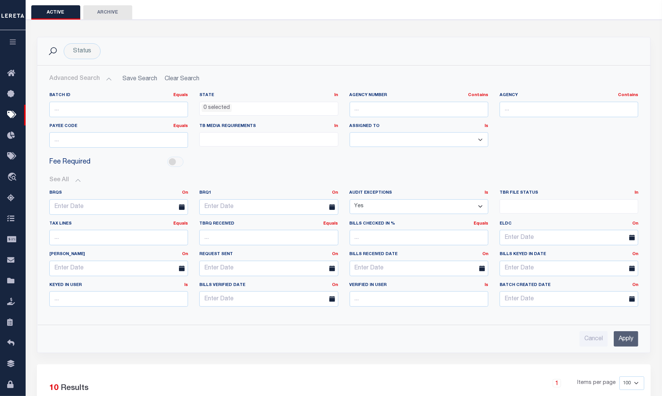
click at [350, 199] on select "Yes No" at bounding box center [419, 206] width 139 height 15
click at [586, 336] on input "Apply" at bounding box center [626, 338] width 24 height 15
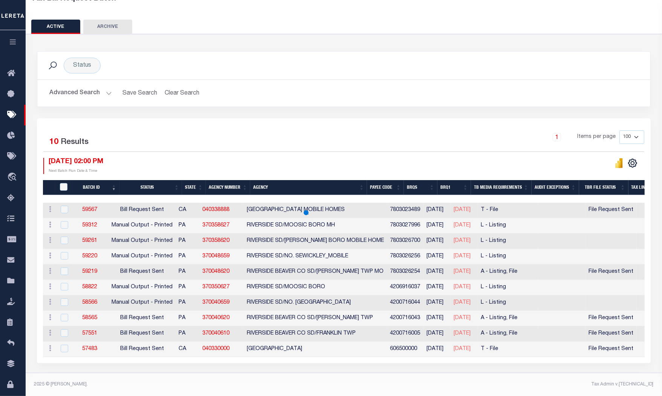
scroll to position [3, 0]
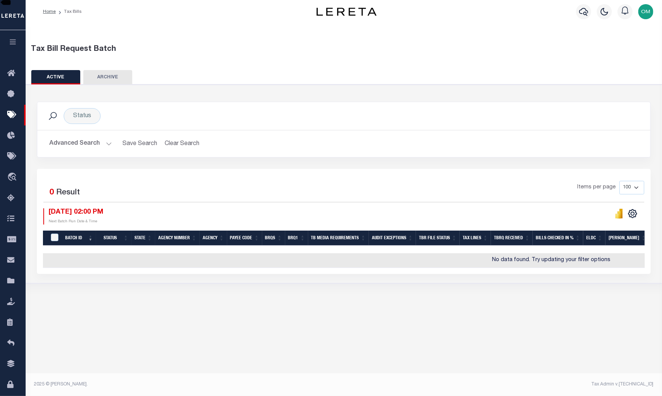
click at [105, 139] on button "Advanced Search" at bounding box center [80, 143] width 63 height 15
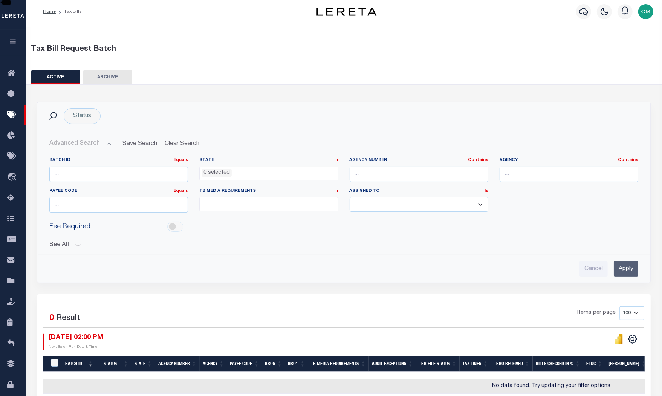
click at [586, 261] on input "Apply" at bounding box center [626, 268] width 24 height 15
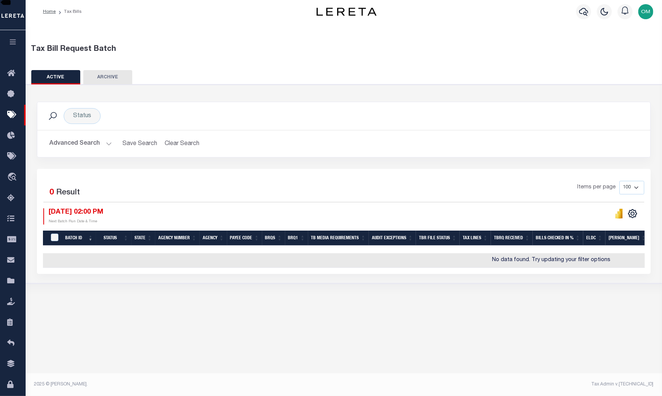
click at [384, 199] on div "Items per page 100 200 500 1000" at bounding box center [420, 191] width 448 height 20
click at [103, 142] on button "Advanced Search" at bounding box center [80, 143] width 63 height 15
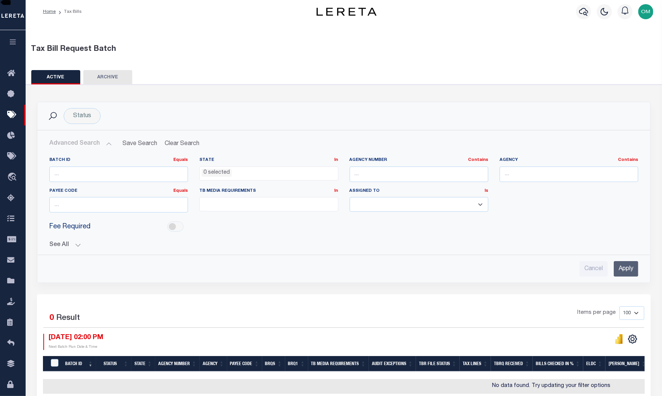
click at [75, 242] on button "See All" at bounding box center [343, 245] width 589 height 7
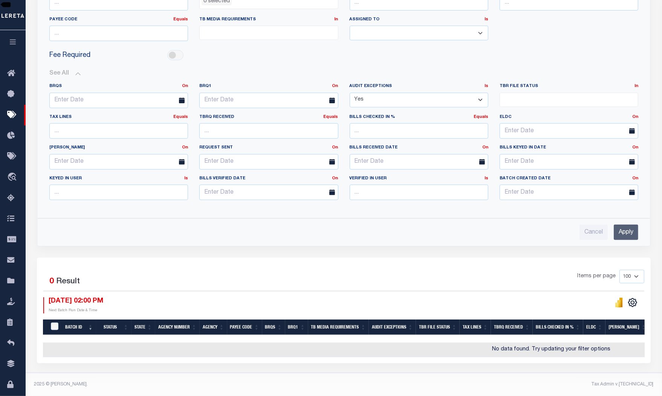
scroll to position [0, 0]
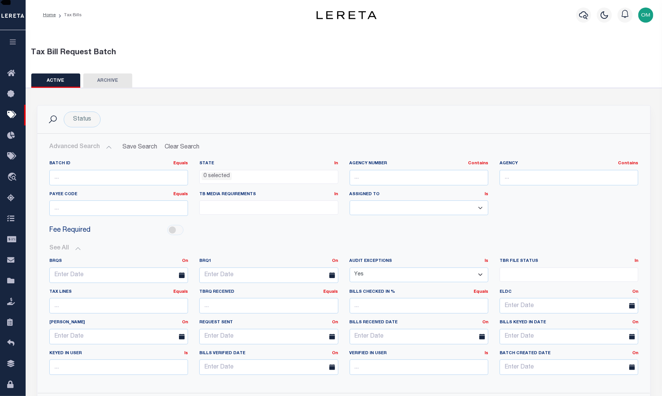
click at [108, 78] on button "ARCHIVE" at bounding box center [107, 80] width 49 height 14
select select
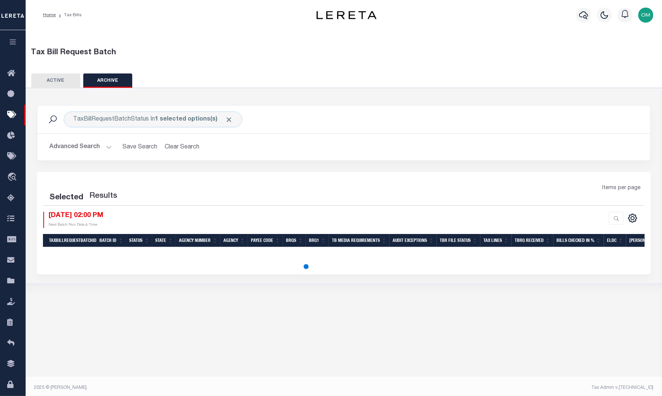
click at [107, 78] on button "ARCHIVE" at bounding box center [107, 80] width 49 height 14
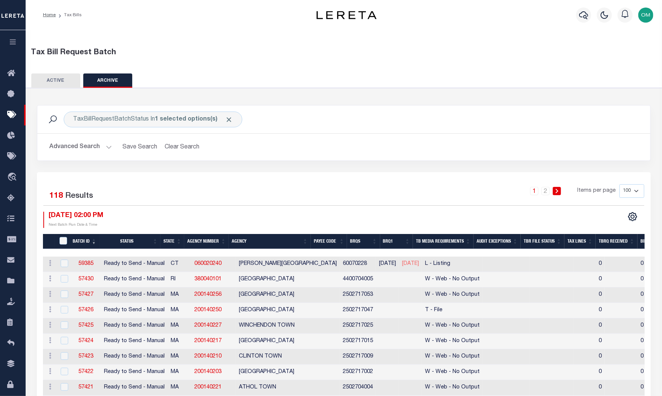
click at [99, 146] on button "Advanced Search" at bounding box center [80, 147] width 63 height 15
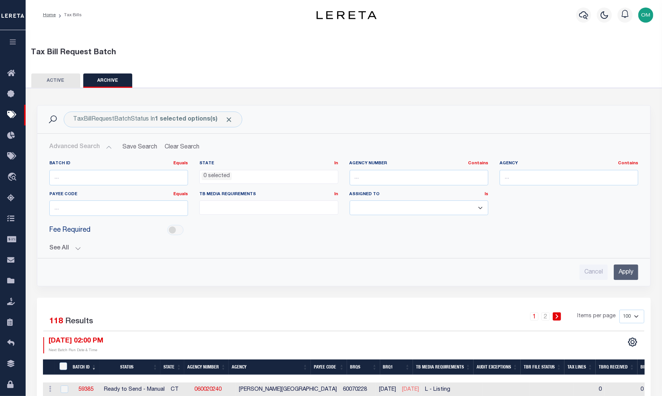
click at [75, 247] on button "See All" at bounding box center [343, 248] width 589 height 7
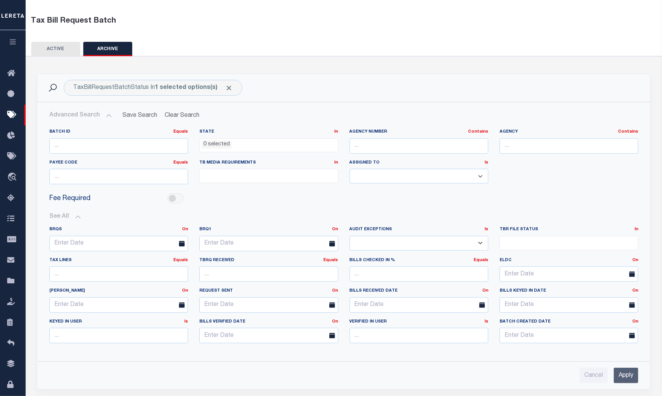
scroll to position [137, 0]
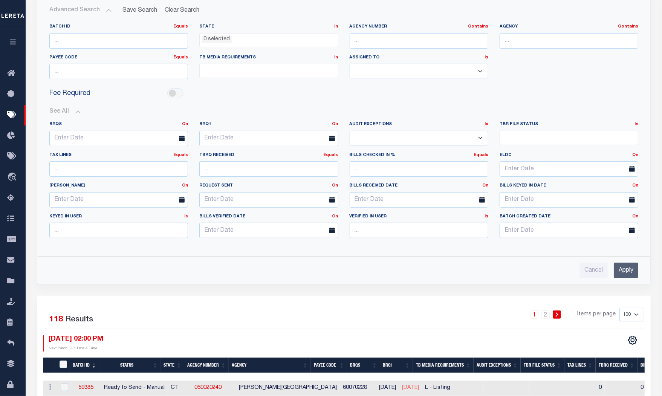
click at [450, 137] on select "Yes No" at bounding box center [419, 138] width 139 height 15
select select "true"
click at [350, 131] on select "Yes No" at bounding box center [419, 138] width 139 height 15
click at [586, 267] on input "Apply" at bounding box center [626, 270] width 24 height 15
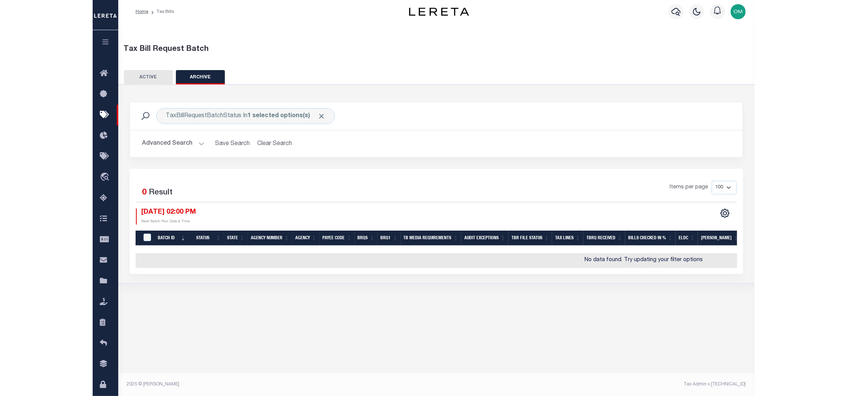
scroll to position [3, 0]
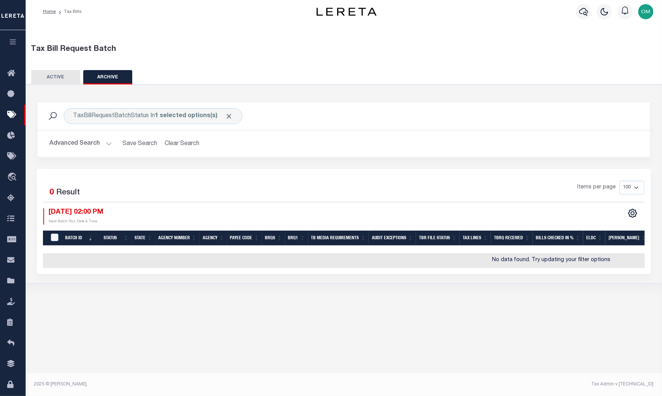
click at [104, 142] on button "Advanced Search" at bounding box center [80, 143] width 63 height 15
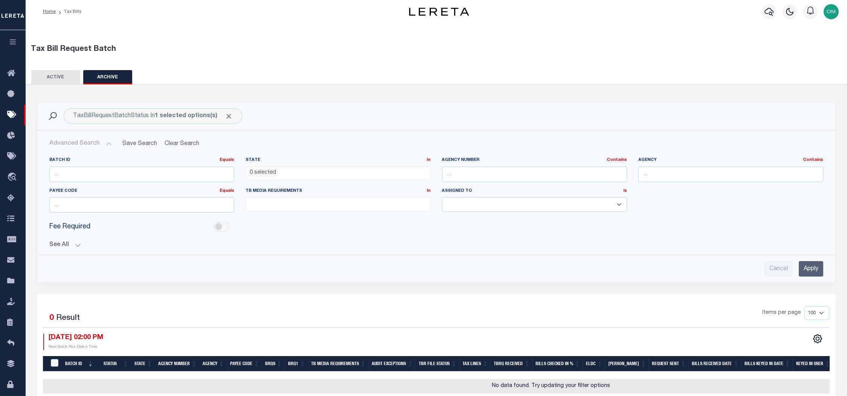
click at [52, 76] on button "ACTIVE" at bounding box center [55, 77] width 49 height 14
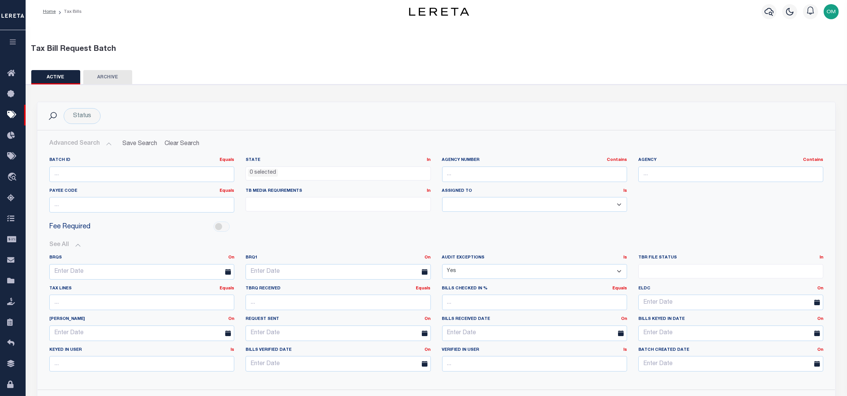
click at [119, 76] on button "ARCHIVE" at bounding box center [107, 77] width 49 height 14
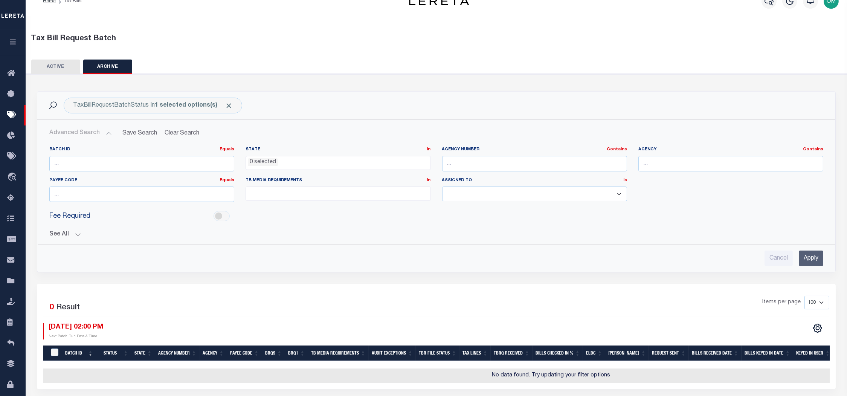
scroll to position [44, 0]
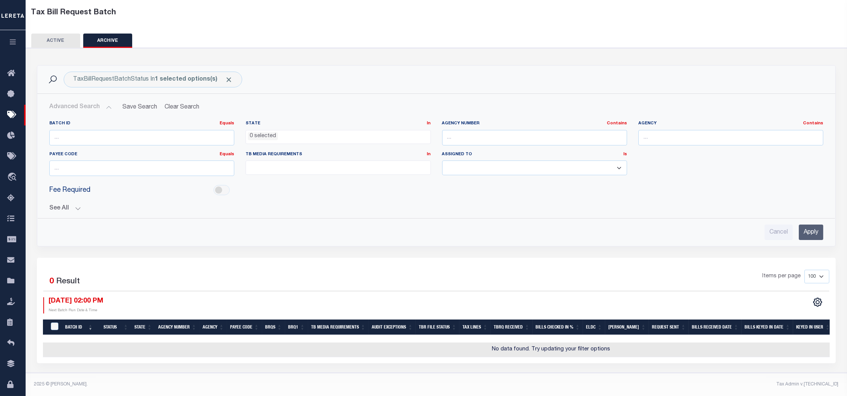
click at [69, 35] on button "ACTIVE" at bounding box center [55, 41] width 49 height 14
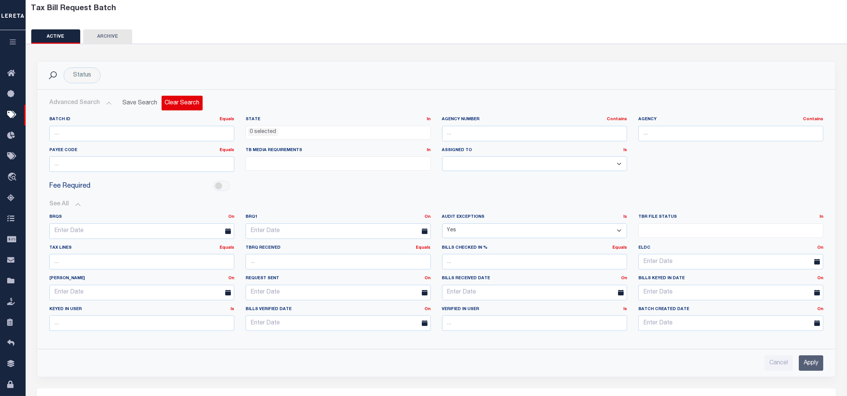
click at [178, 102] on button "Clear Search" at bounding box center [182, 103] width 41 height 15
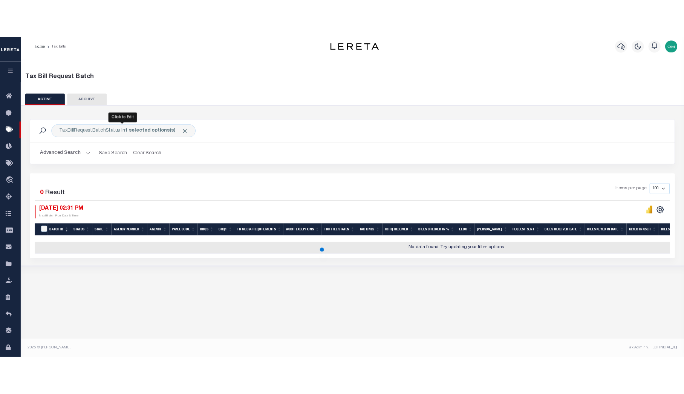
scroll to position [3, 0]
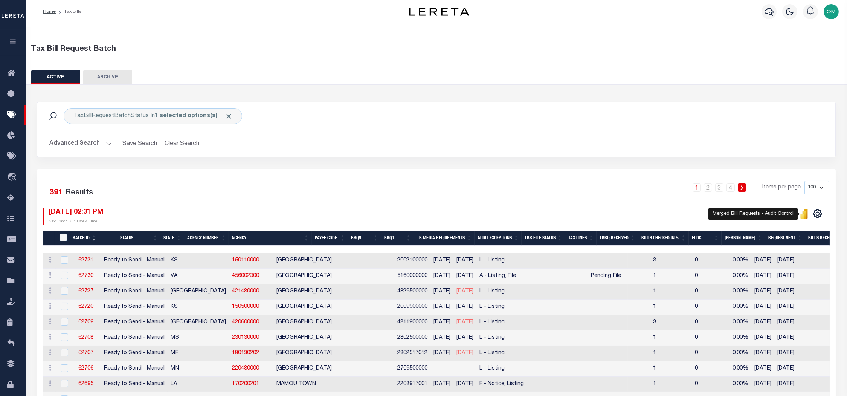
click at [586, 215] on icon "" at bounding box center [804, 214] width 3 height 7
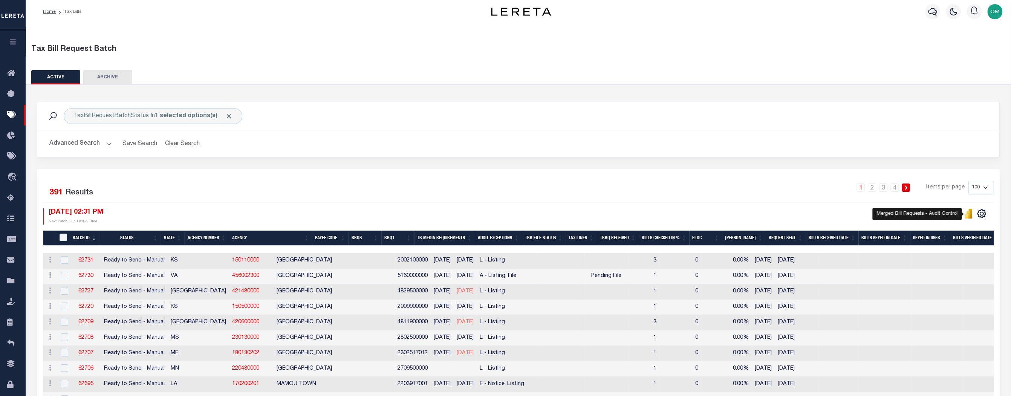
click at [586, 212] on icon "" at bounding box center [969, 214] width 3 height 10
click at [586, 213] on icon "" at bounding box center [967, 214] width 3 height 7
click at [586, 189] on div "1 2 3 4 Items per page 100 200 500 1000" at bounding box center [638, 191] width 709 height 20
click at [586, 214] on icon "" at bounding box center [982, 214] width 10 height 10
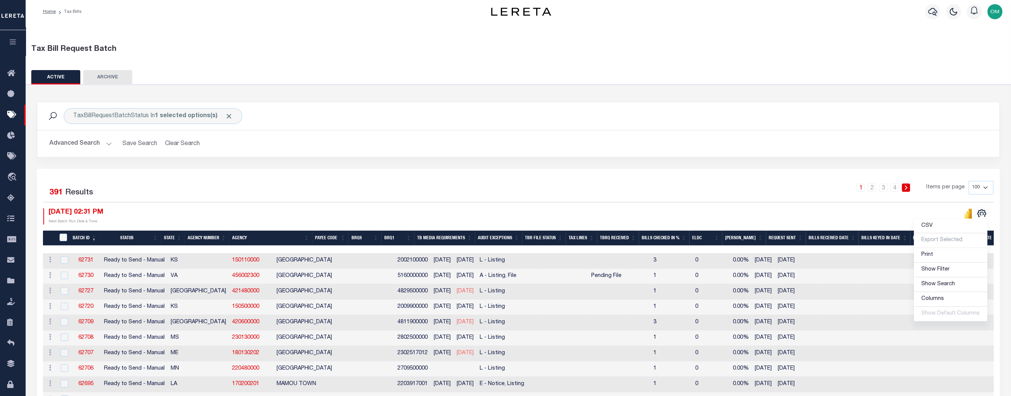
click at [586, 160] on div "TaxBillRequestBatchStatus In 1 selected options(s) Search Advanced Search Save …" at bounding box center [518, 135] width 974 height 67
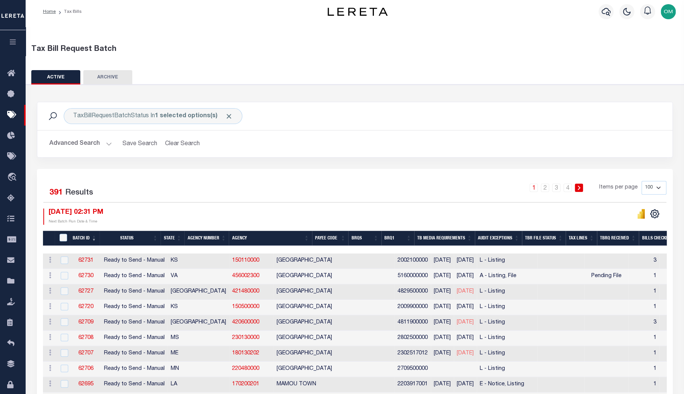
click at [287, 115] on div "TaxBillRequestBatchStatus In 1 selected options(s) Search" at bounding box center [354, 116] width 623 height 16
click at [285, 190] on div "1 2 3 4 Items per page 100 200 500 1000" at bounding box center [434, 191] width 464 height 20
click at [403, 149] on h2 "Advanced Search Save Search Clear Search" at bounding box center [354, 143] width 623 height 15
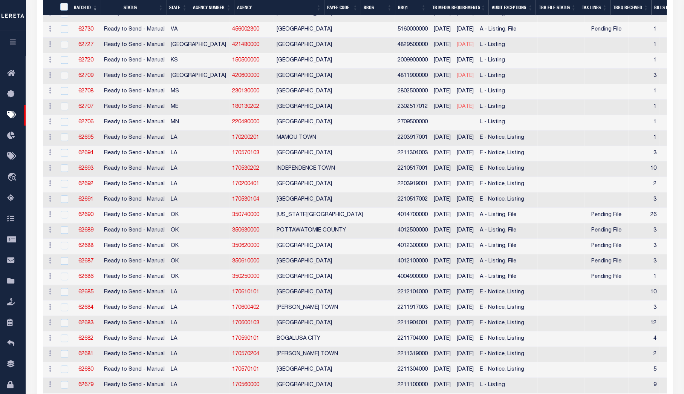
scroll to position [140, 0]
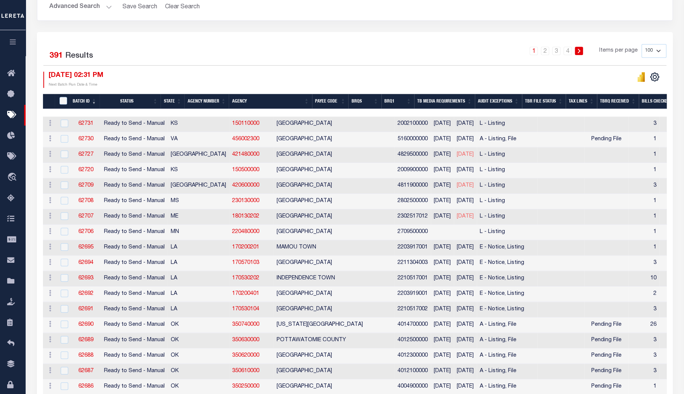
click at [556, 102] on th "TBR File Status" at bounding box center [544, 101] width 44 height 15
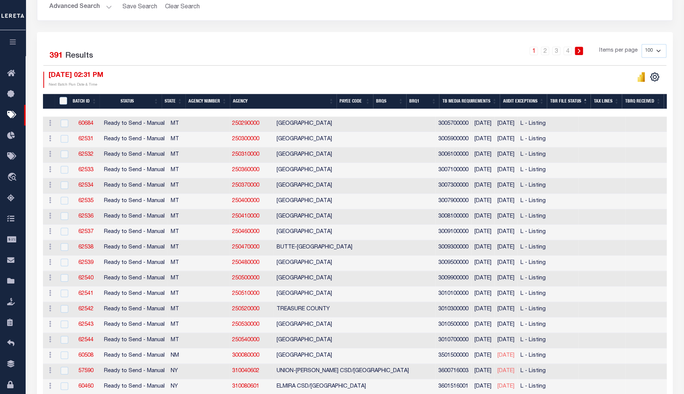
click at [547, 101] on th "Audit Exceptions" at bounding box center [523, 101] width 47 height 15
click at [570, 100] on th "TBR File Status" at bounding box center [569, 101] width 44 height 15
click at [570, 101] on th "TBR File Status" at bounding box center [569, 101] width 44 height 15
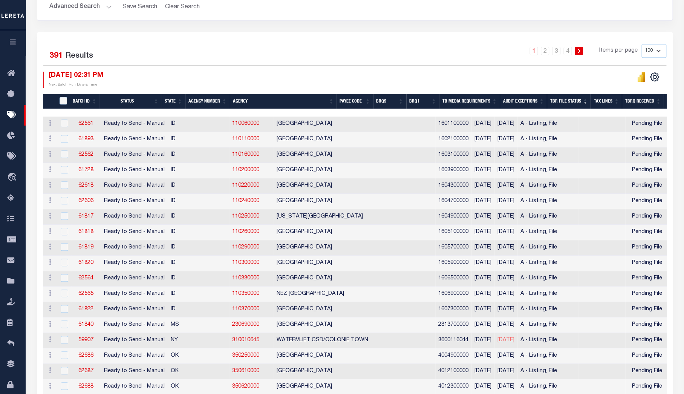
click at [584, 99] on th "TBR File Status" at bounding box center [569, 101] width 44 height 15
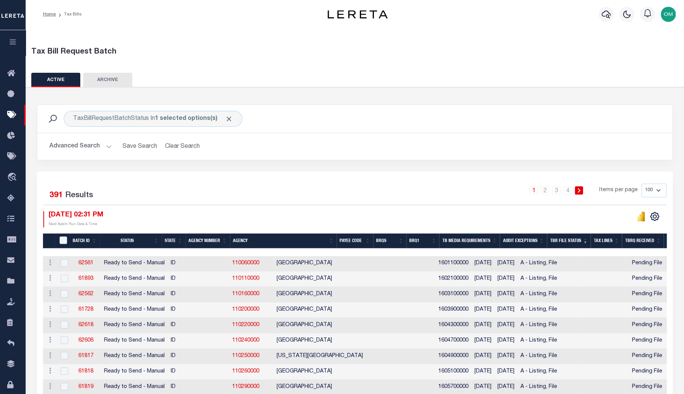
scroll to position [0, 0]
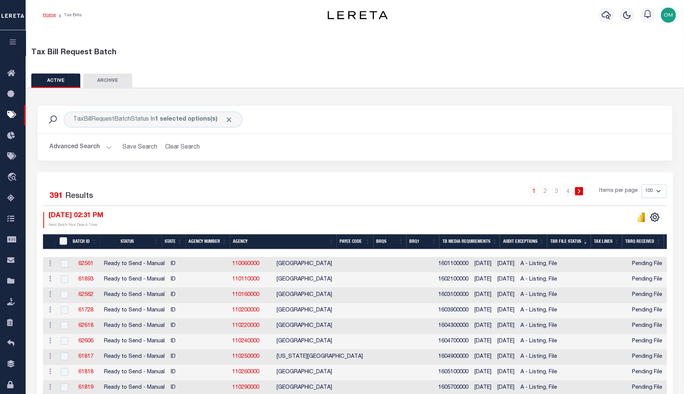
click at [48, 13] on link "Home" at bounding box center [49, 15] width 13 height 5
click at [11, 40] on icon "button" at bounding box center [13, 41] width 9 height 7
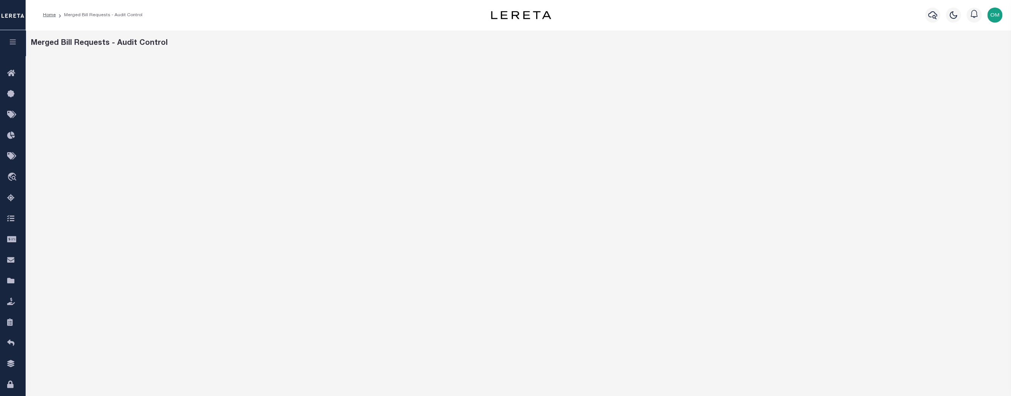
click at [85, 49] on div "Merged Bill Requests - Audit Control" at bounding box center [518, 43] width 975 height 11
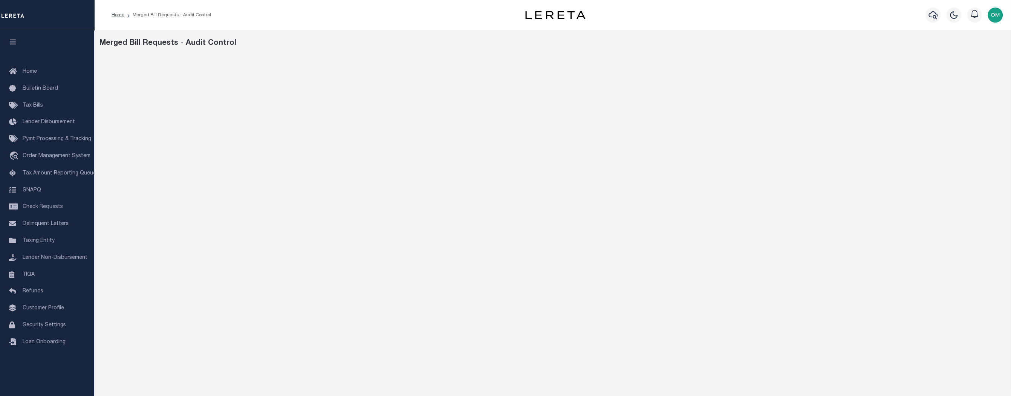
click at [651, 46] on div "Merged Bill Requests - Audit Control" at bounding box center [552, 43] width 906 height 11
